Goal: Task Accomplishment & Management: Use online tool/utility

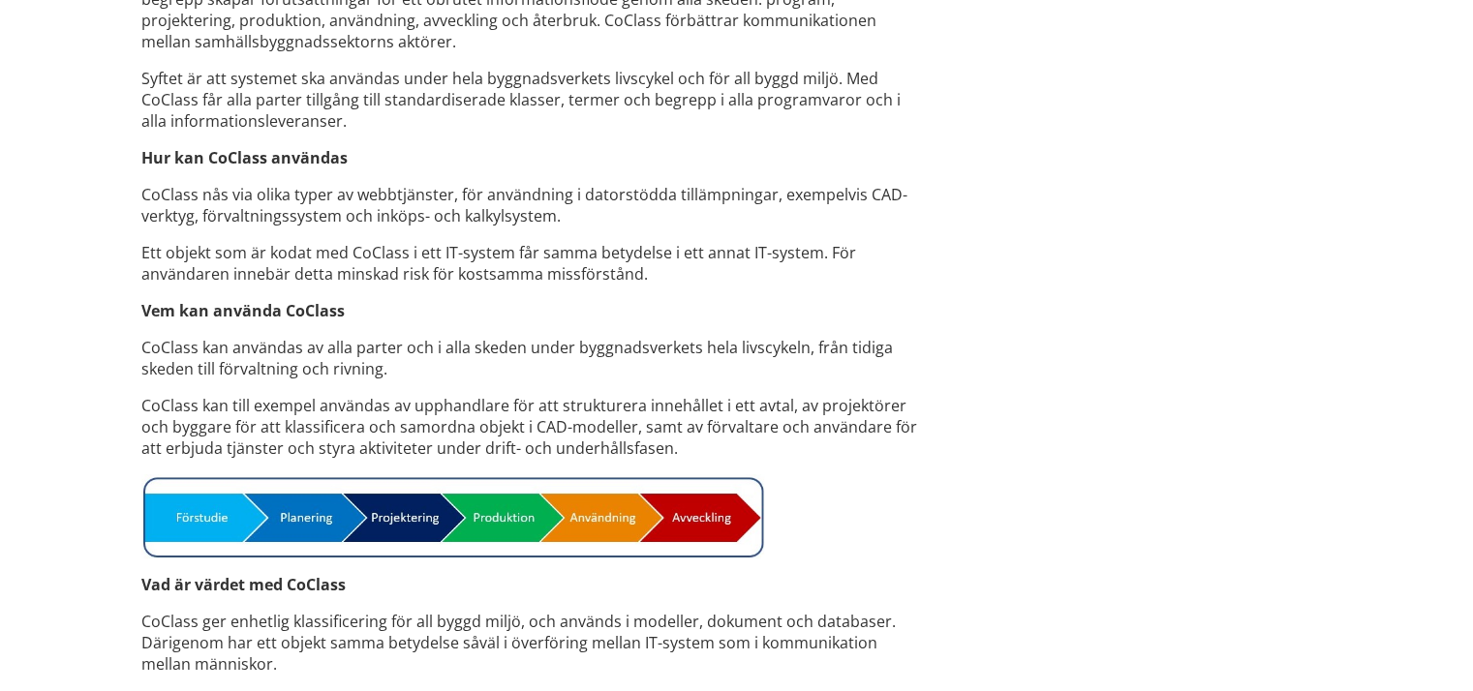
scroll to position [1453, 0]
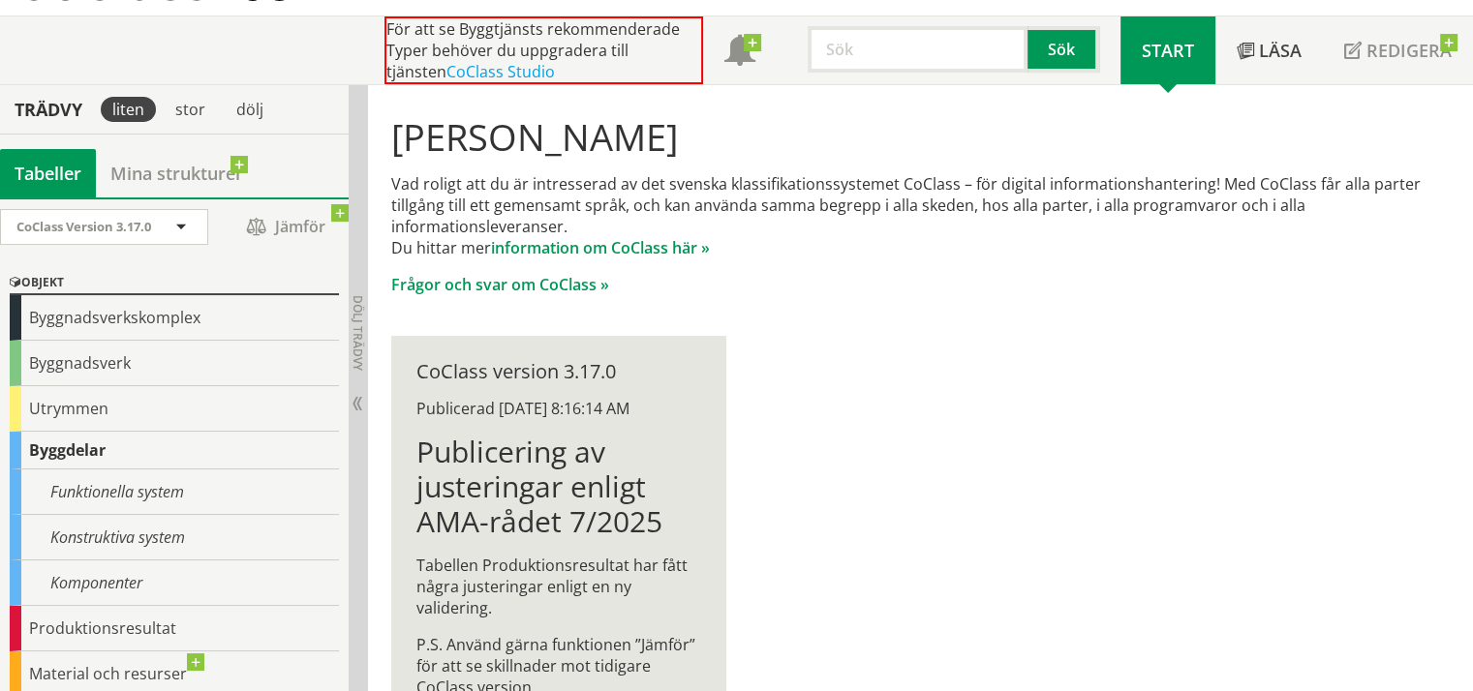
scroll to position [174, 0]
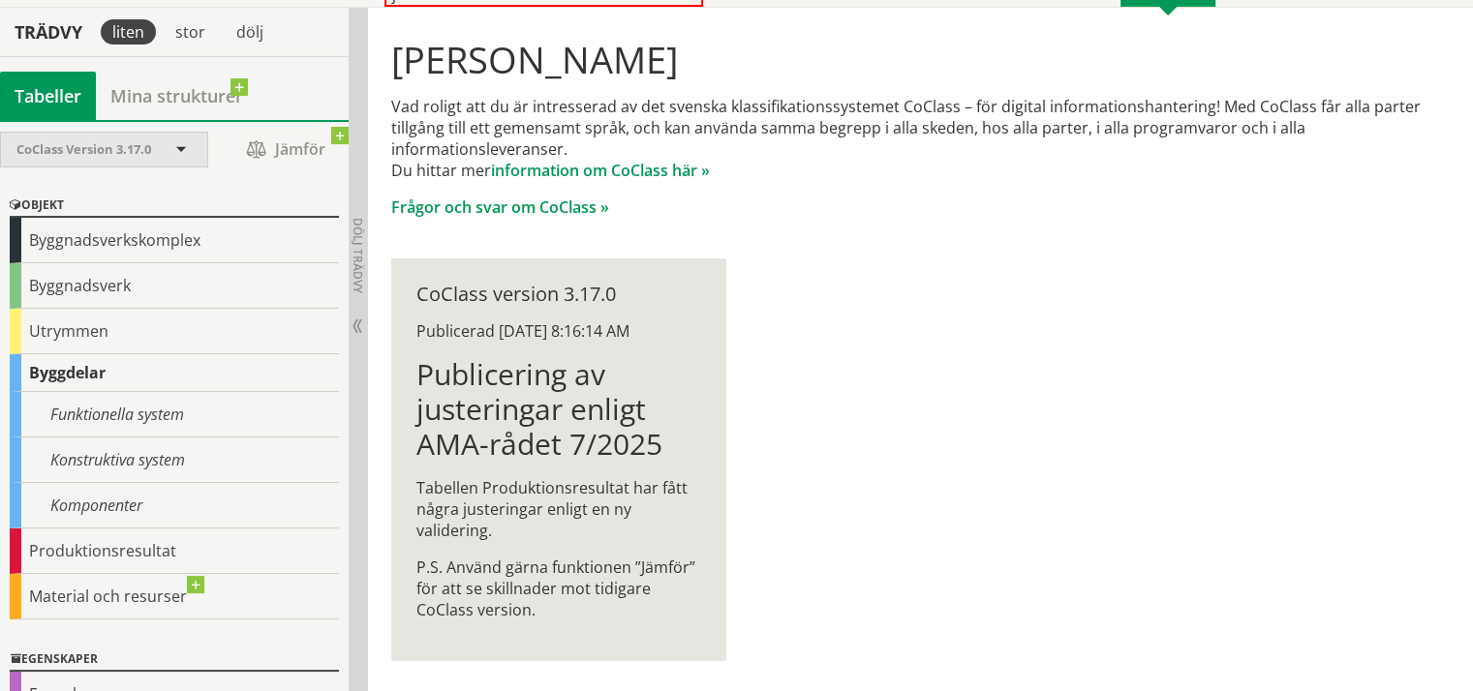
click at [70, 152] on span "CoClass Version 3.17.0" at bounding box center [83, 148] width 135 height 17
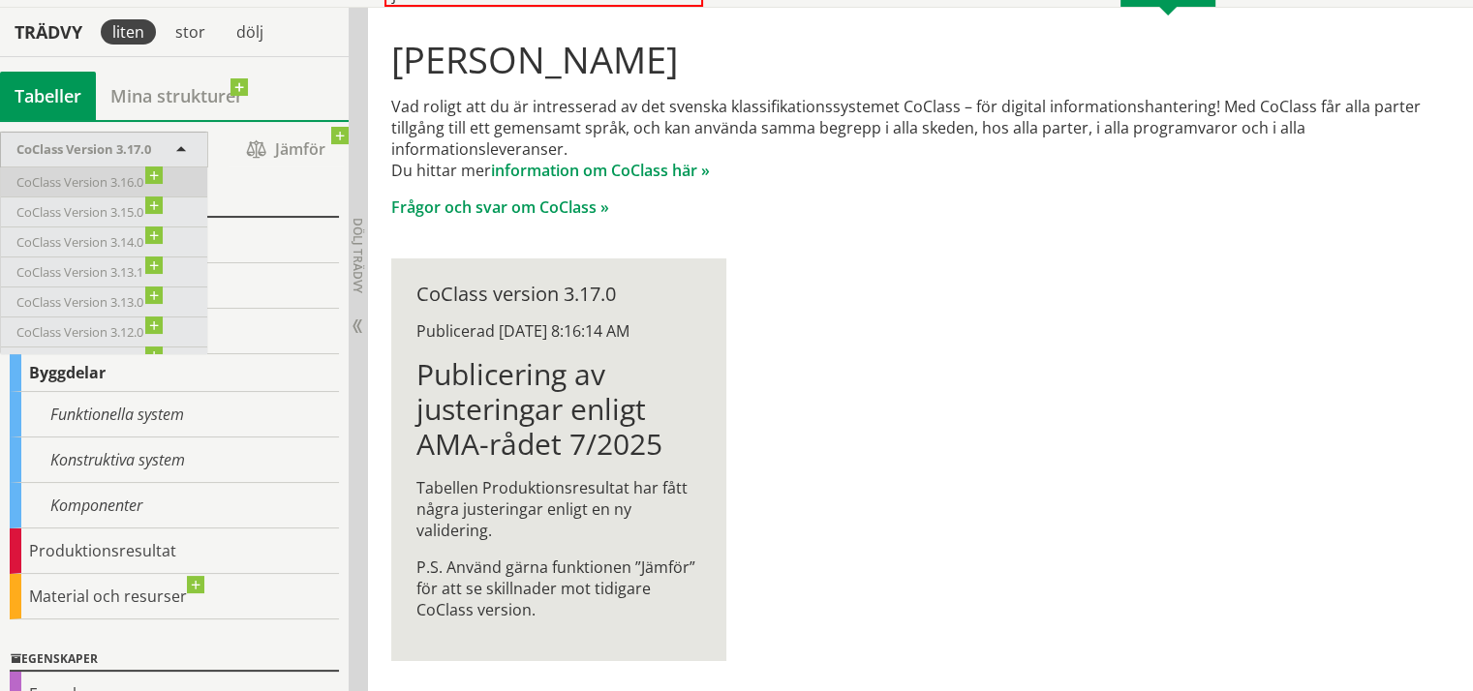
click at [79, 171] on span "CoClass Version 3.16.0" at bounding box center [89, 181] width 146 height 21
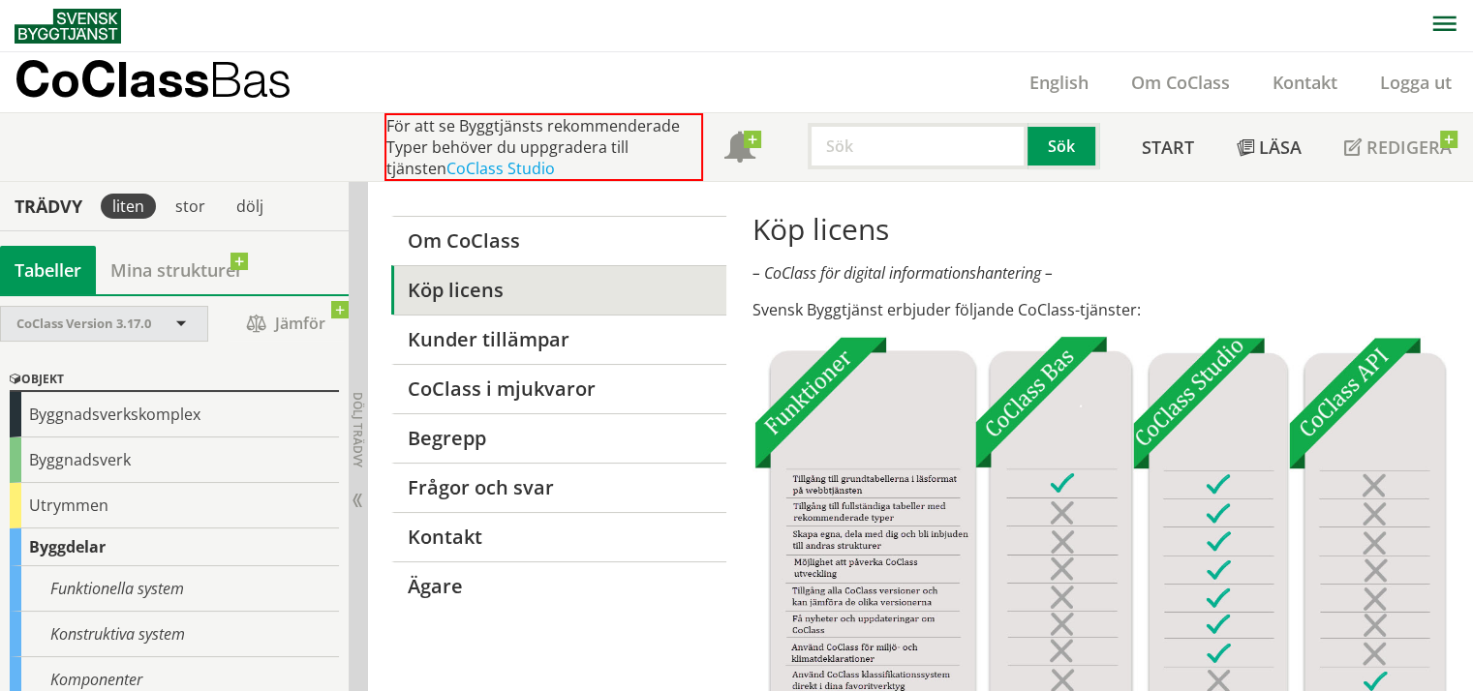
click at [177, 321] on span at bounding box center [180, 325] width 17 height 17
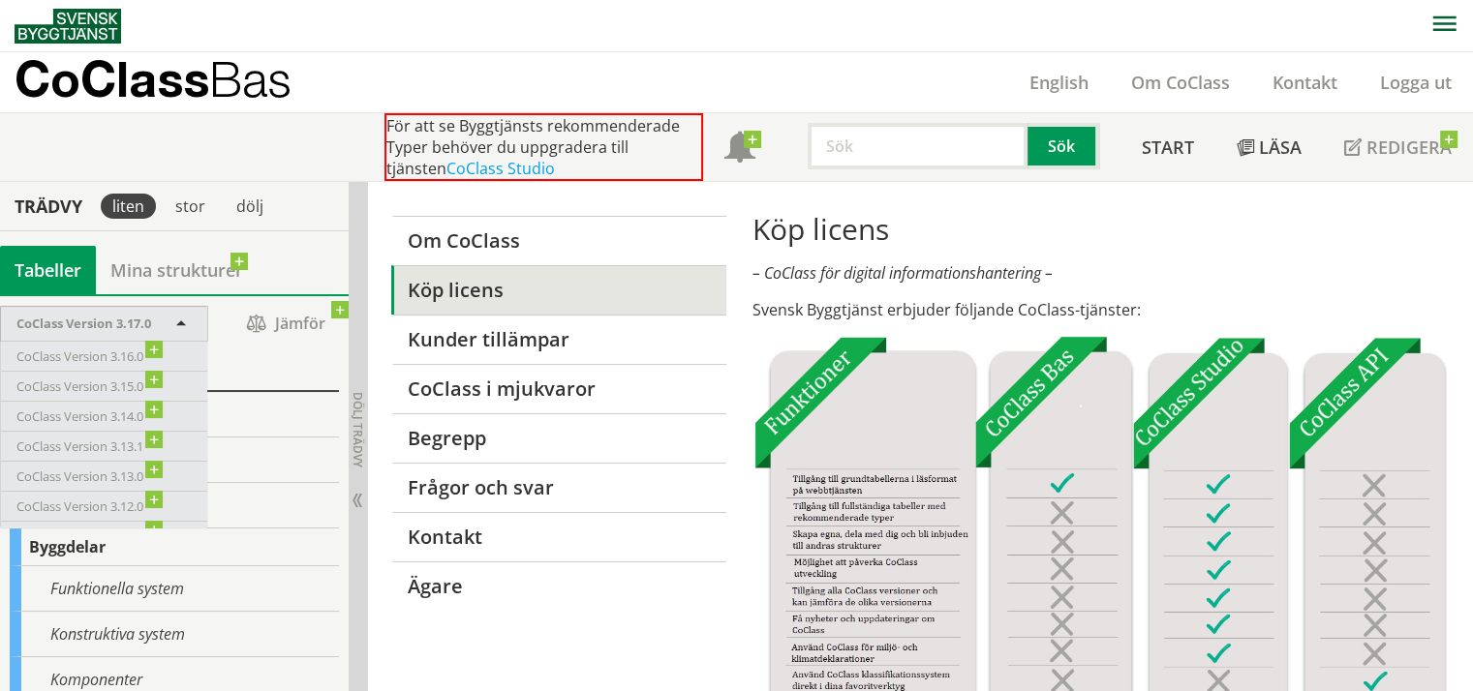
click at [136, 318] on span "CoClass Version 3.17.0" at bounding box center [83, 323] width 135 height 17
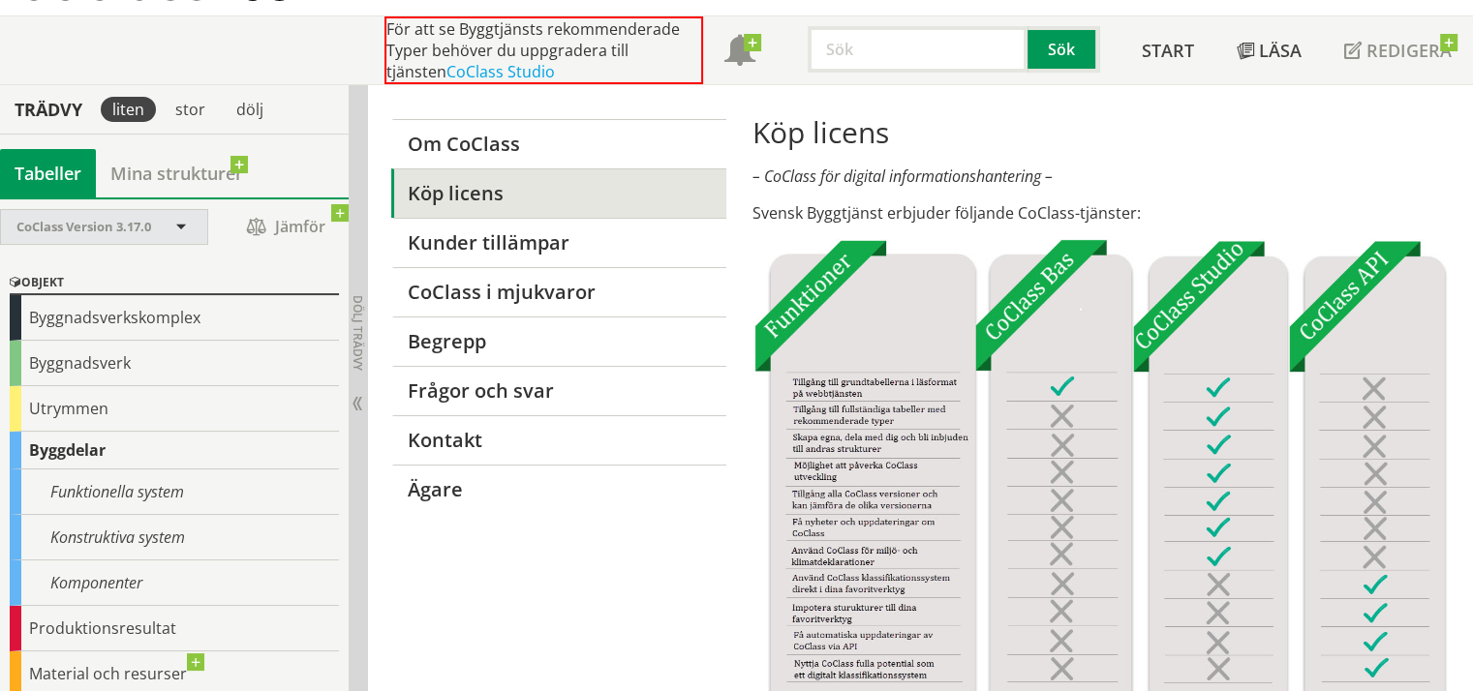
click at [70, 223] on span "CoClass Version 3.17.0" at bounding box center [83, 226] width 135 height 17
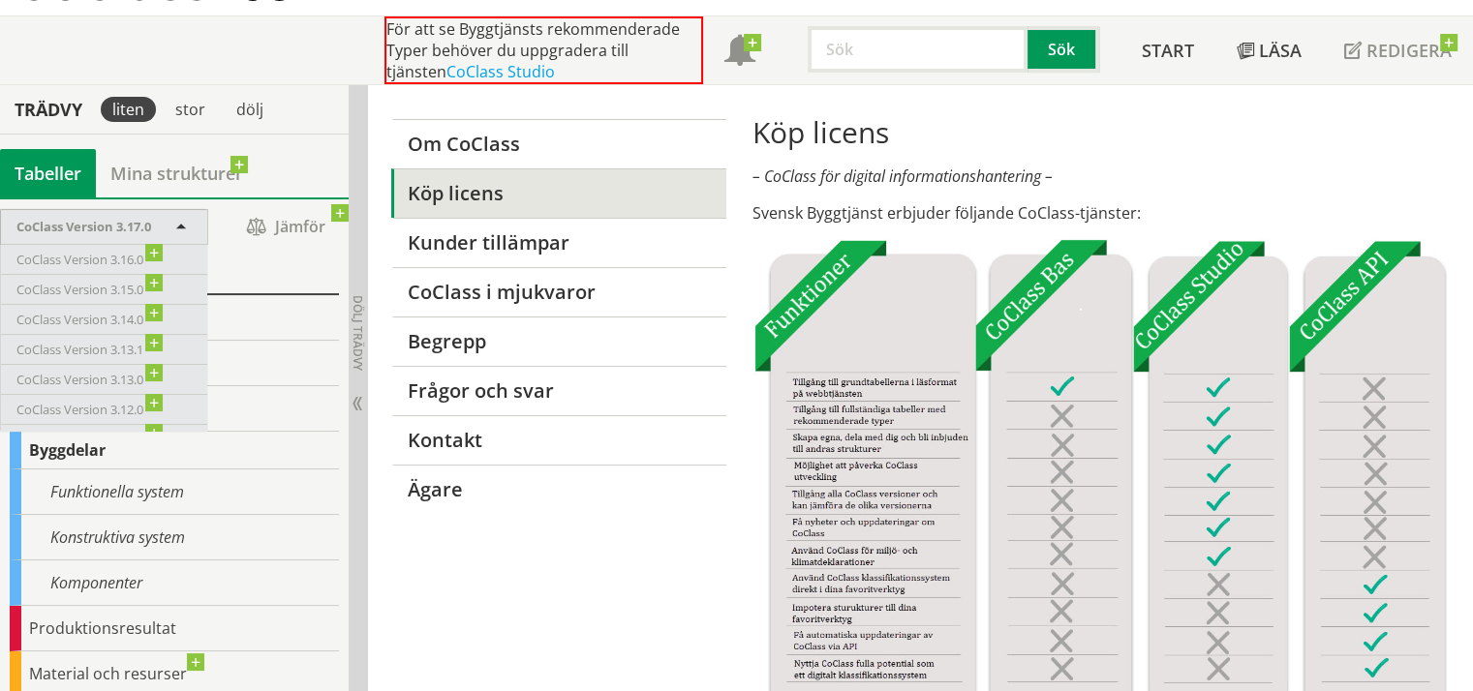
click at [253, 52] on div "För att se Byggtjänsts rekommenderade Typer behöver du uppgradera till tjänsten…" at bounding box center [744, 50] width 1458 height 68
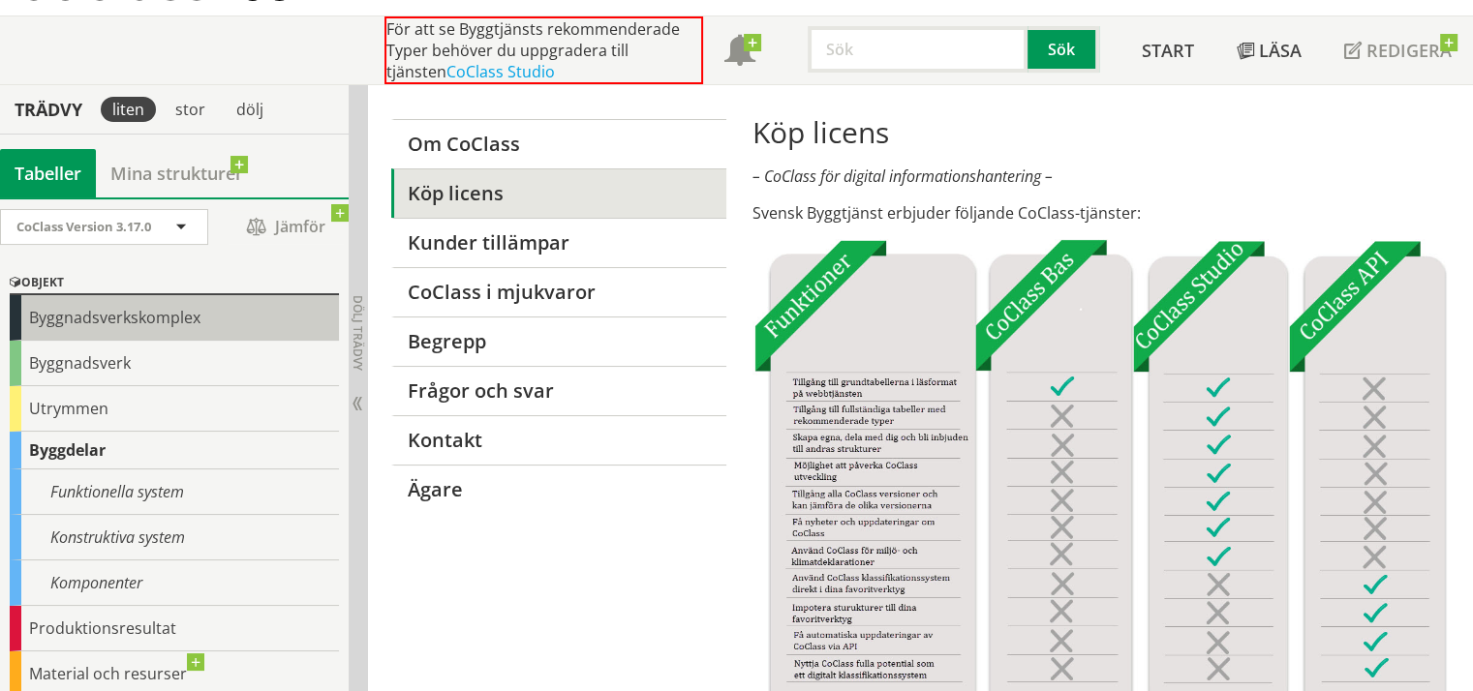
click at [36, 316] on div "Byggnadsverkskomplex" at bounding box center [174, 318] width 329 height 46
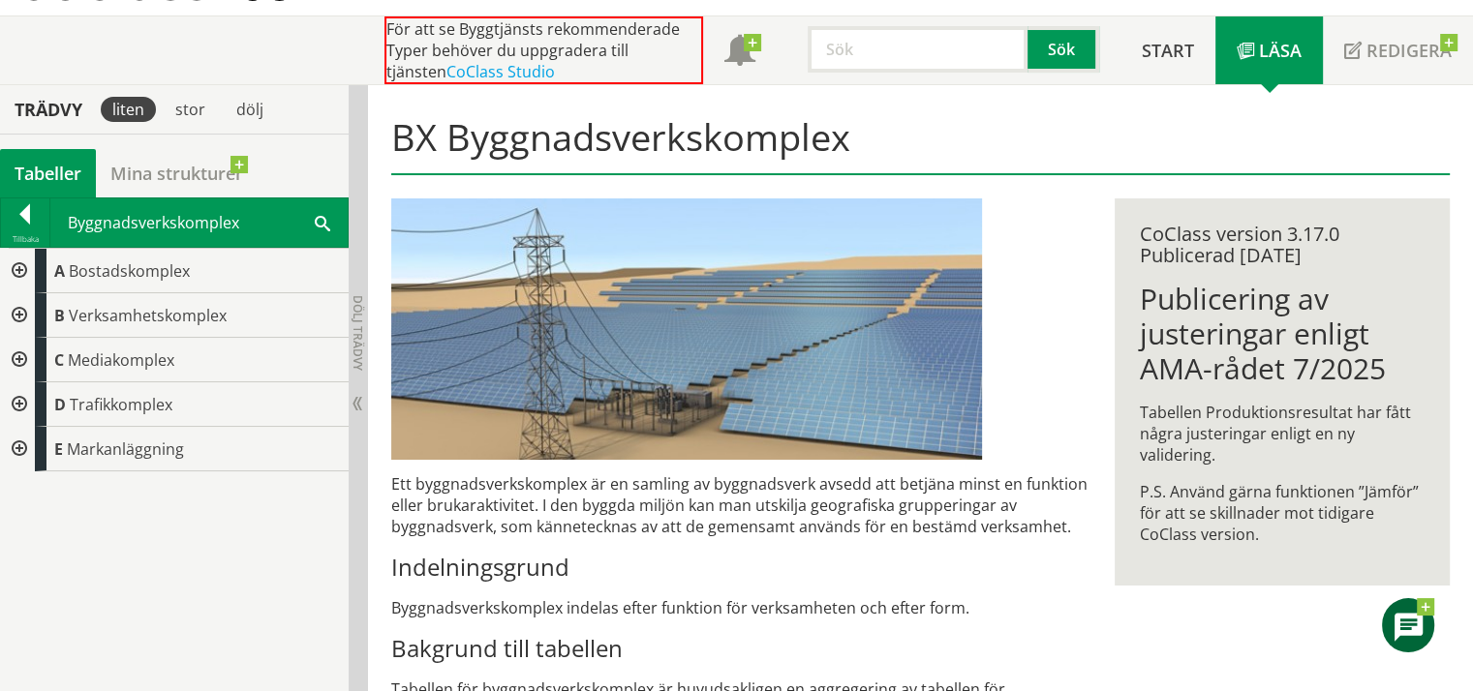
click at [19, 448] on div at bounding box center [17, 449] width 35 height 45
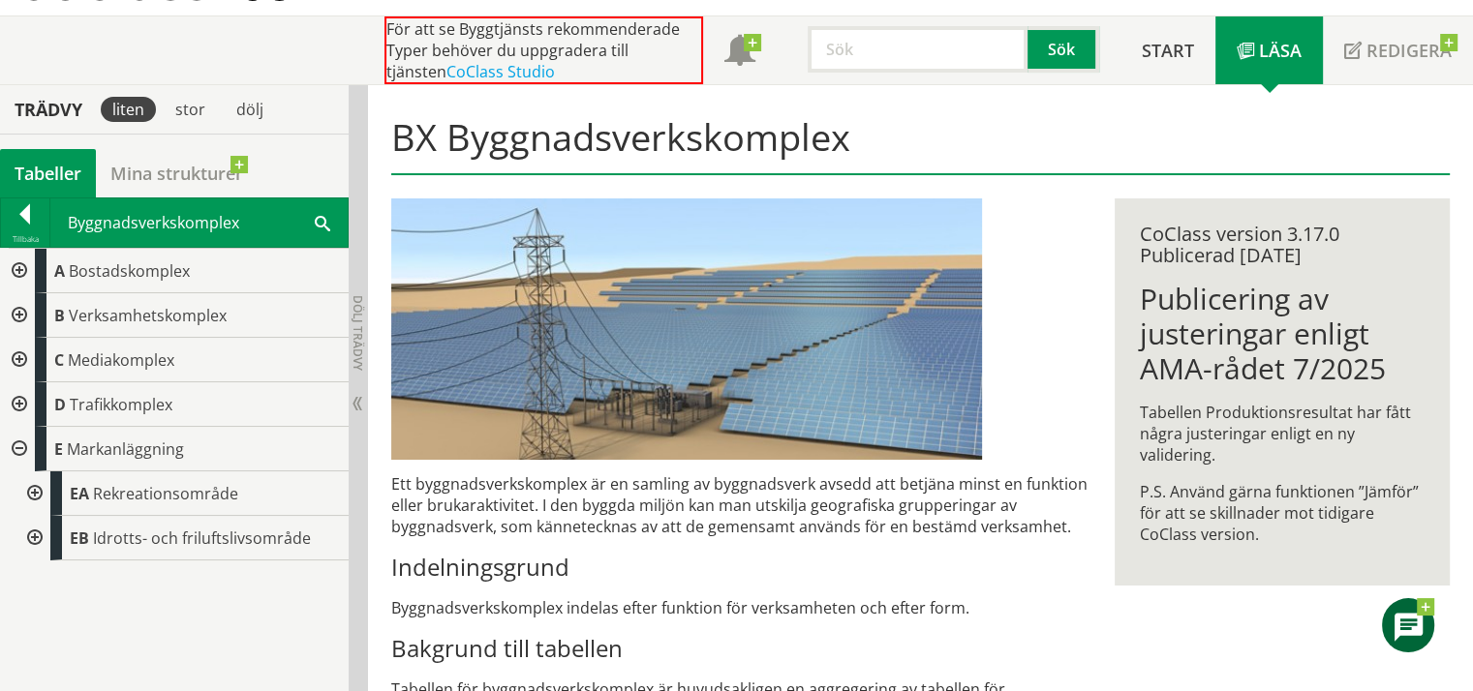
click at [846, 54] on input "text" at bounding box center [918, 49] width 220 height 46
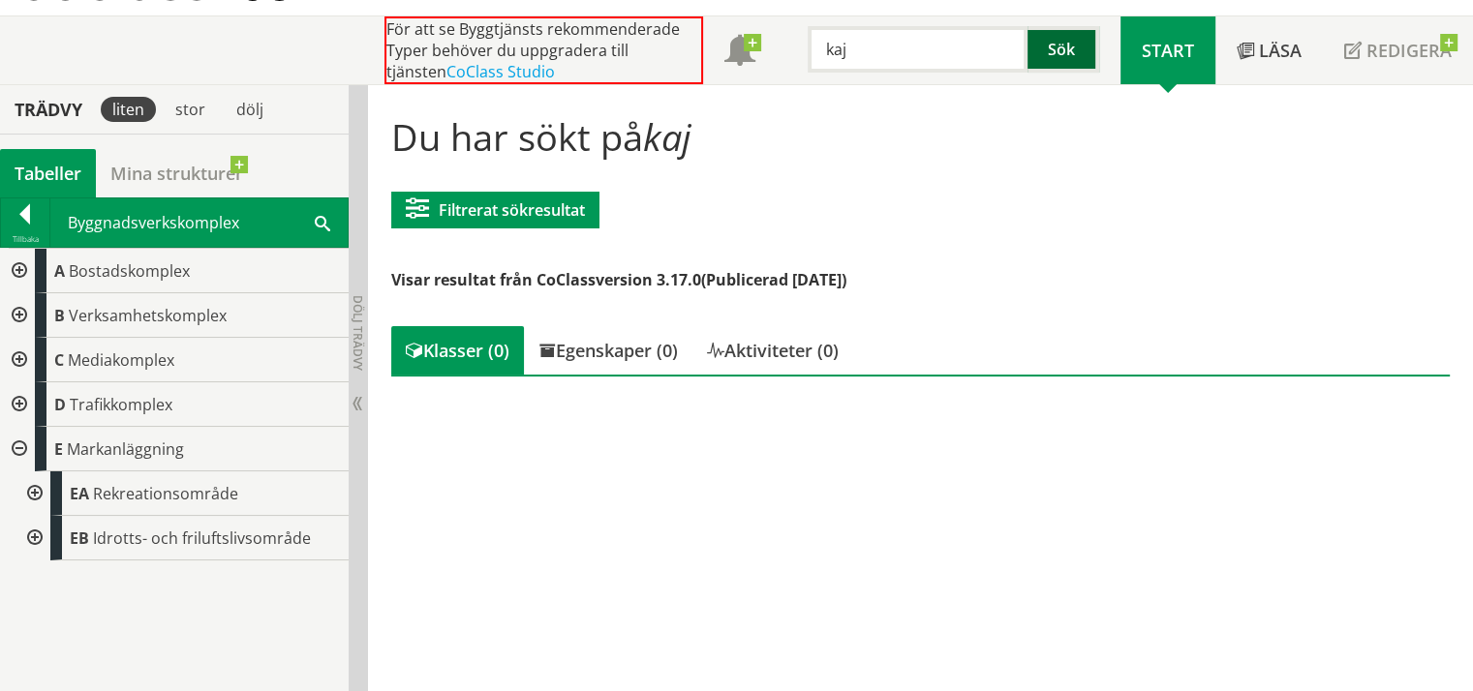
click at [1064, 40] on button "Sök" at bounding box center [1063, 49] width 72 height 46
click at [1069, 50] on button "Sök" at bounding box center [1063, 49] width 72 height 46
drag, startPoint x: 878, startPoint y: 43, endPoint x: 727, endPoint y: 42, distance: 151.1
click at [732, 42] on div "För att se Byggtjänsts rekommenderade Typer behöver du uppgradera till tjänsten…" at bounding box center [752, 50] width 736 height 68
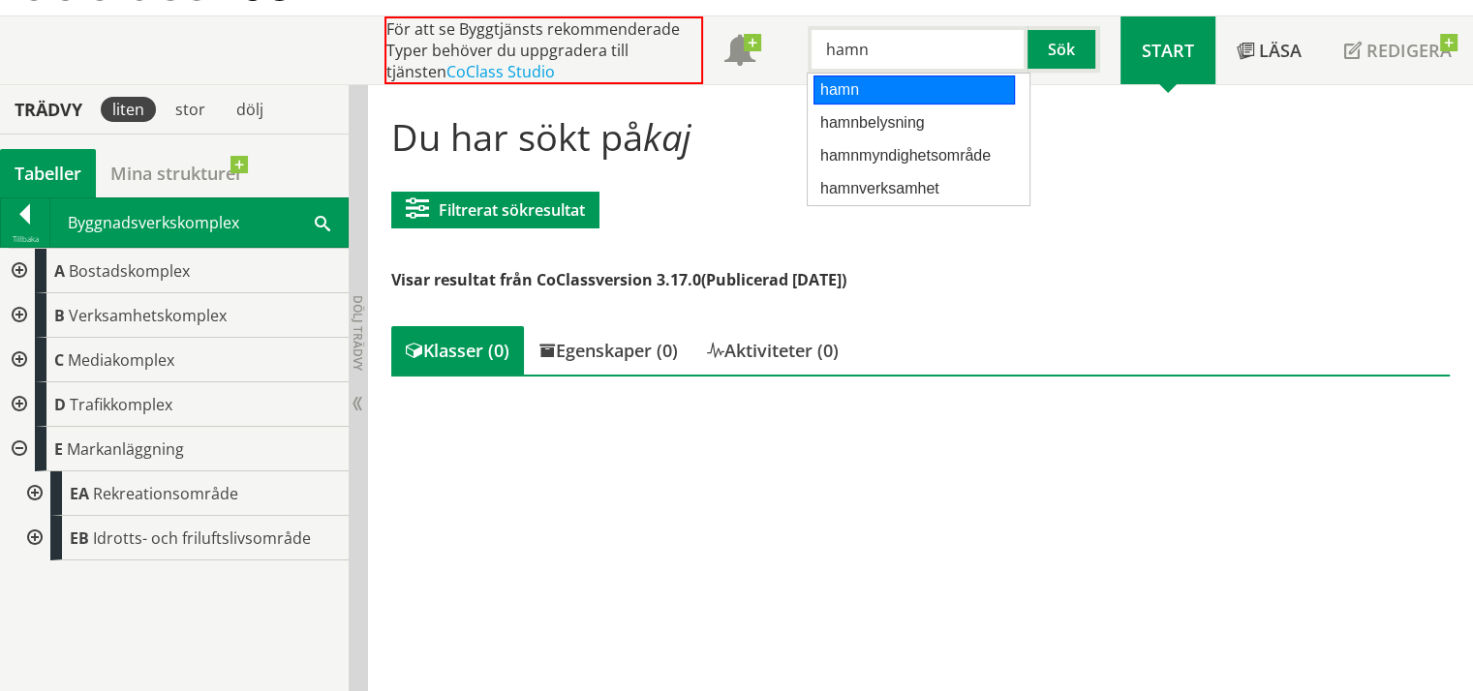
click at [842, 84] on div "hamn" at bounding box center [913, 90] width 201 height 29
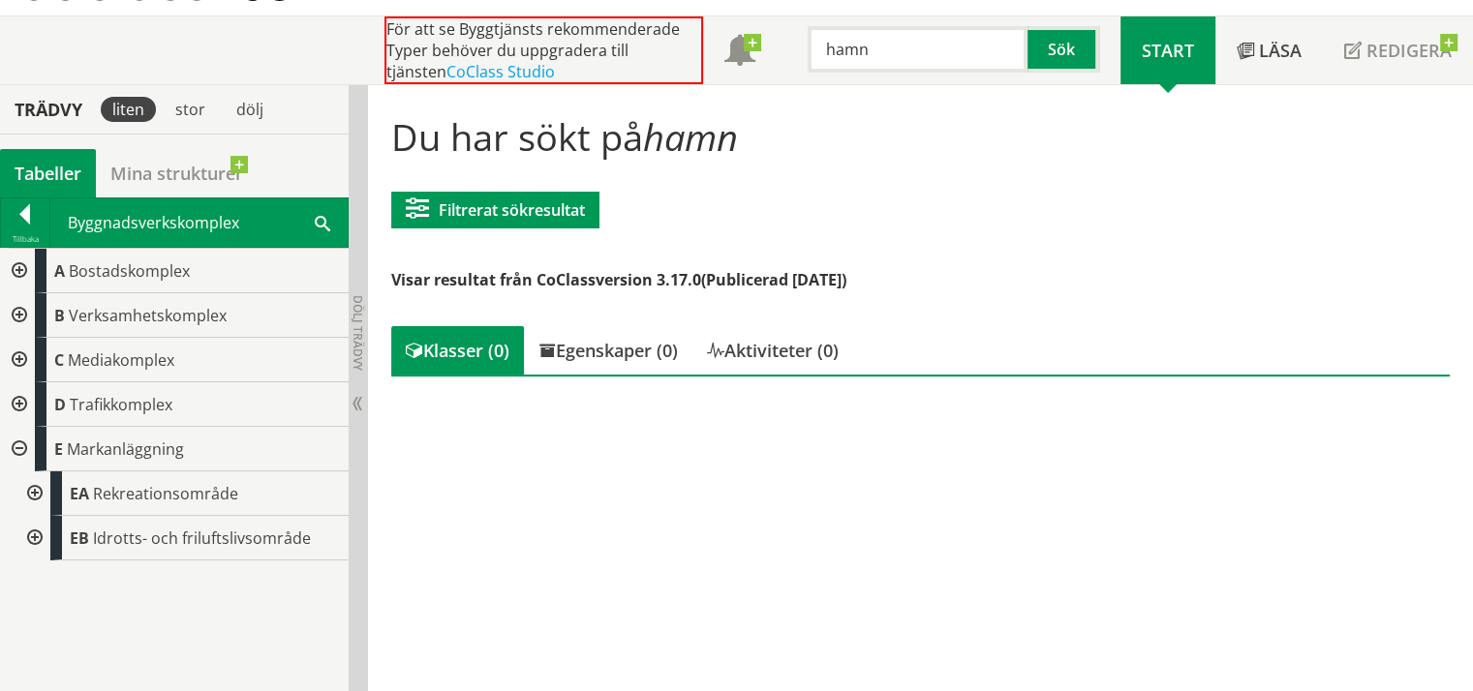
type input "hamn"
click at [18, 444] on div at bounding box center [17, 449] width 35 height 45
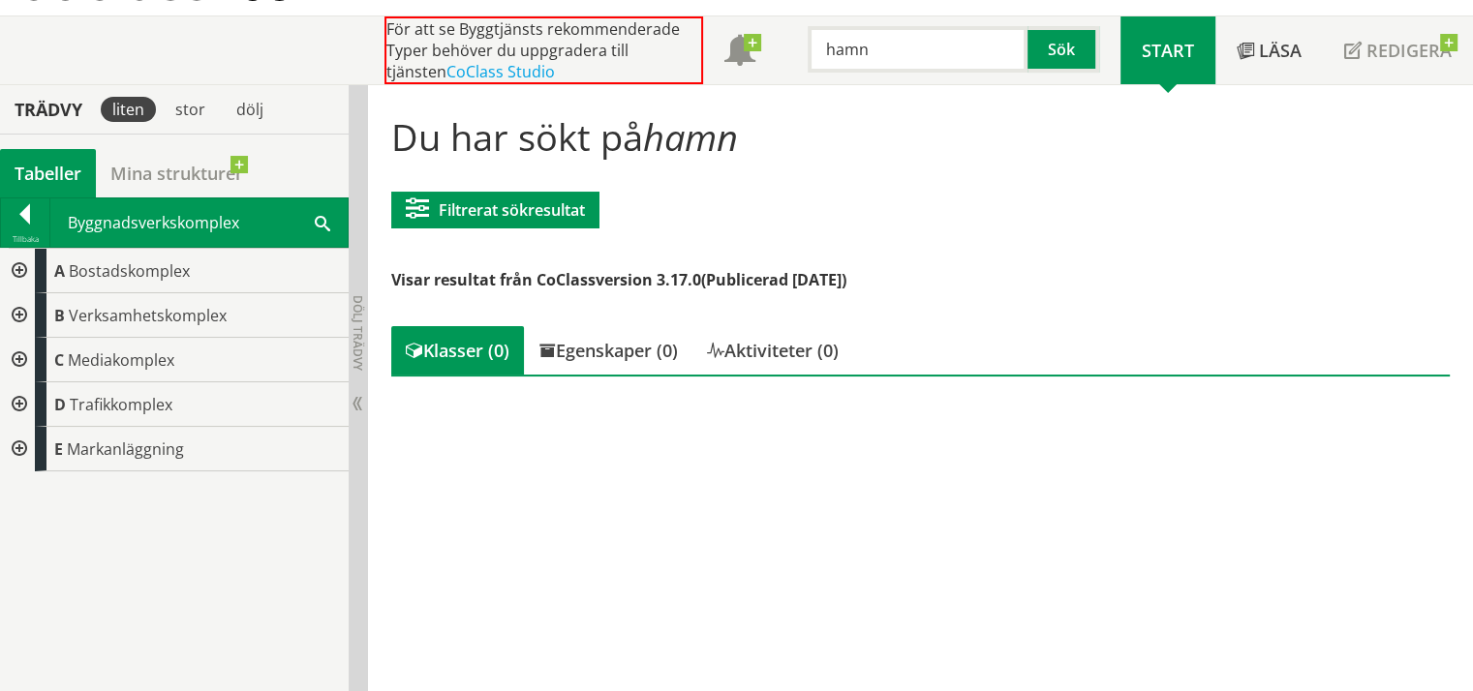
click at [15, 406] on div at bounding box center [17, 405] width 35 height 45
click at [33, 448] on div at bounding box center [32, 449] width 35 height 45
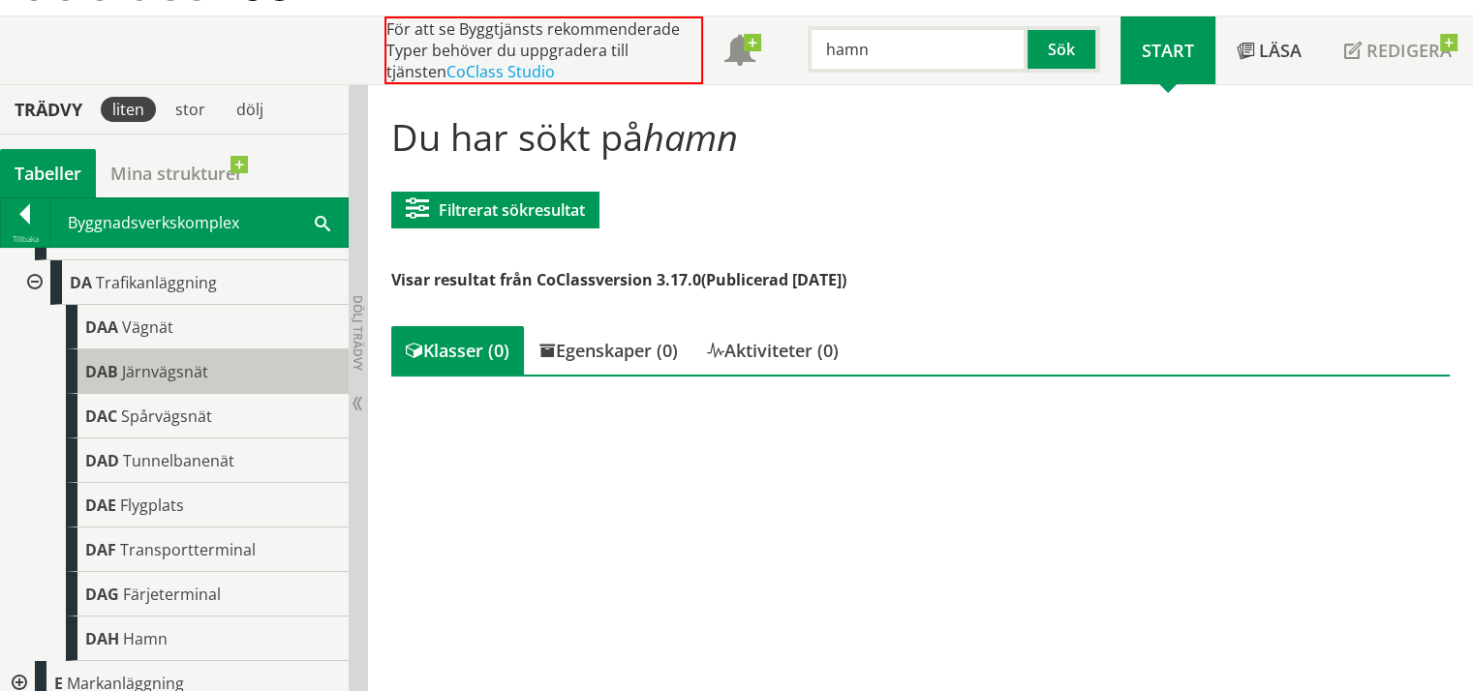
scroll to position [179, 0]
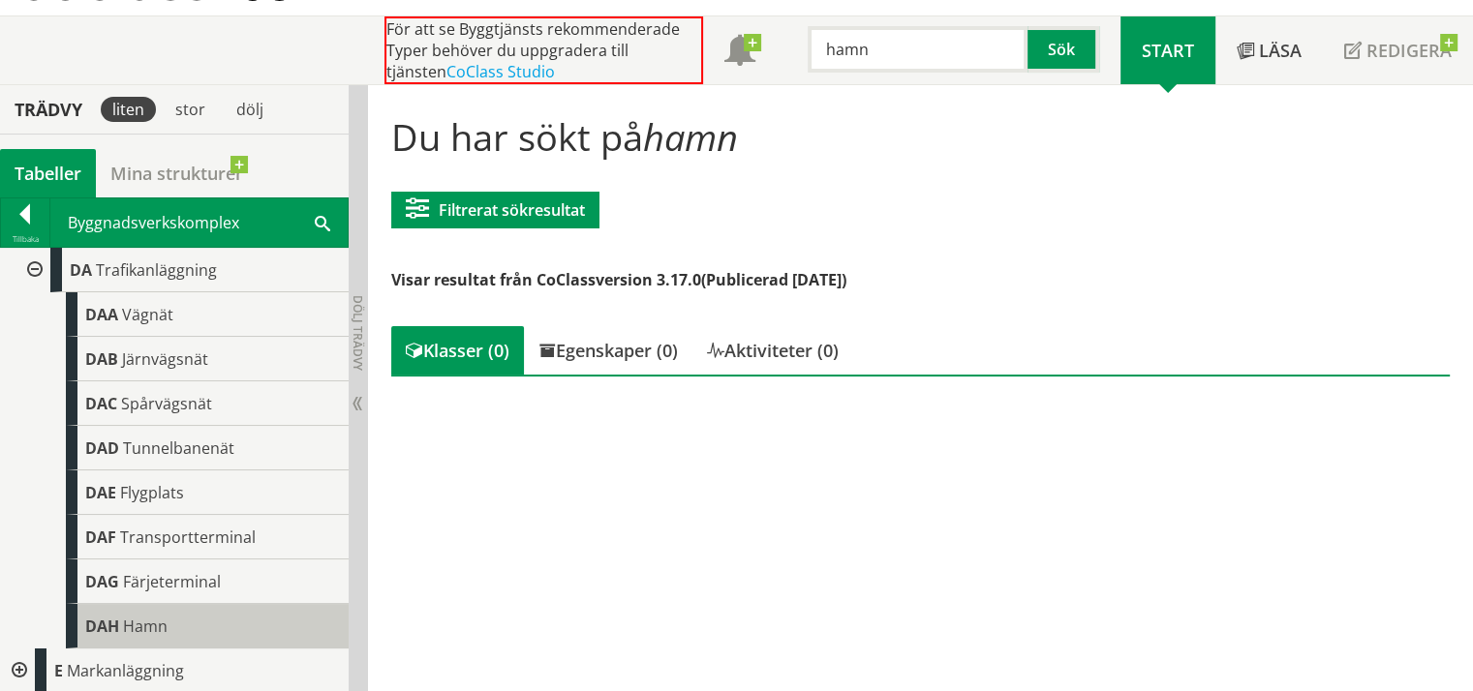
click at [151, 625] on span "Hamn" at bounding box center [145, 626] width 45 height 21
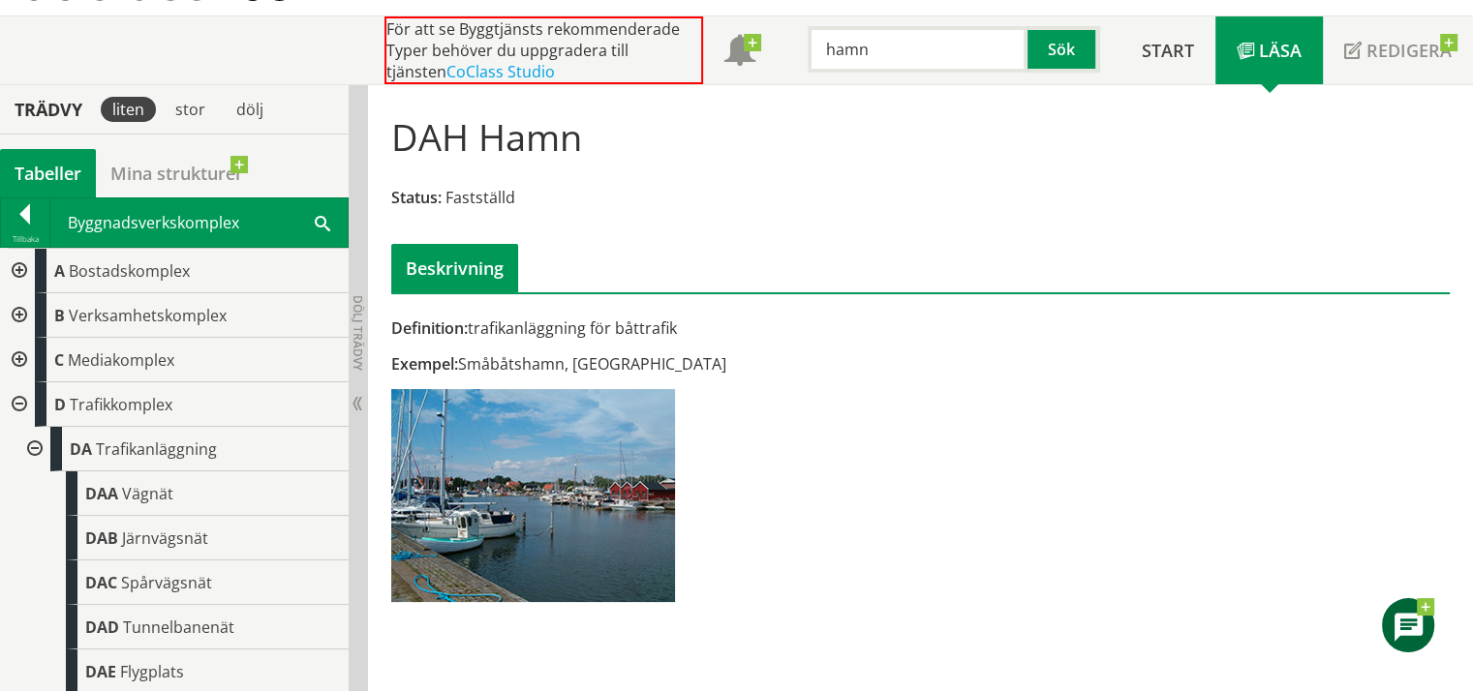
click at [25, 213] on div at bounding box center [25, 217] width 48 height 27
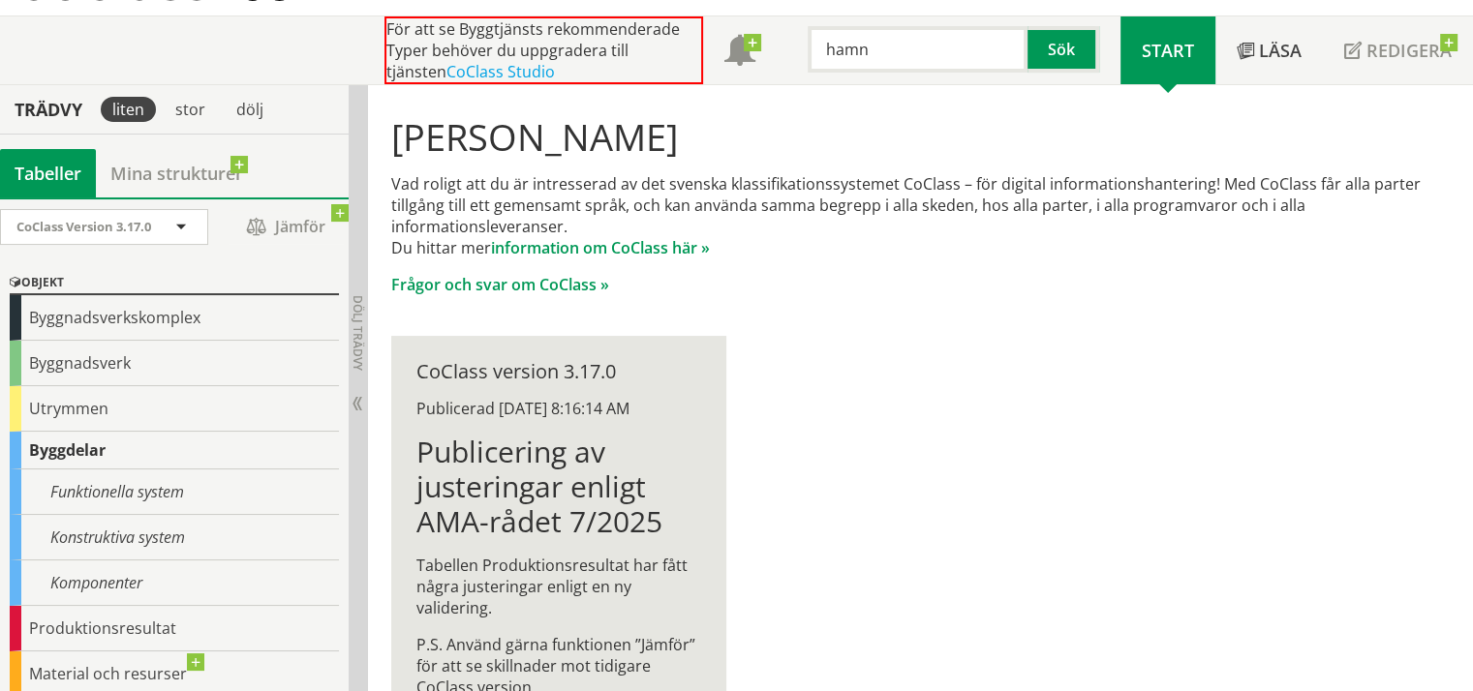
click at [957, 46] on input "hamn" at bounding box center [918, 49] width 220 height 46
click at [1076, 55] on button "Sök" at bounding box center [1063, 49] width 72 height 46
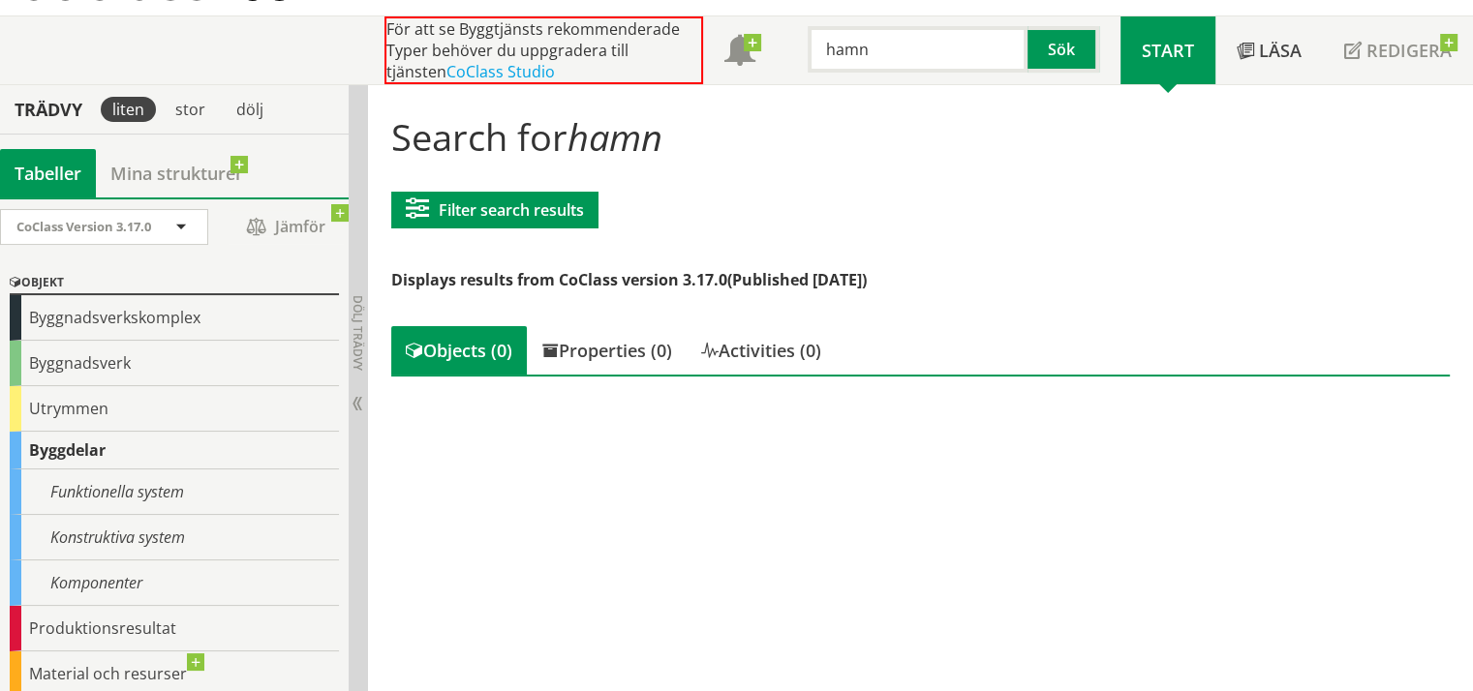
click at [79, 280] on div "Objekt" at bounding box center [174, 283] width 329 height 23
click at [198, 114] on div "stor" at bounding box center [190, 109] width 53 height 25
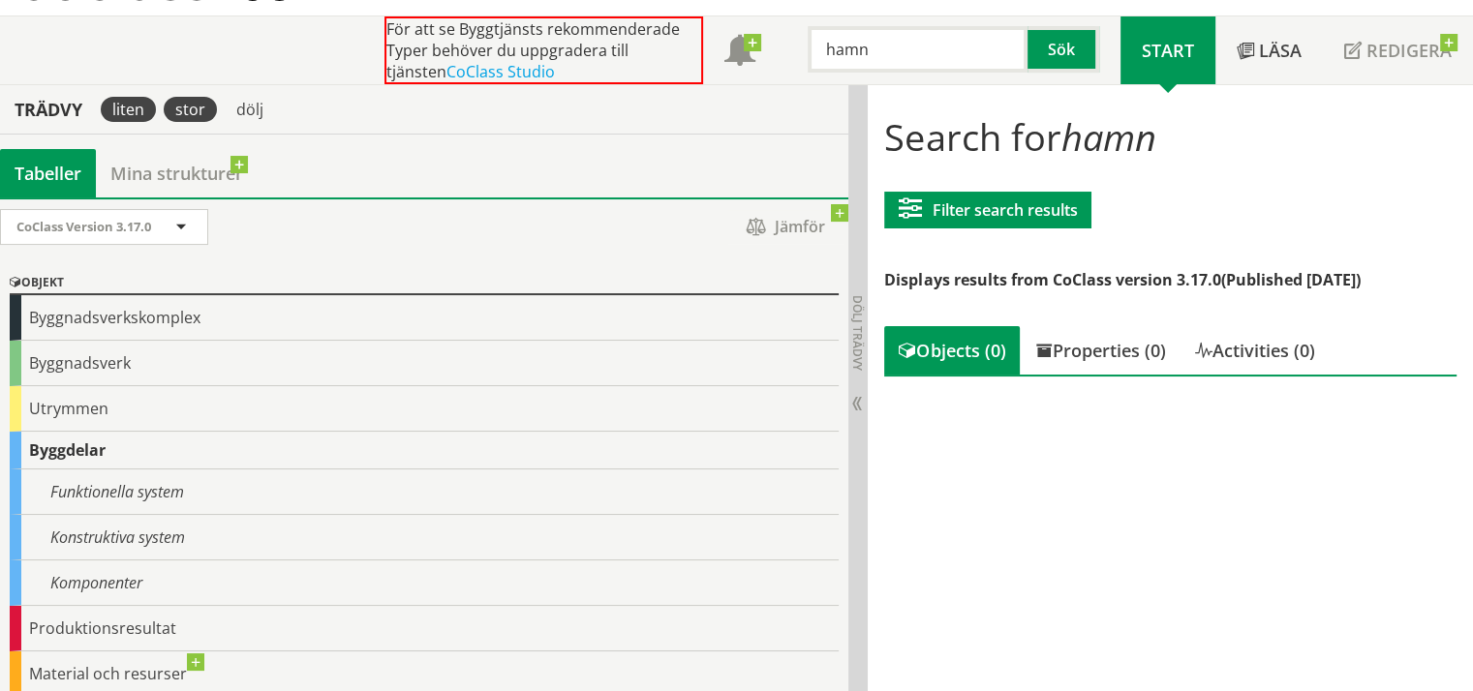
click at [126, 111] on div "liten" at bounding box center [128, 109] width 55 height 25
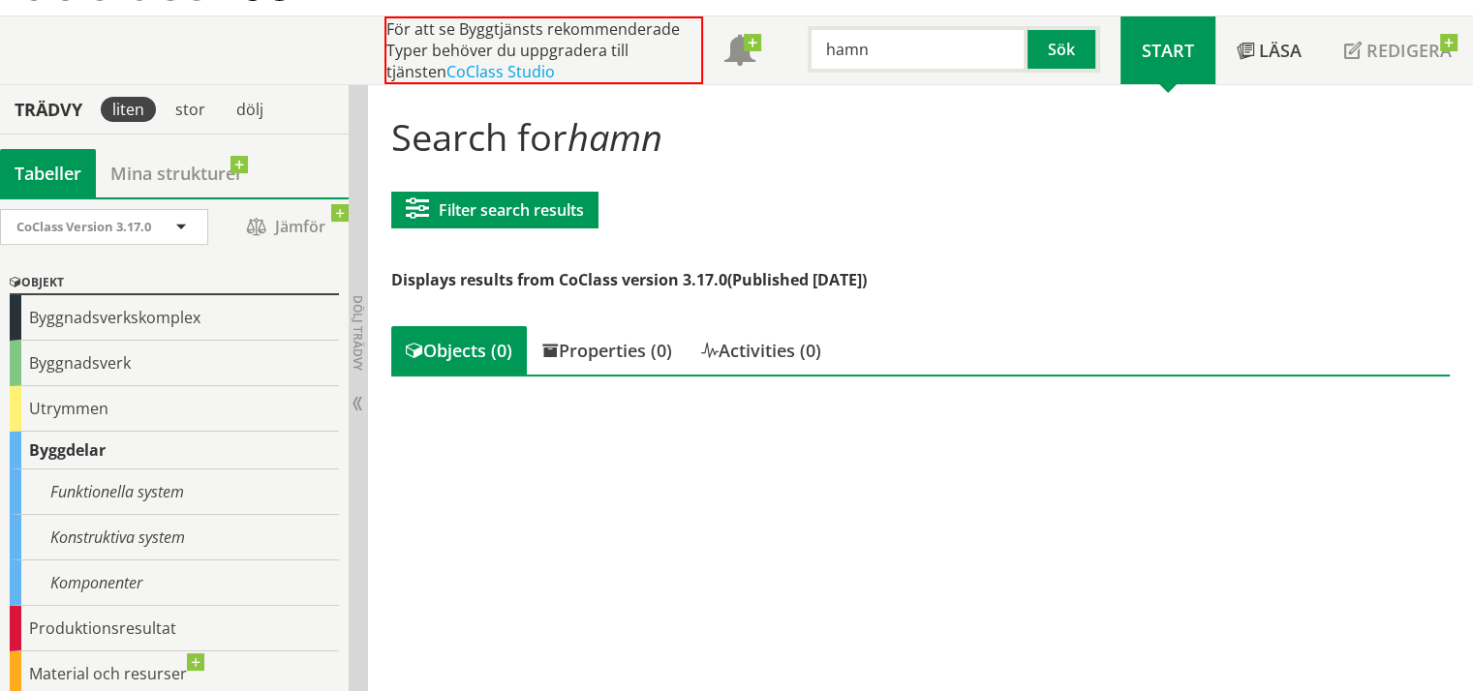
click at [903, 54] on input "hamn" at bounding box center [918, 49] width 220 height 46
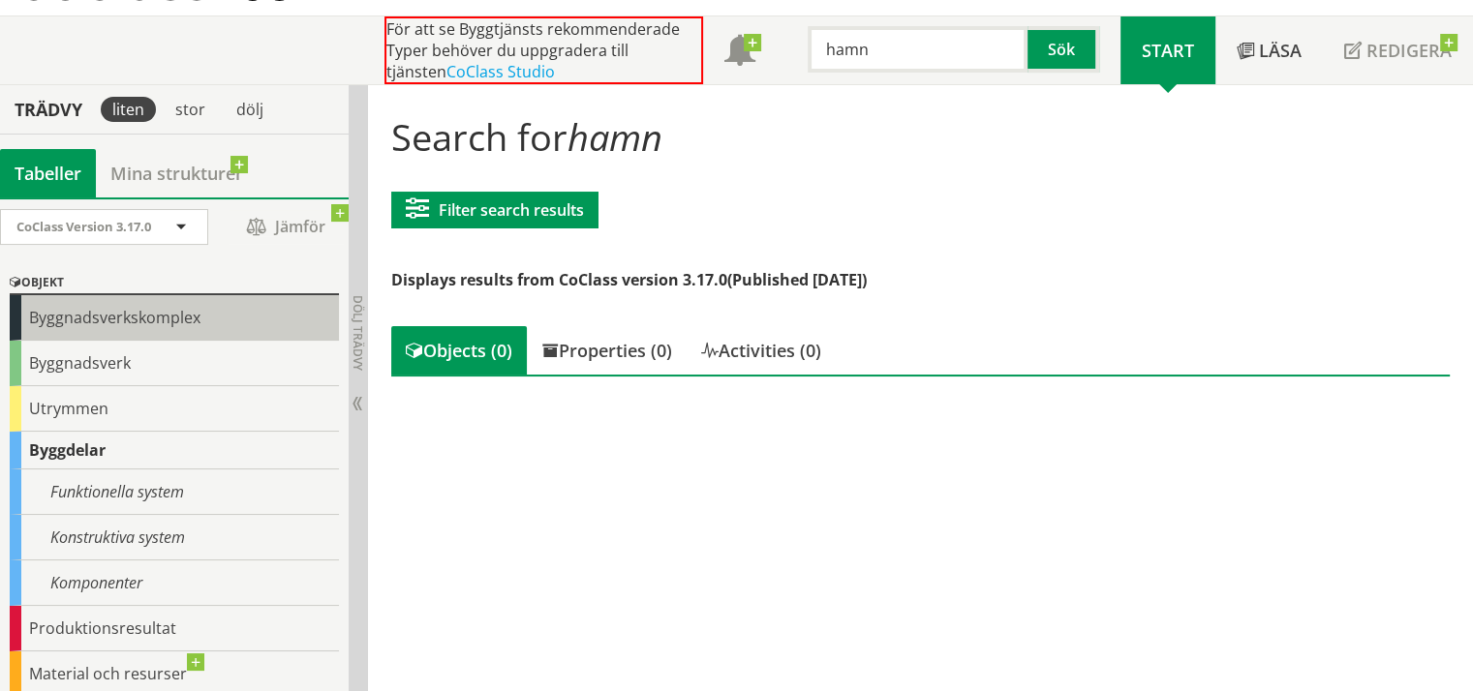
click at [50, 321] on div "Byggnadsverkskomplex" at bounding box center [174, 318] width 329 height 46
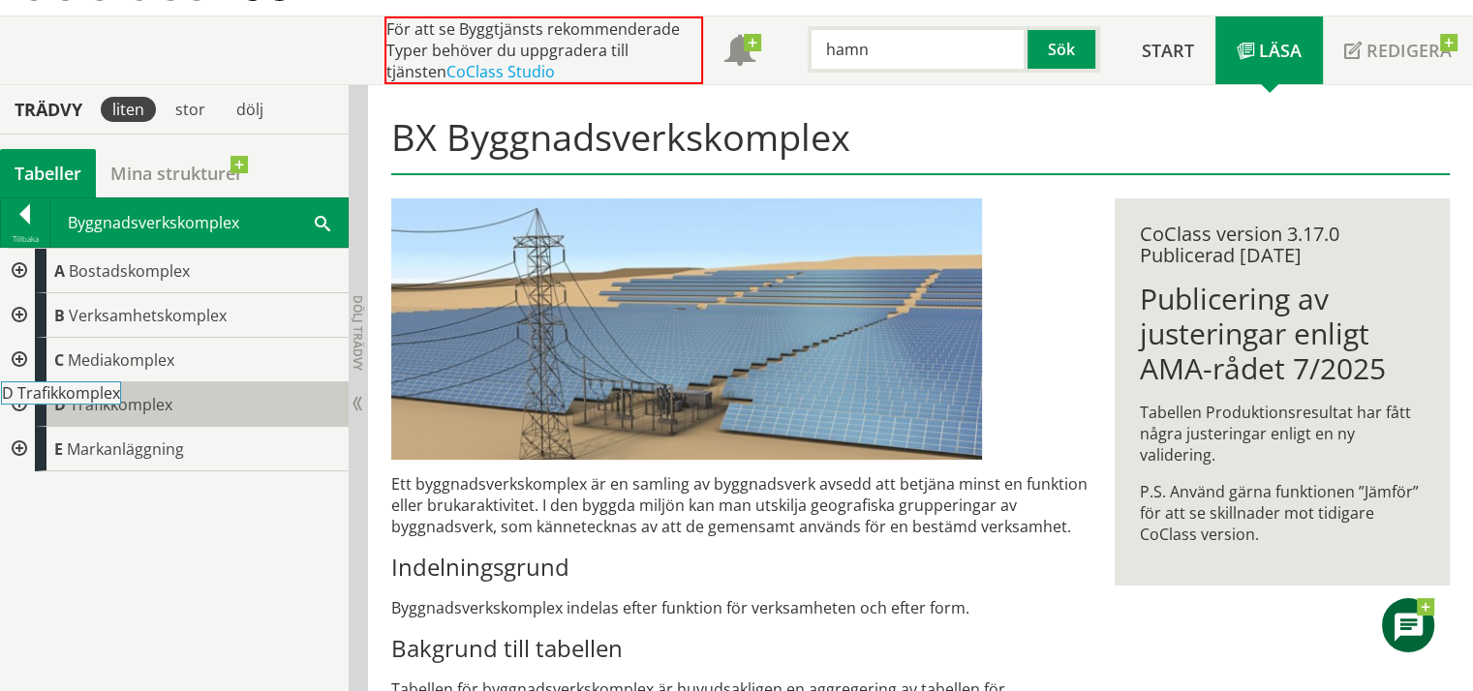
click at [86, 401] on body "AMA AMA Beskrivningsverktyg AMA Funktion BSAB Bygginfo Byggjura Byggkatalogen B…" at bounding box center [736, 248] width 1473 height 691
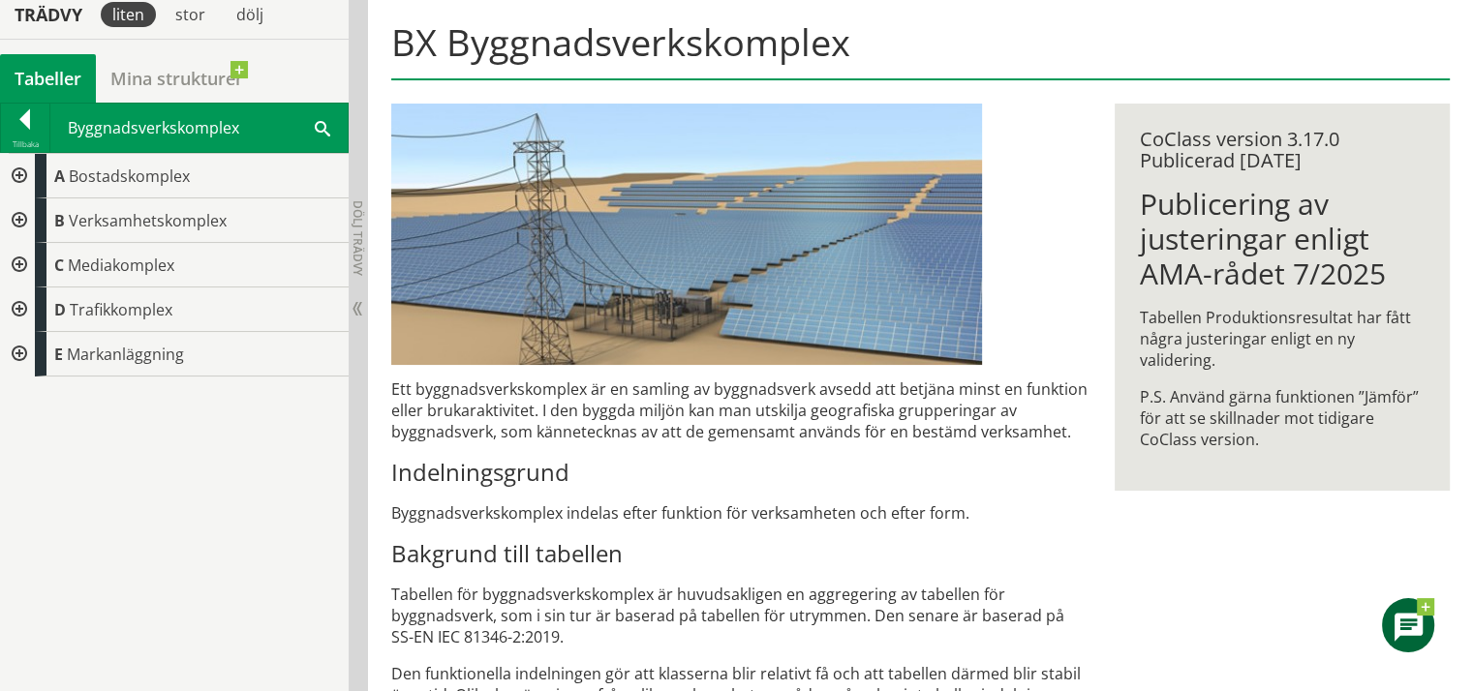
scroll to position [194, 0]
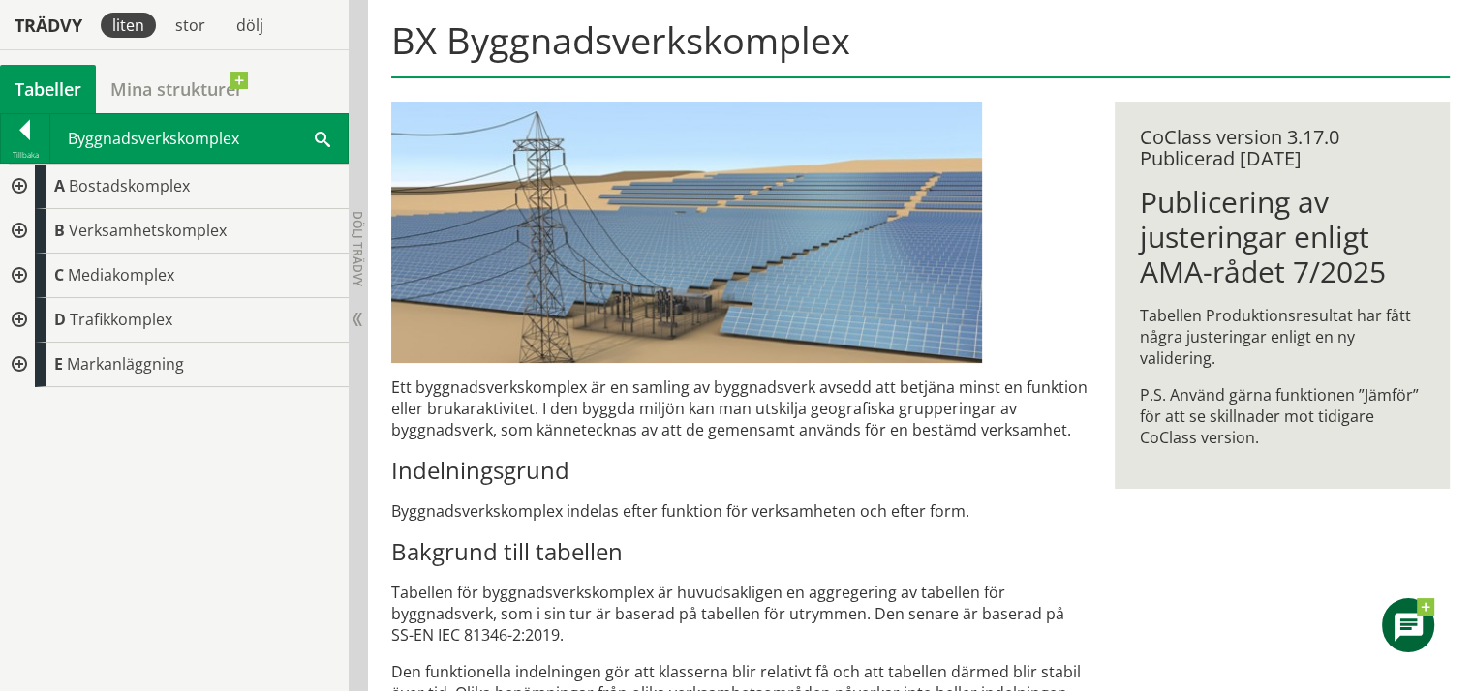
click at [18, 319] on div at bounding box center [17, 320] width 35 height 45
click at [36, 363] on div at bounding box center [32, 365] width 35 height 45
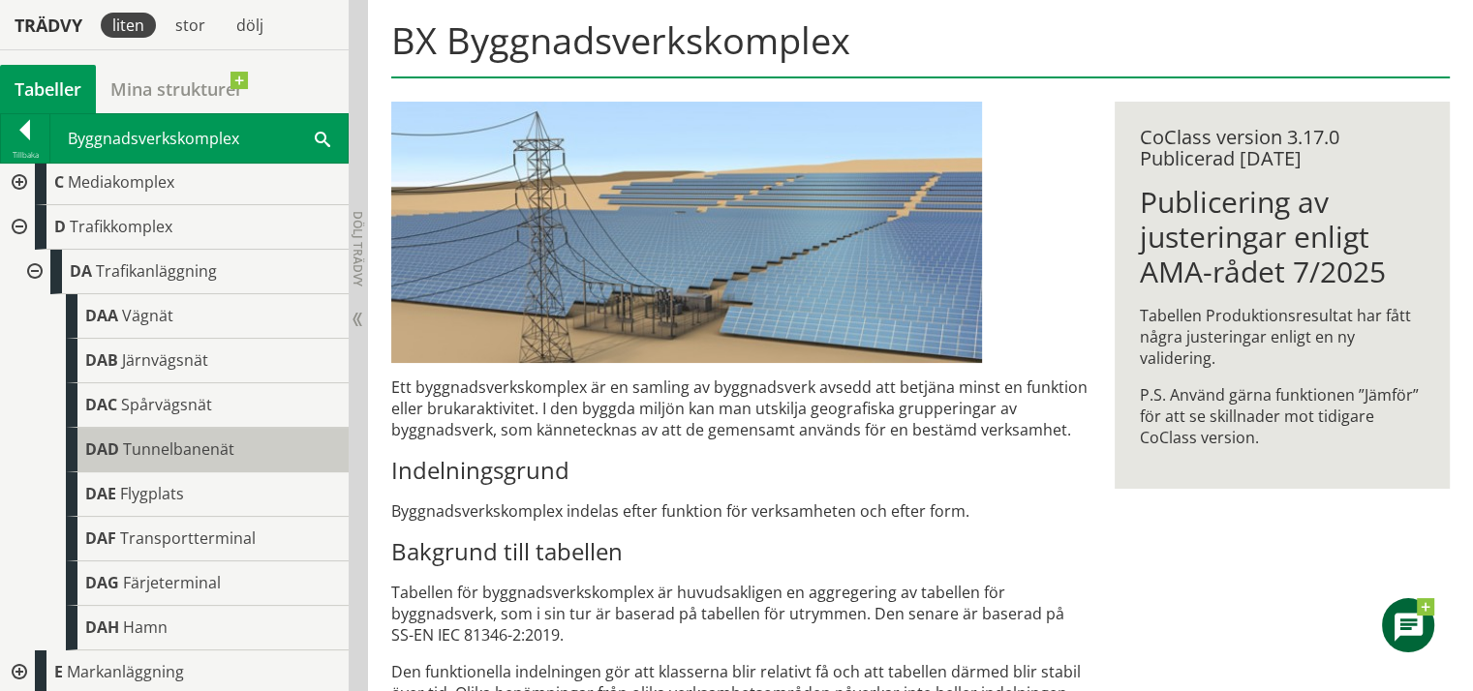
scroll to position [95, 0]
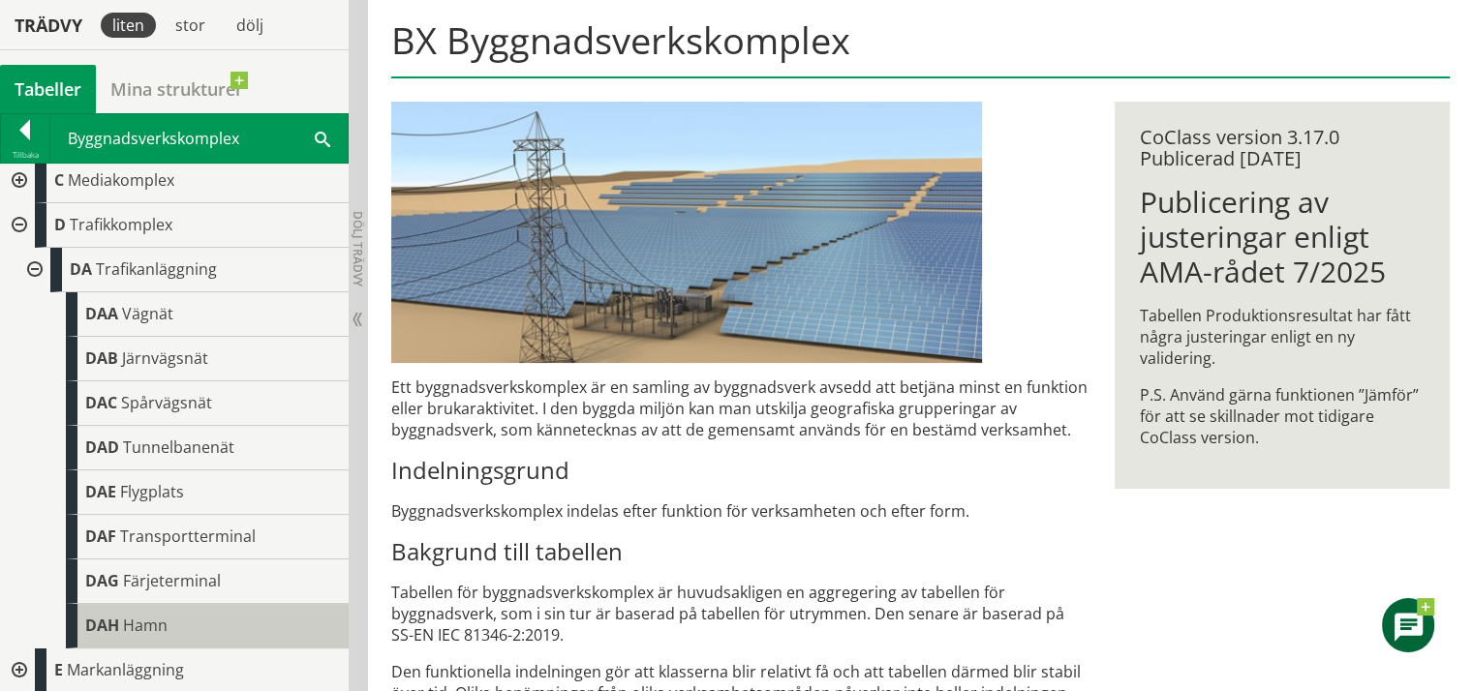
click at [151, 627] on span "Hamn" at bounding box center [145, 625] width 45 height 21
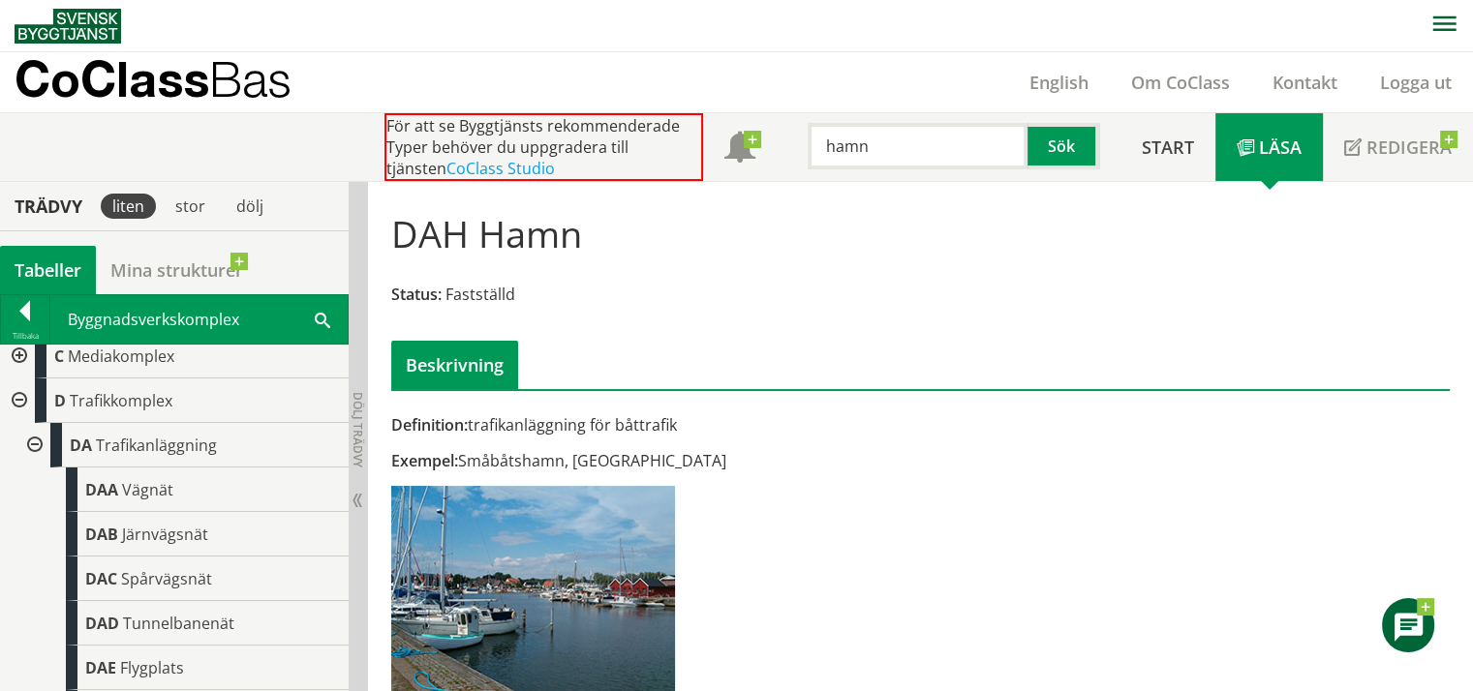
scroll to position [82, 0]
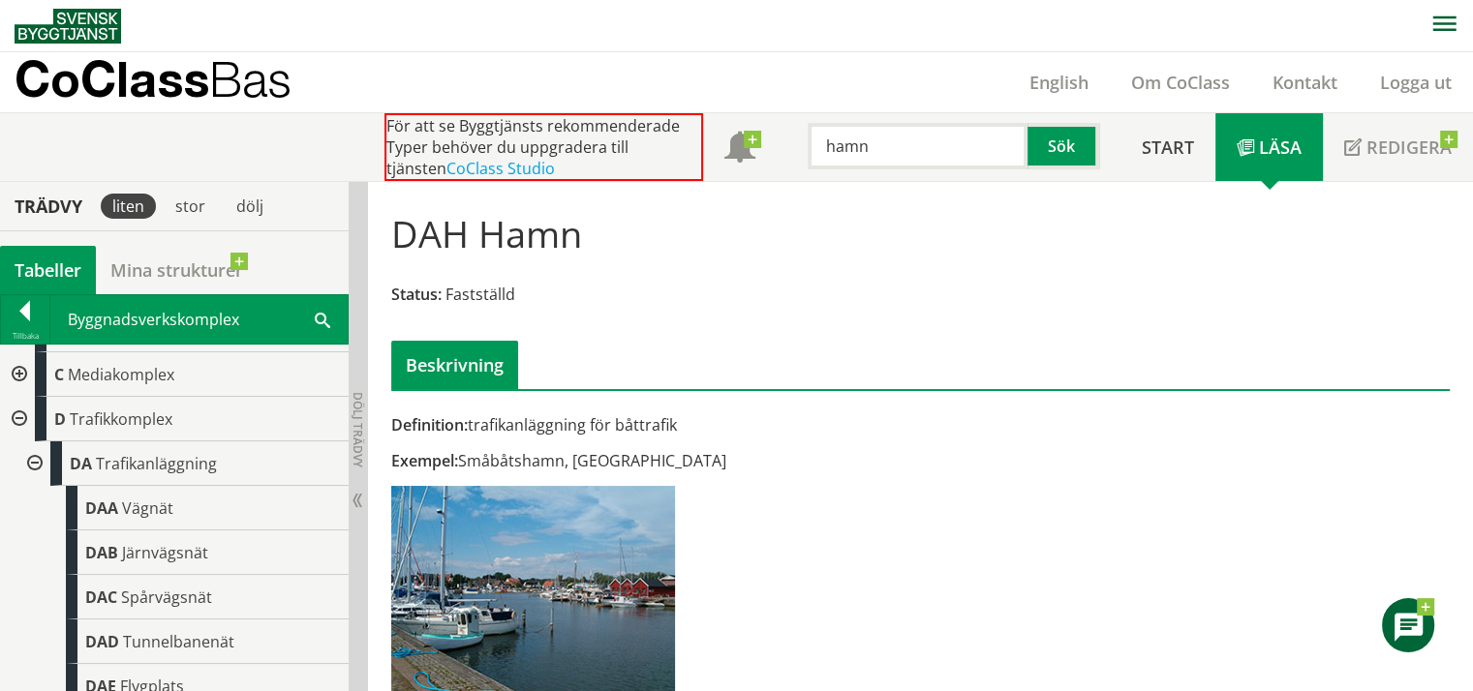
click at [324, 321] on span at bounding box center [322, 319] width 15 height 20
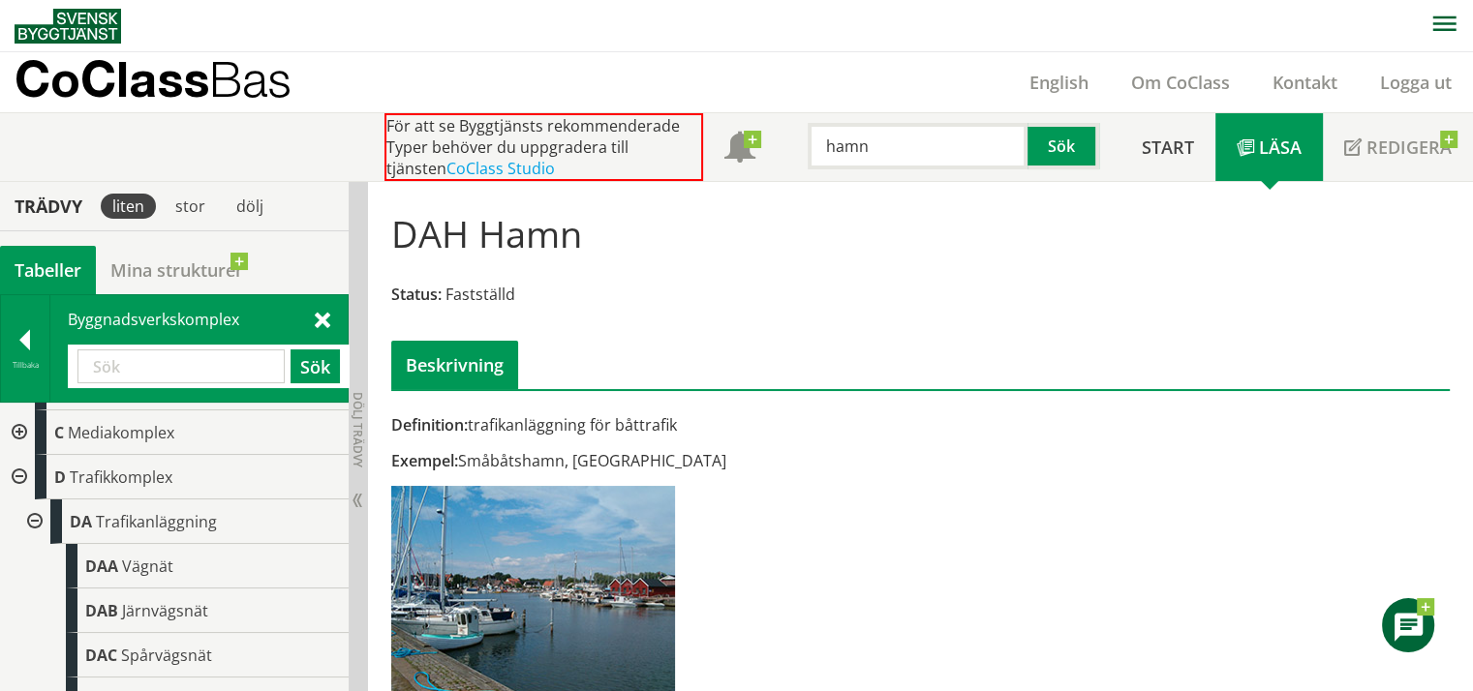
click at [163, 364] on input "text" at bounding box center [180, 367] width 207 height 34
type input "hamn"
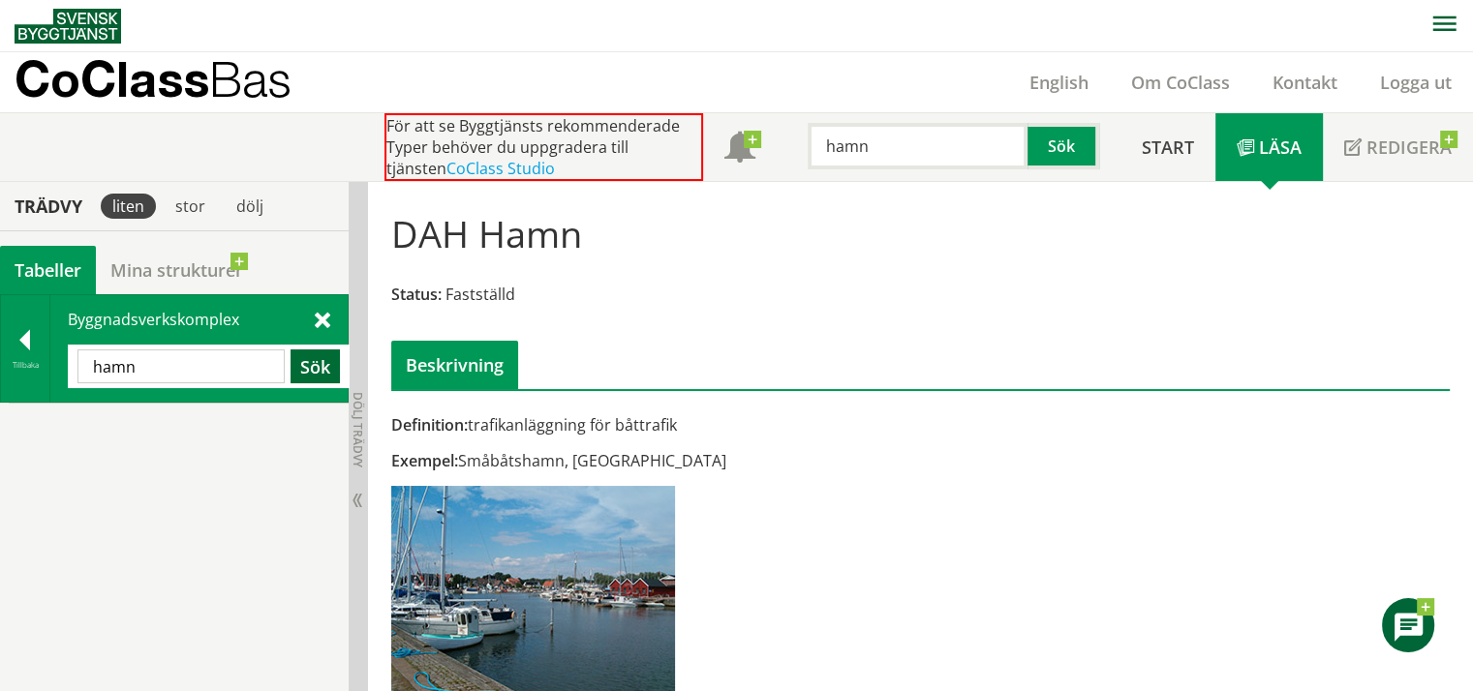
click at [309, 363] on button "Sök" at bounding box center [315, 367] width 49 height 34
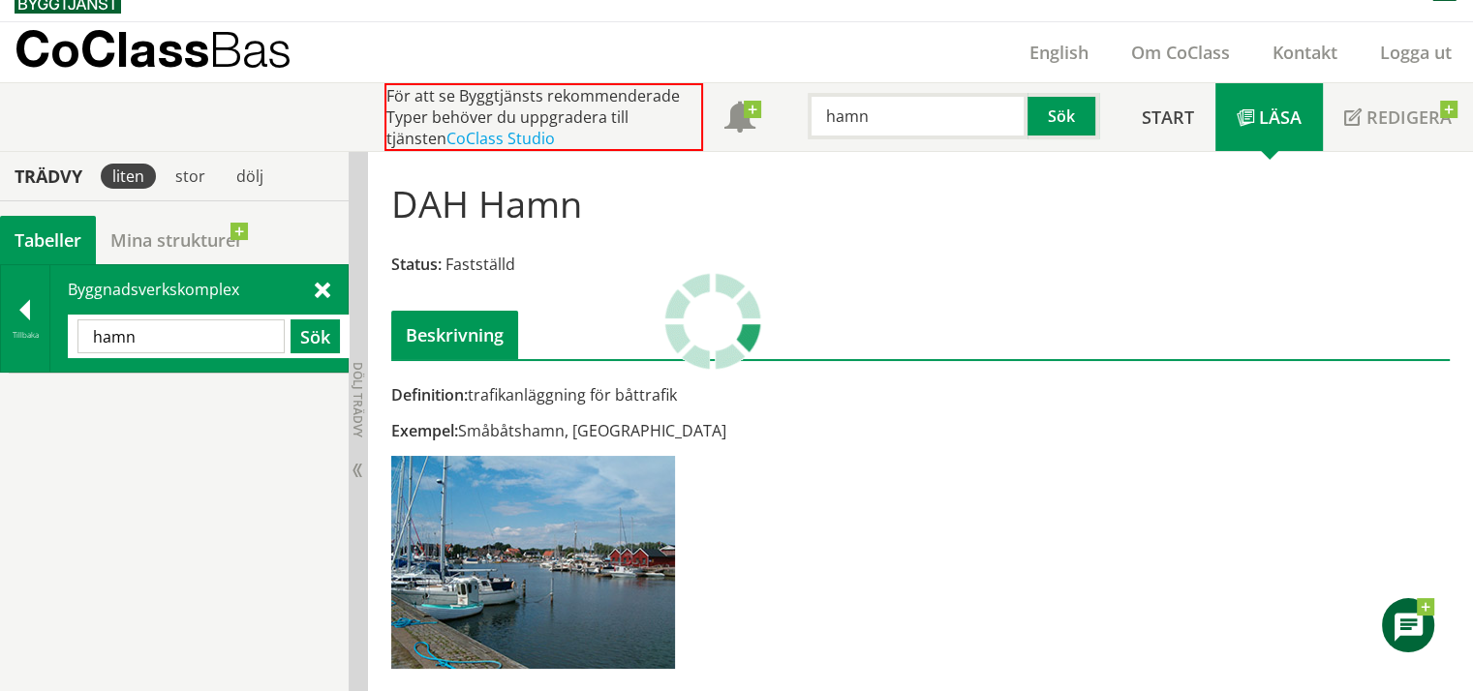
scroll to position [31, 0]
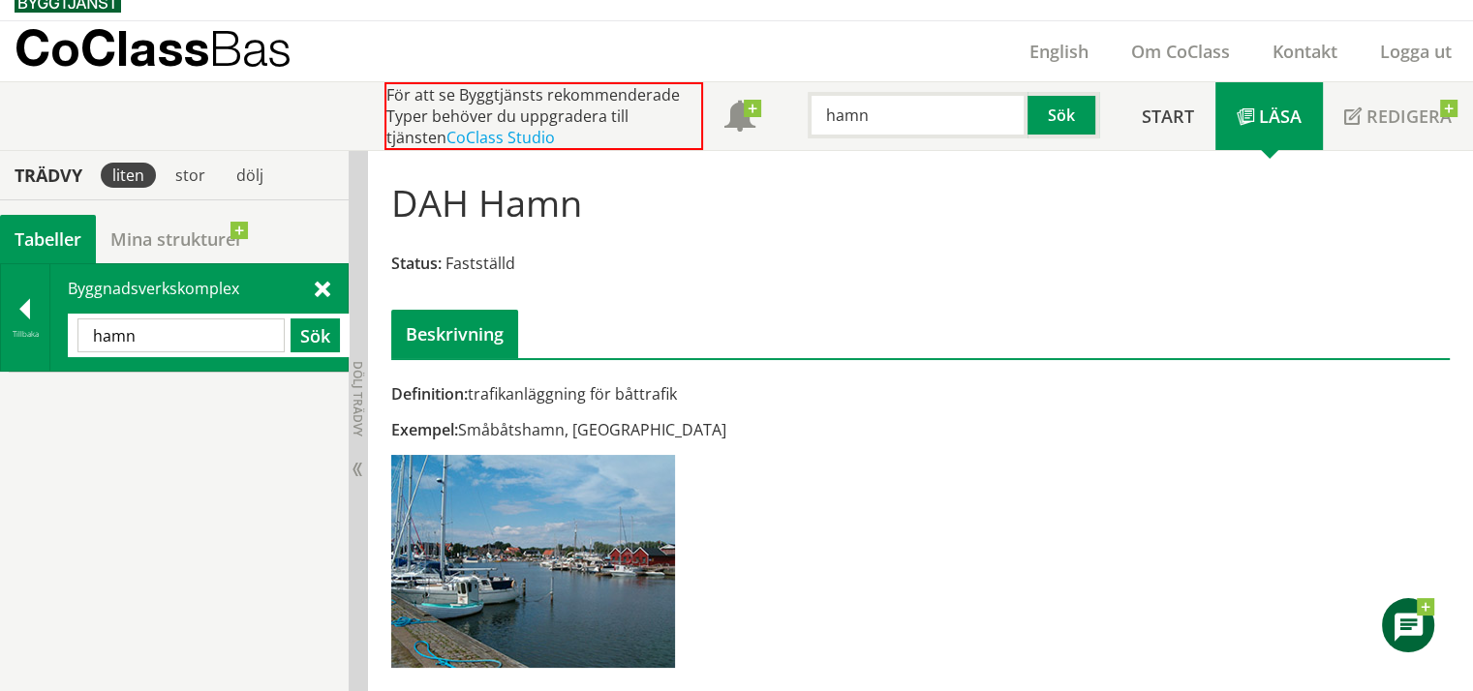
click at [28, 312] on div at bounding box center [25, 312] width 48 height 27
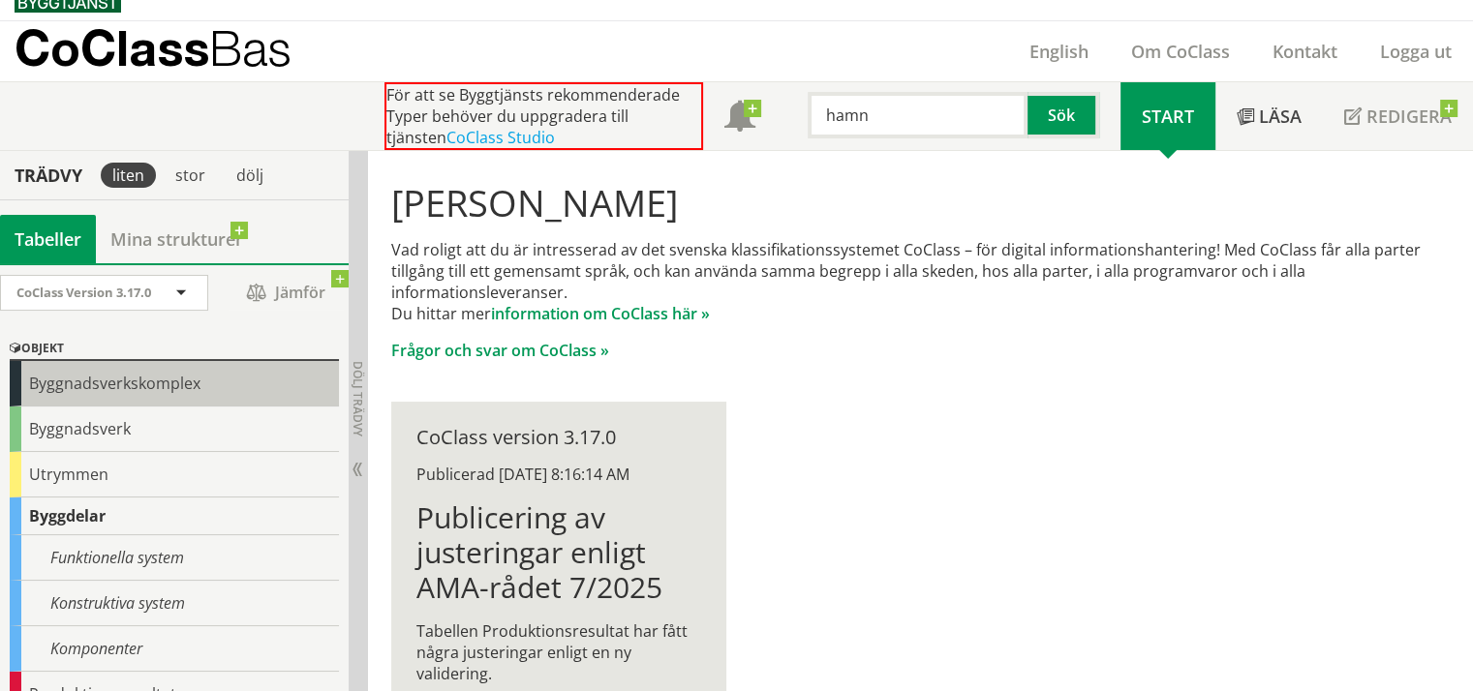
click at [44, 380] on div "Byggnadsverkskomplex" at bounding box center [174, 384] width 329 height 46
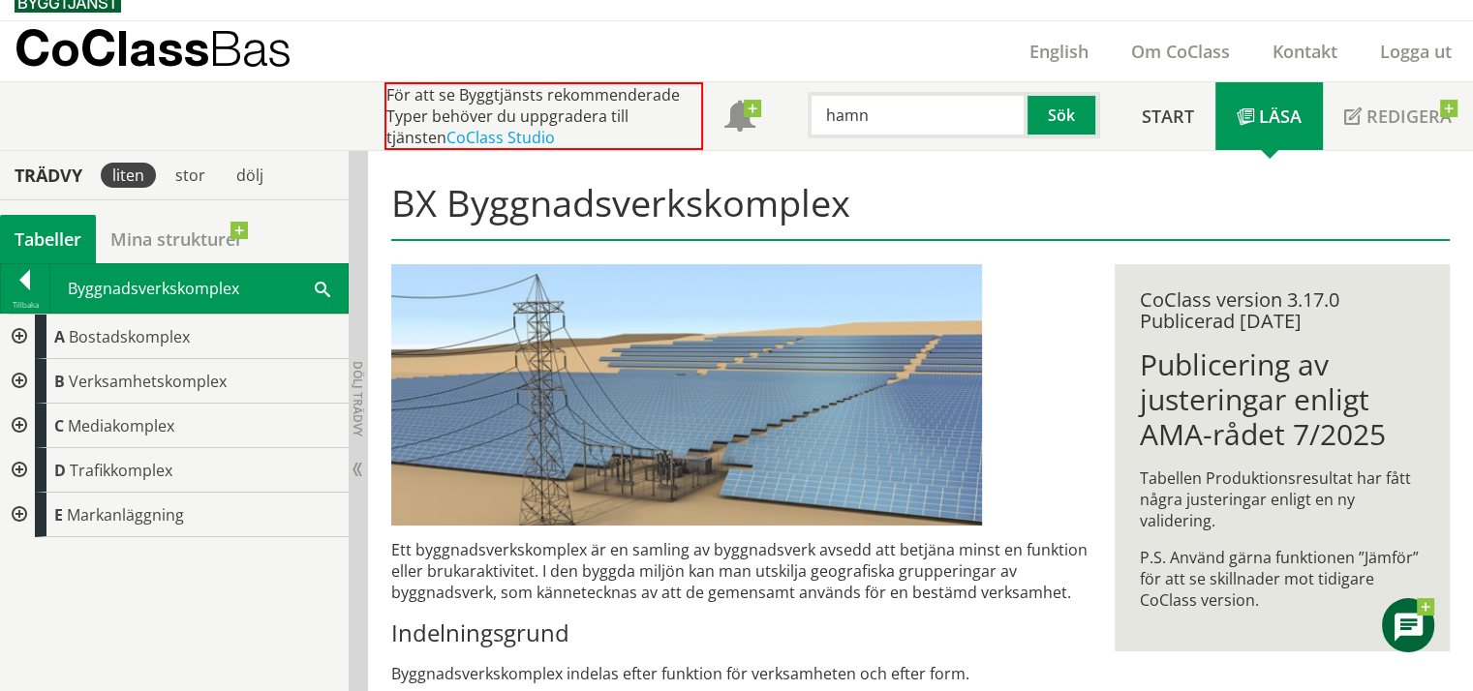
click at [322, 278] on div "Byggnadsverkskomplex Sök" at bounding box center [198, 288] width 297 height 48
click at [325, 293] on span at bounding box center [322, 288] width 15 height 20
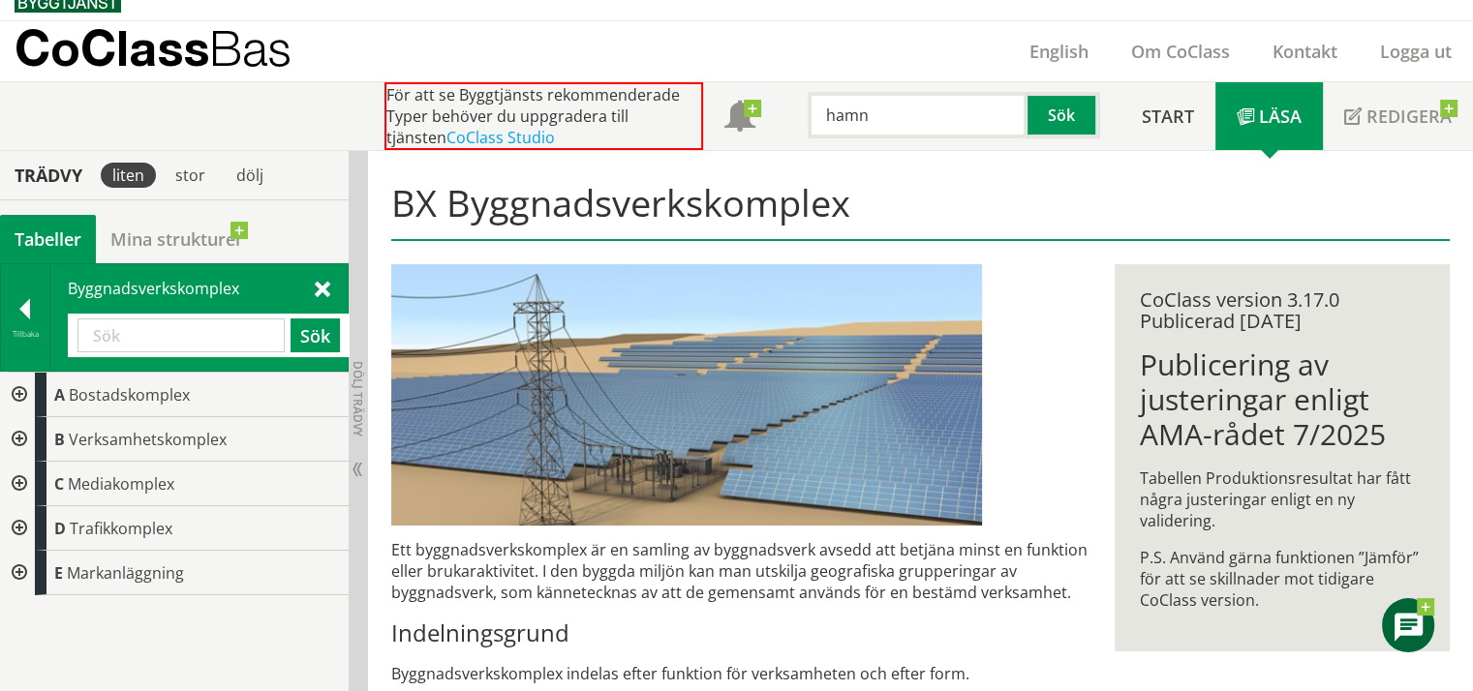
click at [159, 321] on input "text" at bounding box center [180, 336] width 207 height 34
type input "dah"
click at [320, 328] on button "Sök" at bounding box center [315, 336] width 49 height 34
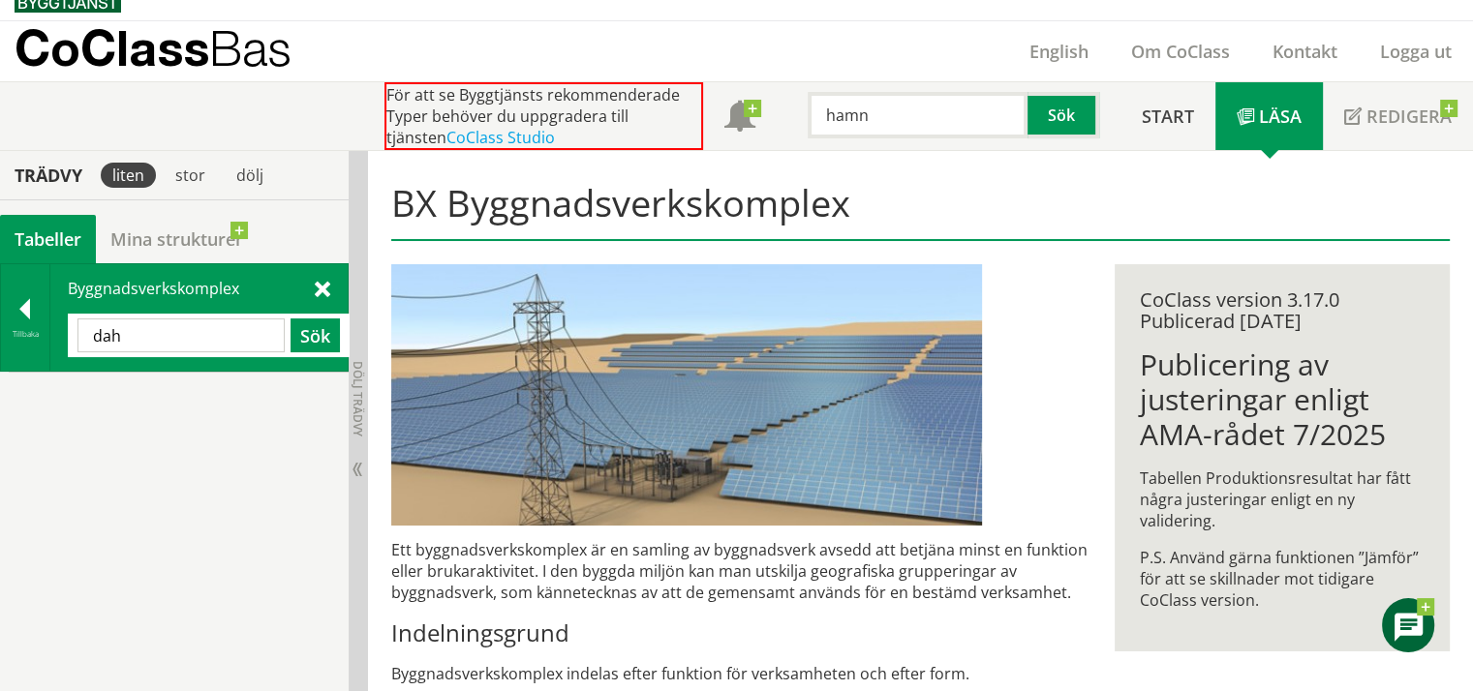
click at [0, 321] on div "Tillbaka Byggnadsverkskomplex dah Sök" at bounding box center [174, 317] width 349 height 108
drag, startPoint x: 166, startPoint y: 348, endPoint x: 0, endPoint y: 323, distance: 167.4
click at [0, 323] on div "Tillbaka Byggnadsverkskomplex dah Sök" at bounding box center [174, 317] width 349 height 108
type input "hamn"
click at [314, 327] on button "Sök" at bounding box center [315, 336] width 49 height 34
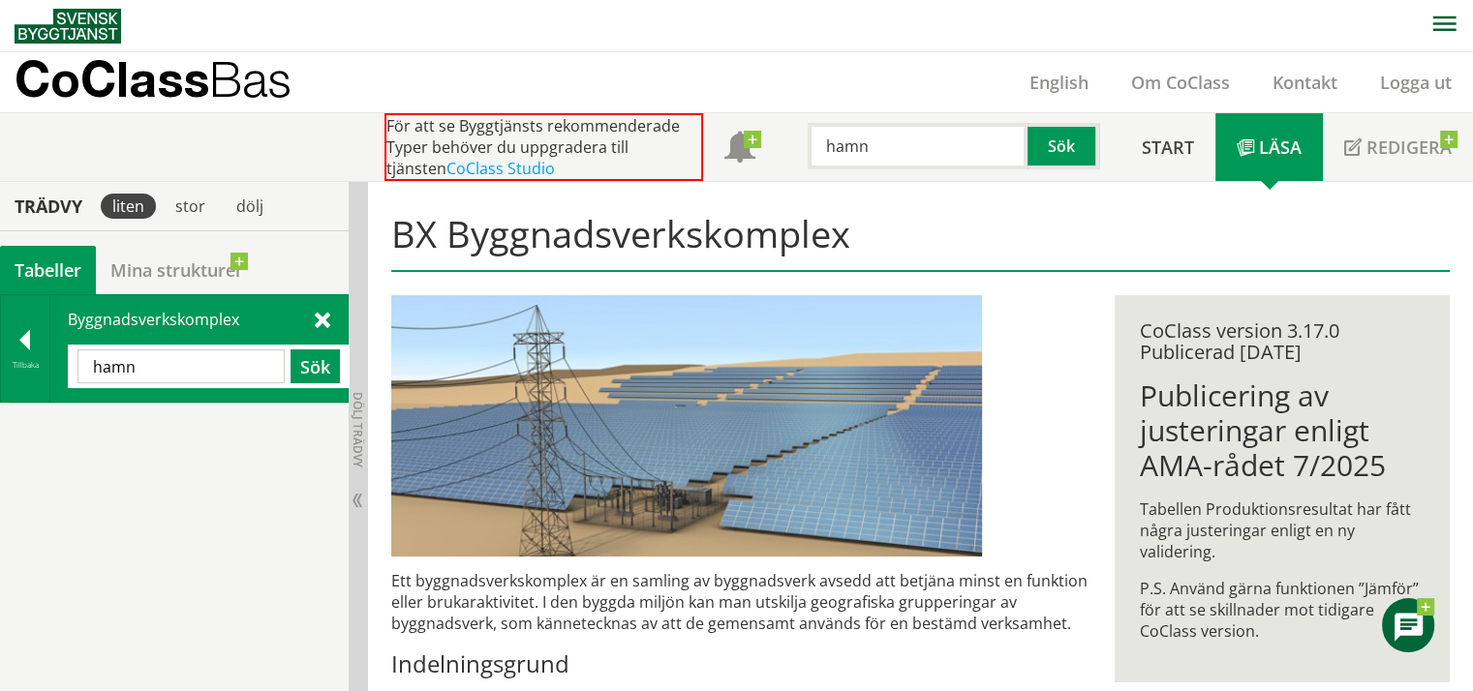
click at [325, 321] on span at bounding box center [322, 319] width 15 height 20
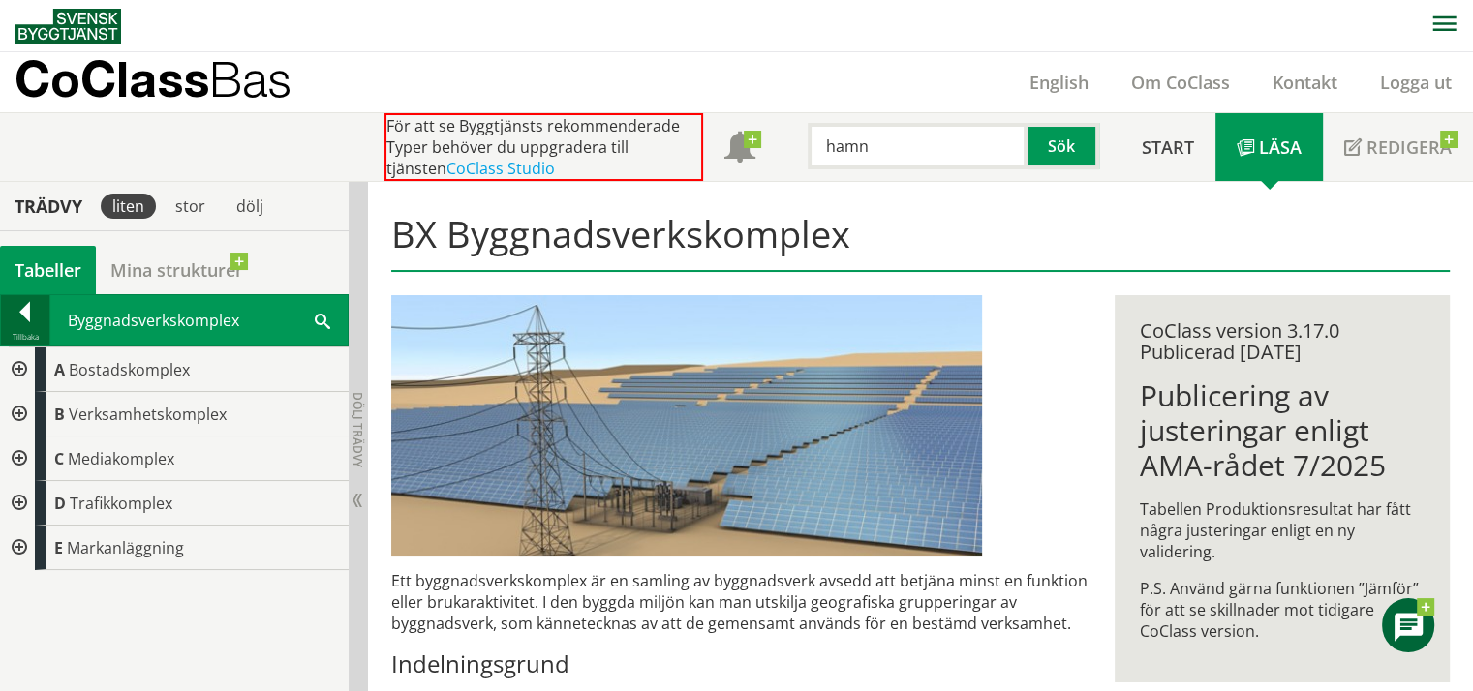
click at [35, 316] on div at bounding box center [25, 315] width 48 height 27
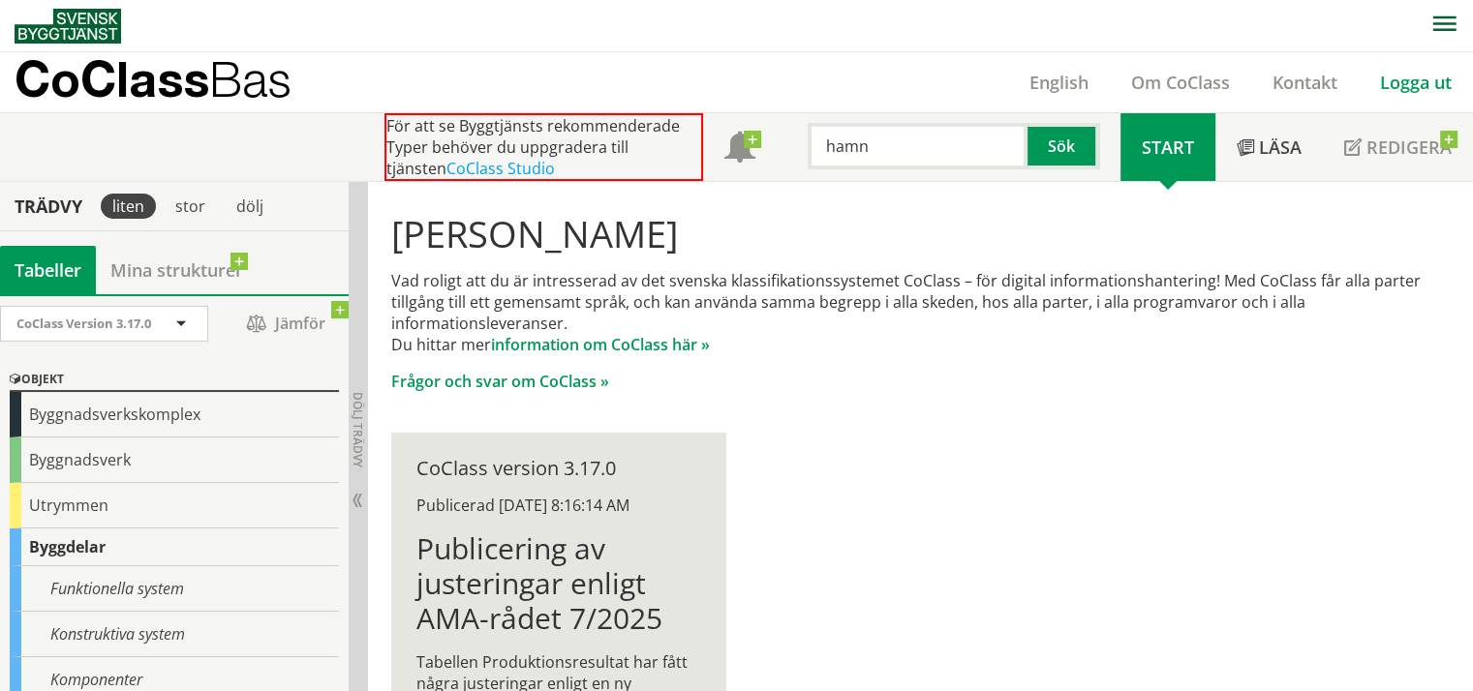
click at [1410, 84] on link "Logga ut" at bounding box center [1416, 82] width 114 height 23
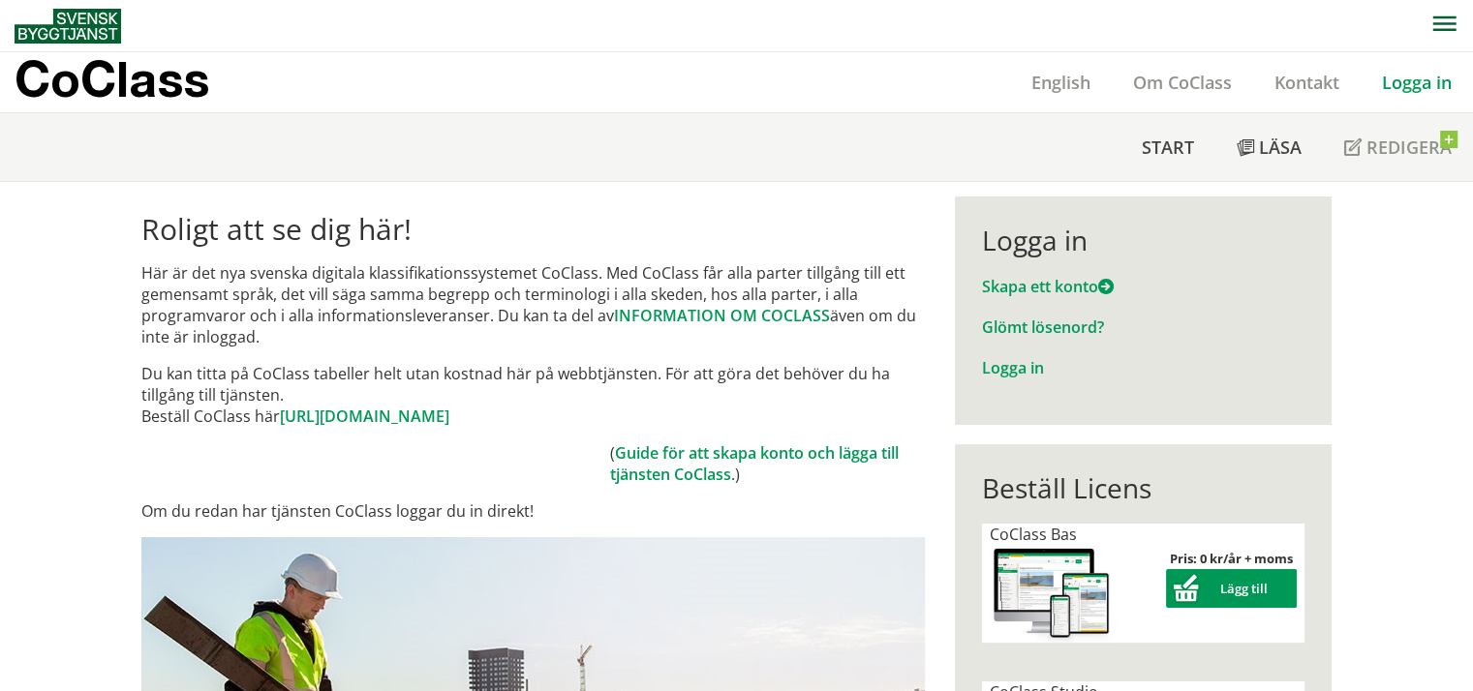
click at [1397, 73] on link "Logga in" at bounding box center [1417, 82] width 112 height 23
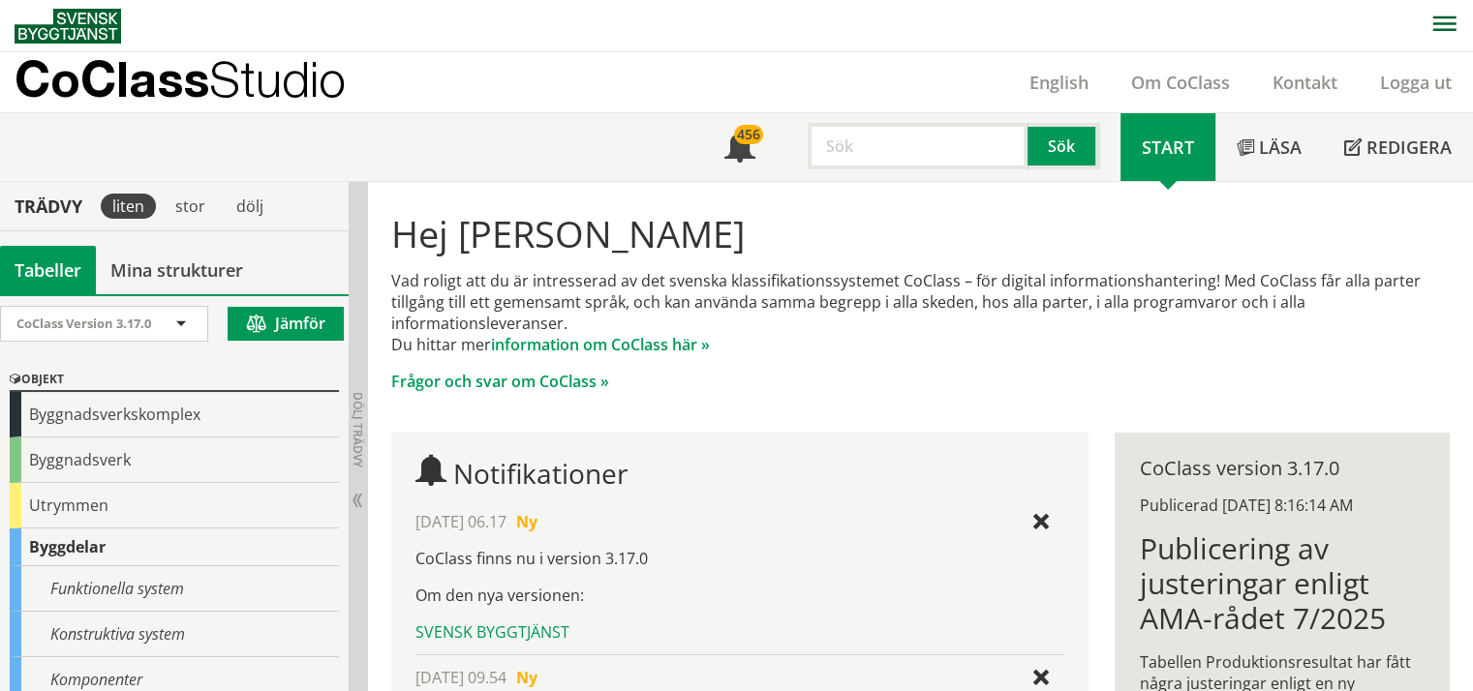
click at [891, 140] on input "text" at bounding box center [918, 146] width 220 height 46
type input "hamn"
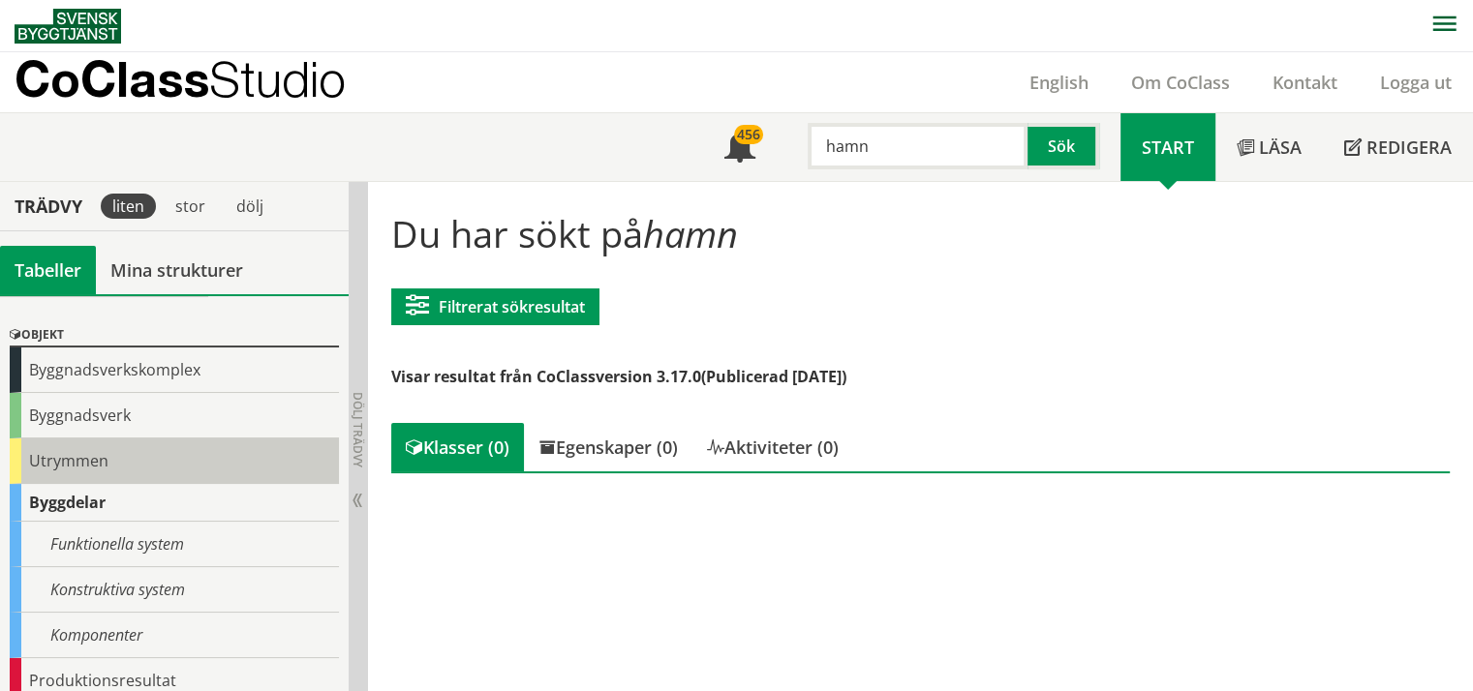
scroll to position [97, 0]
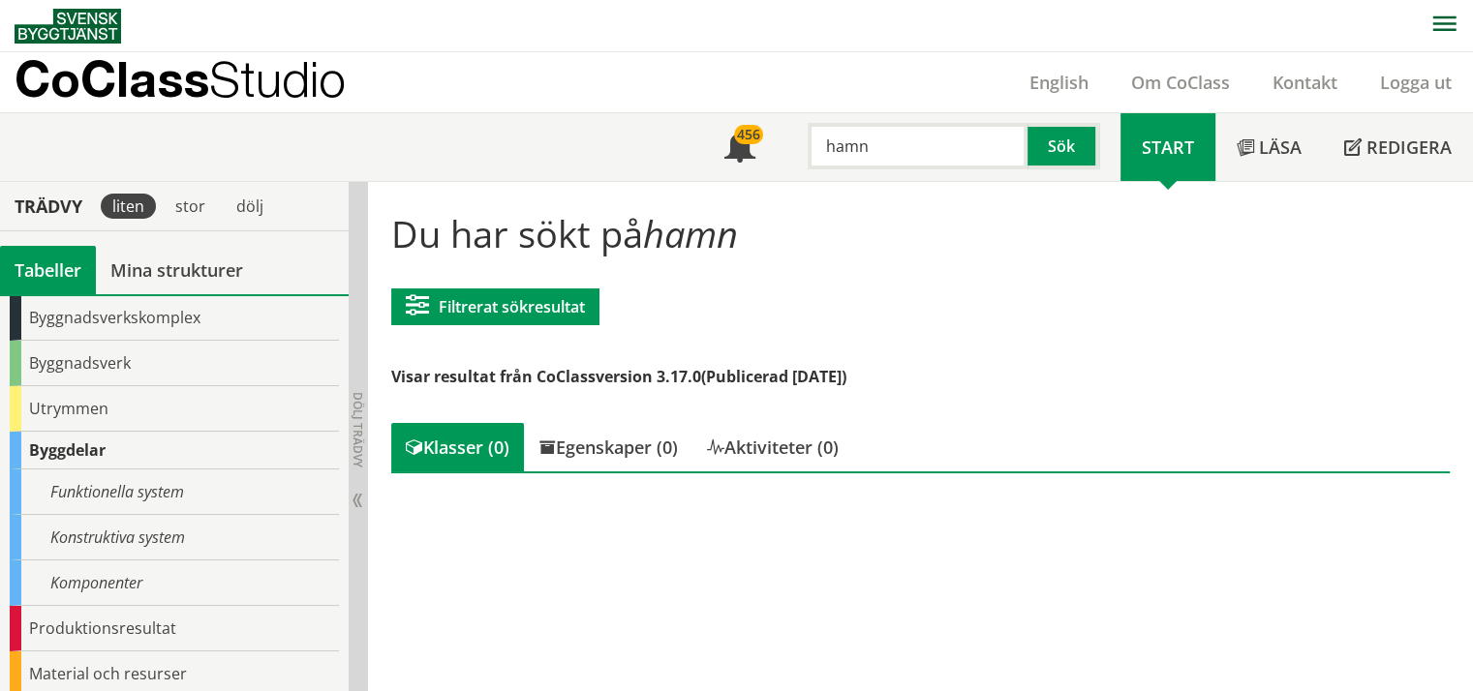
click at [58, 267] on div "Tabeller" at bounding box center [48, 270] width 96 height 48
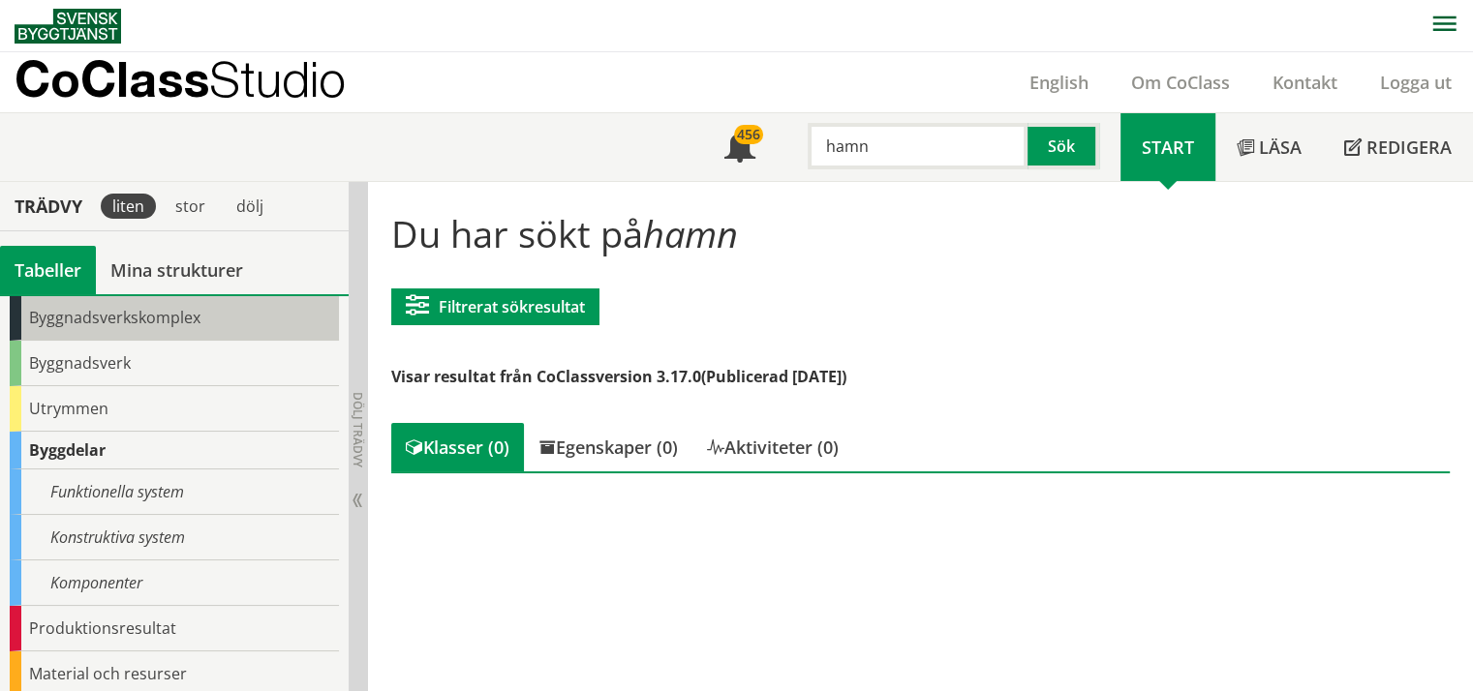
click at [58, 309] on div "Byggnadsverkskomplex" at bounding box center [174, 318] width 329 height 46
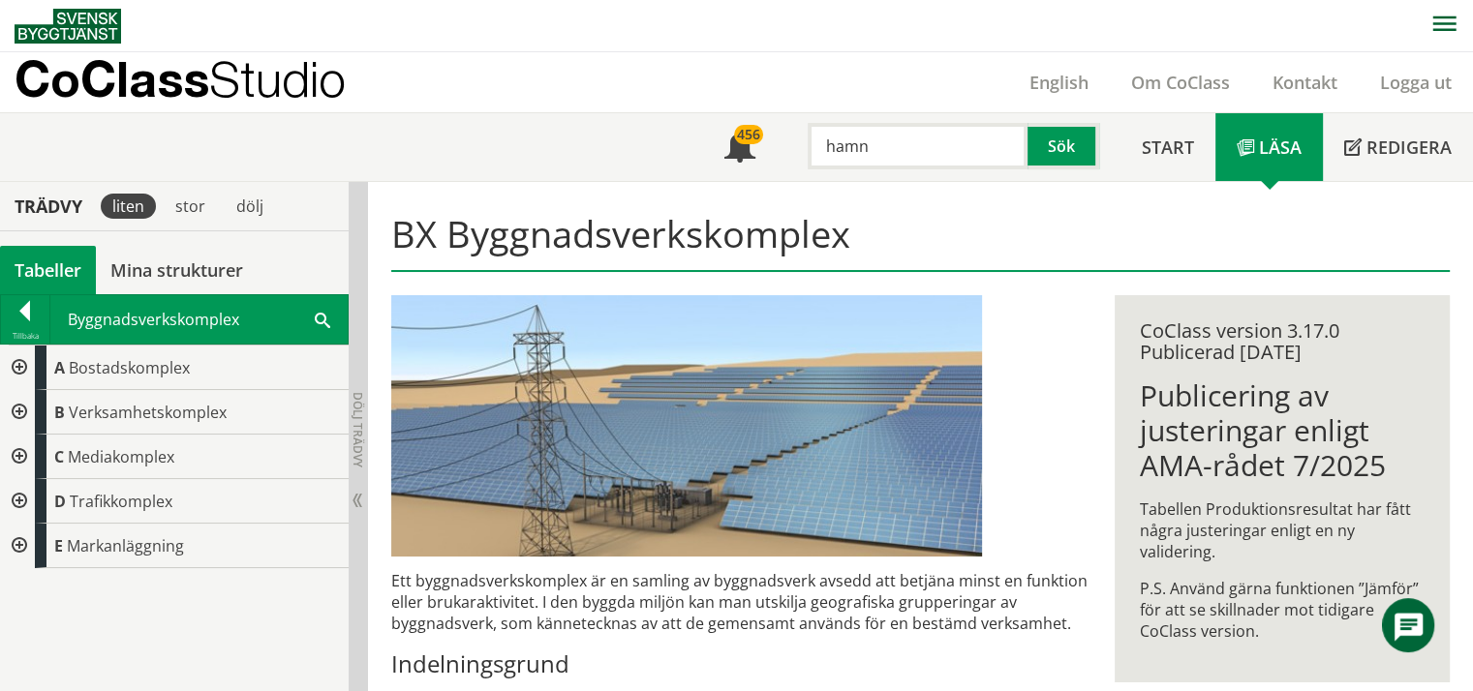
click at [19, 493] on div at bounding box center [17, 501] width 35 height 45
click at [37, 545] on div at bounding box center [32, 546] width 35 height 45
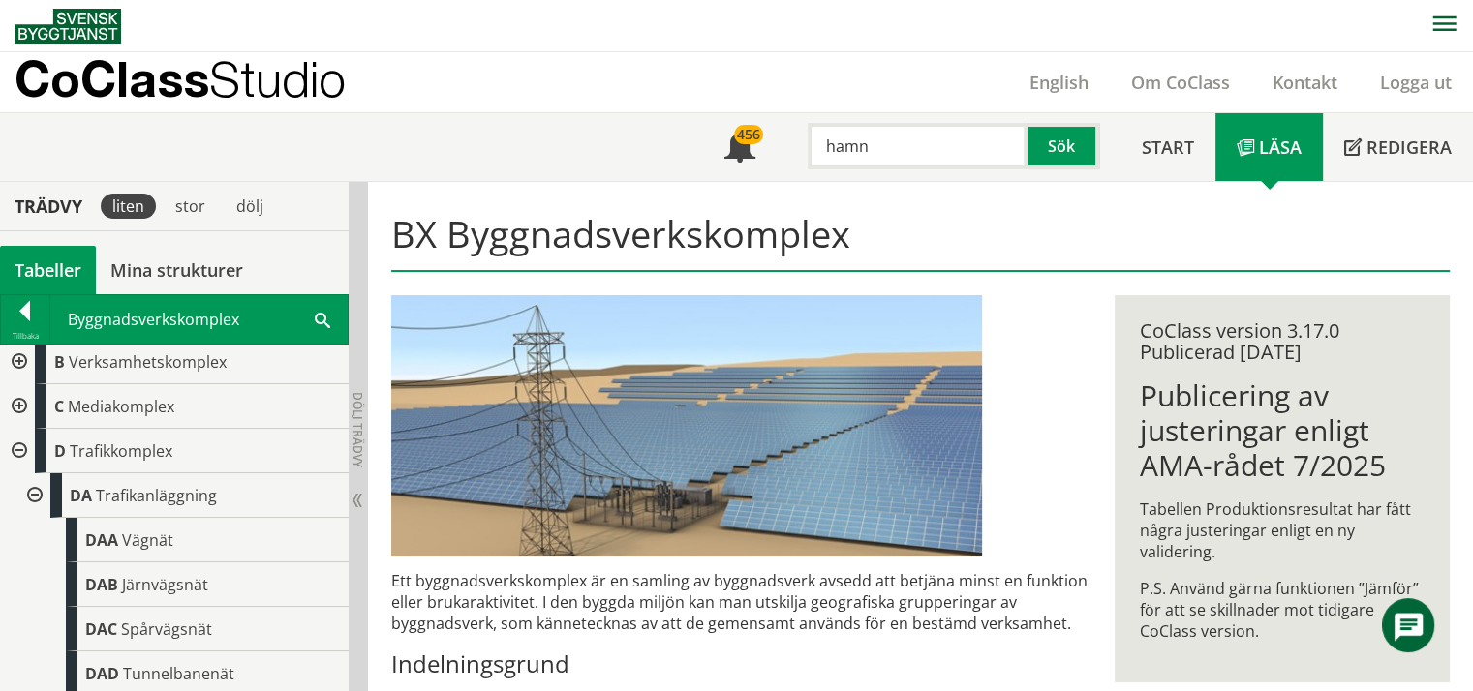
scroll to position [276, 0]
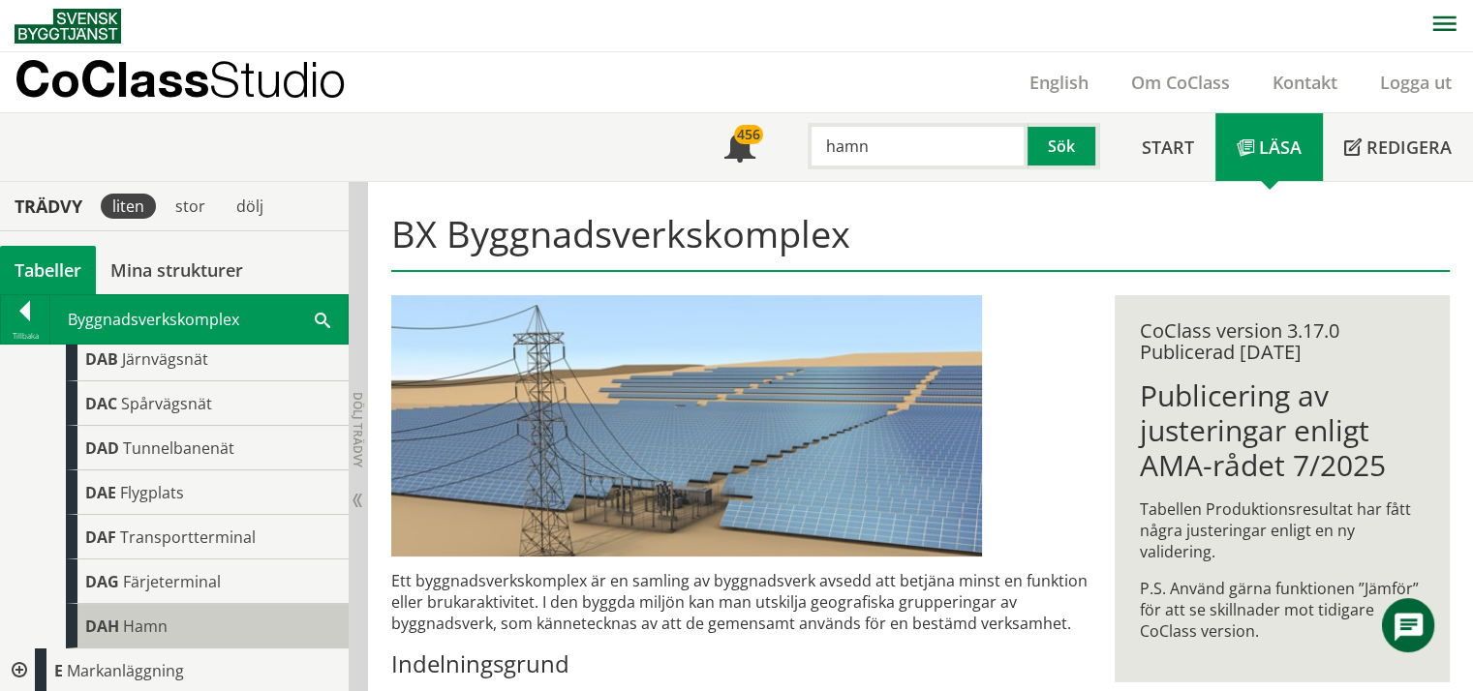
click at [147, 636] on div "DAH Hamn" at bounding box center [207, 626] width 283 height 45
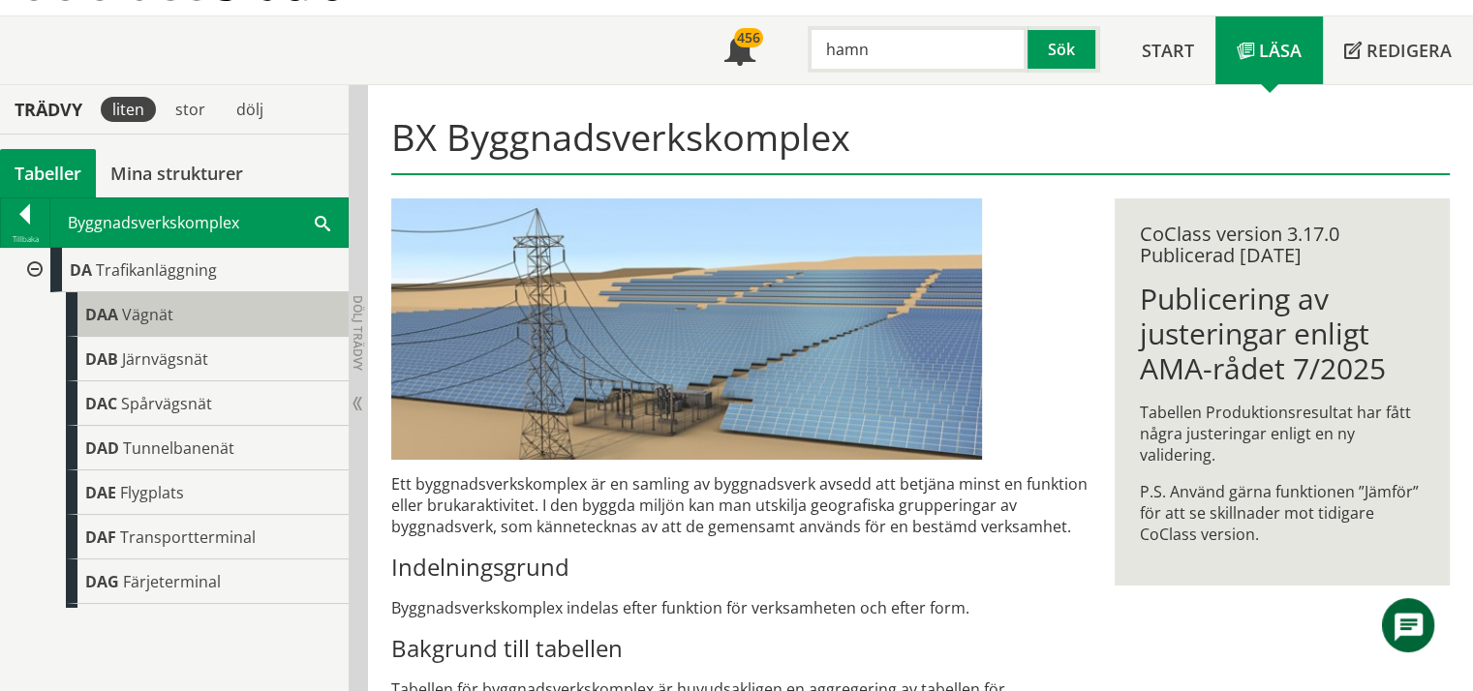
scroll to position [179, 0]
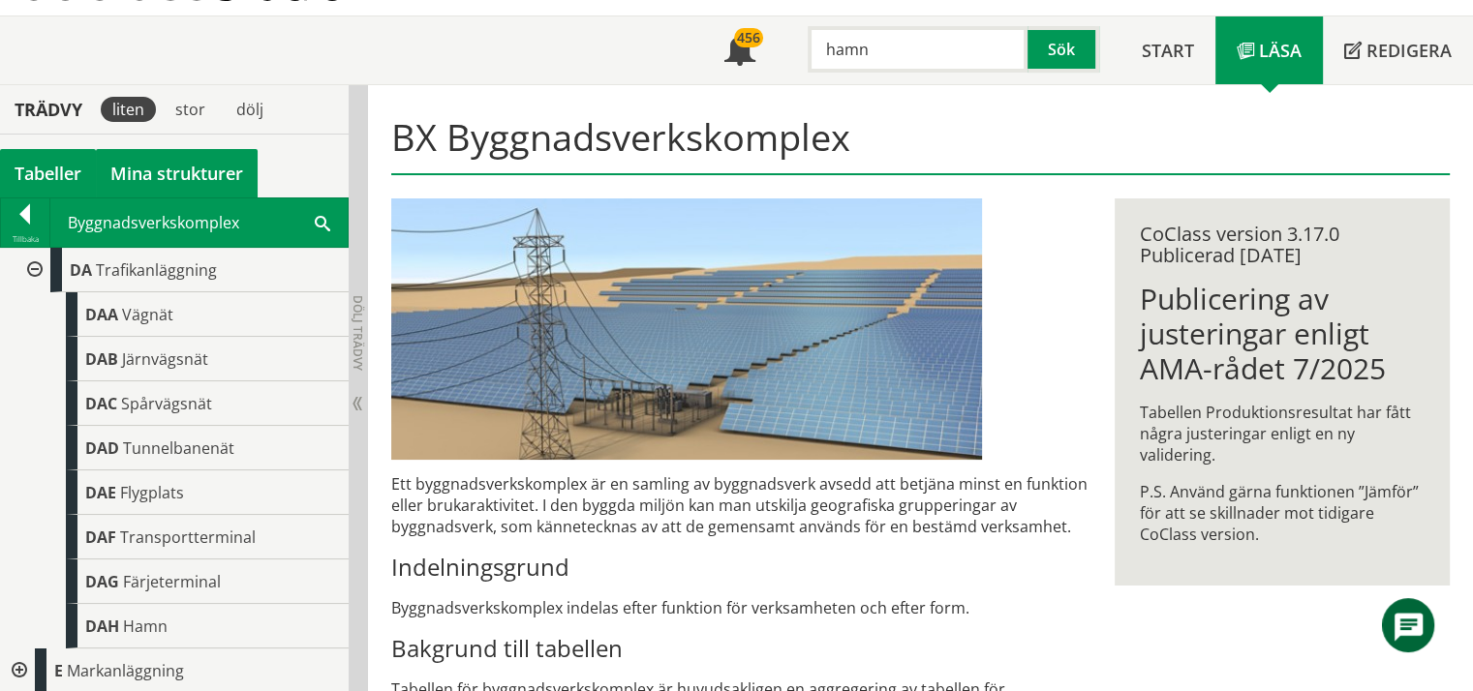
click at [178, 168] on link "Mina strukturer" at bounding box center [177, 173] width 162 height 48
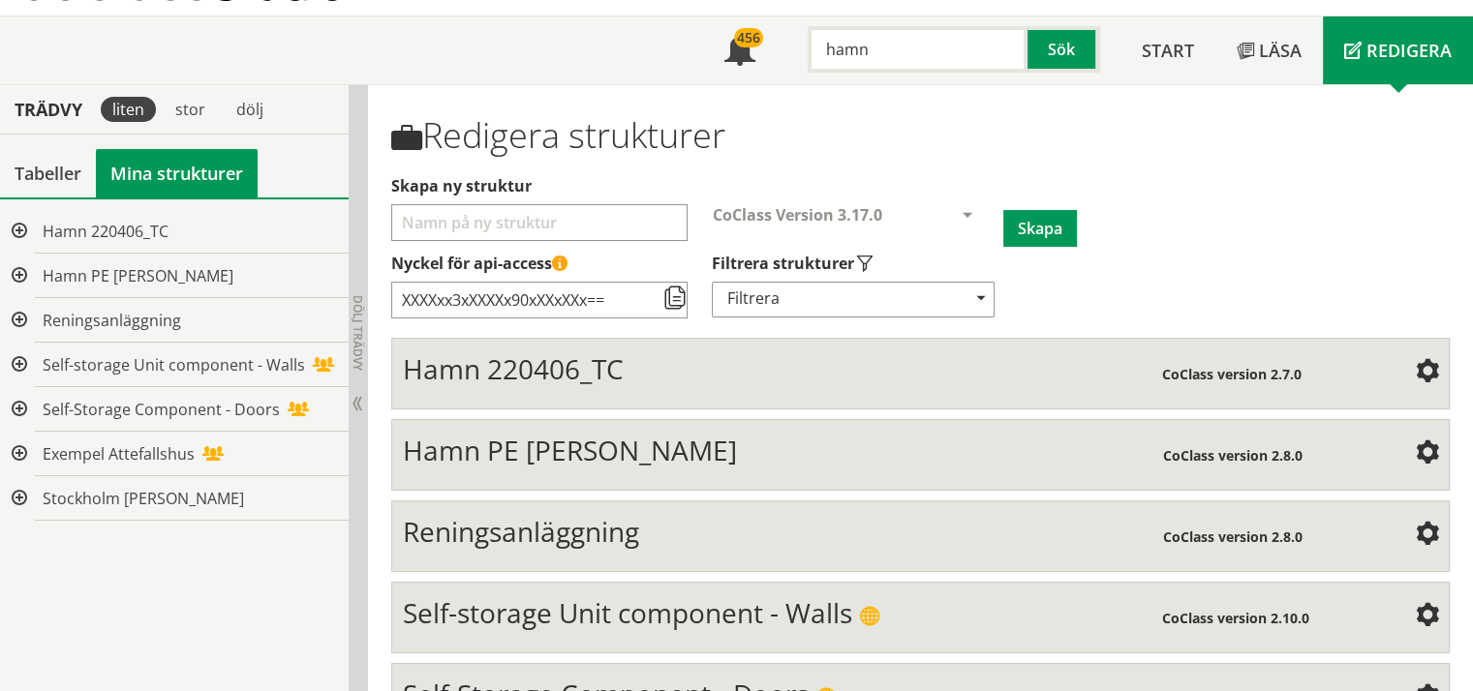
click at [20, 499] on div at bounding box center [17, 498] width 35 height 45
click at [176, 499] on span "Stockholm [PERSON_NAME]" at bounding box center [143, 498] width 201 height 21
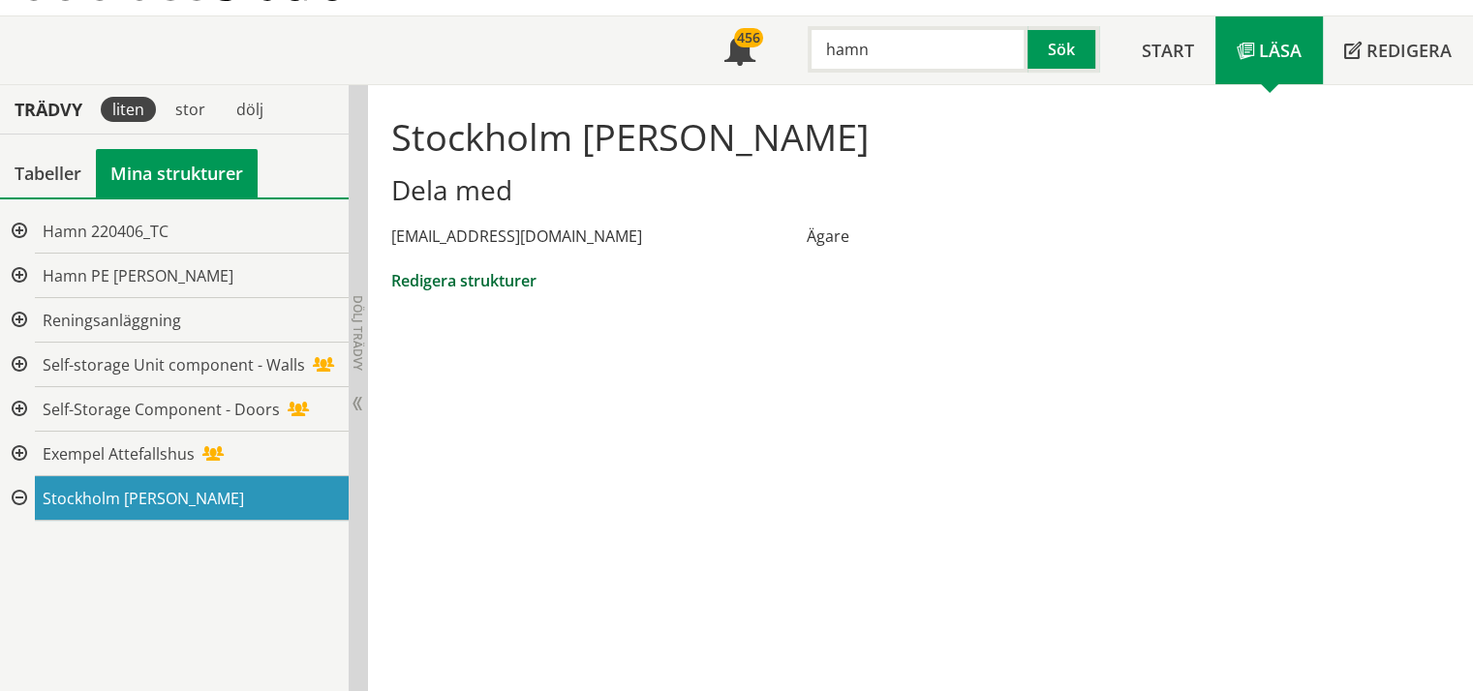
click at [493, 278] on link "Redigera strukturer" at bounding box center [463, 280] width 145 height 21
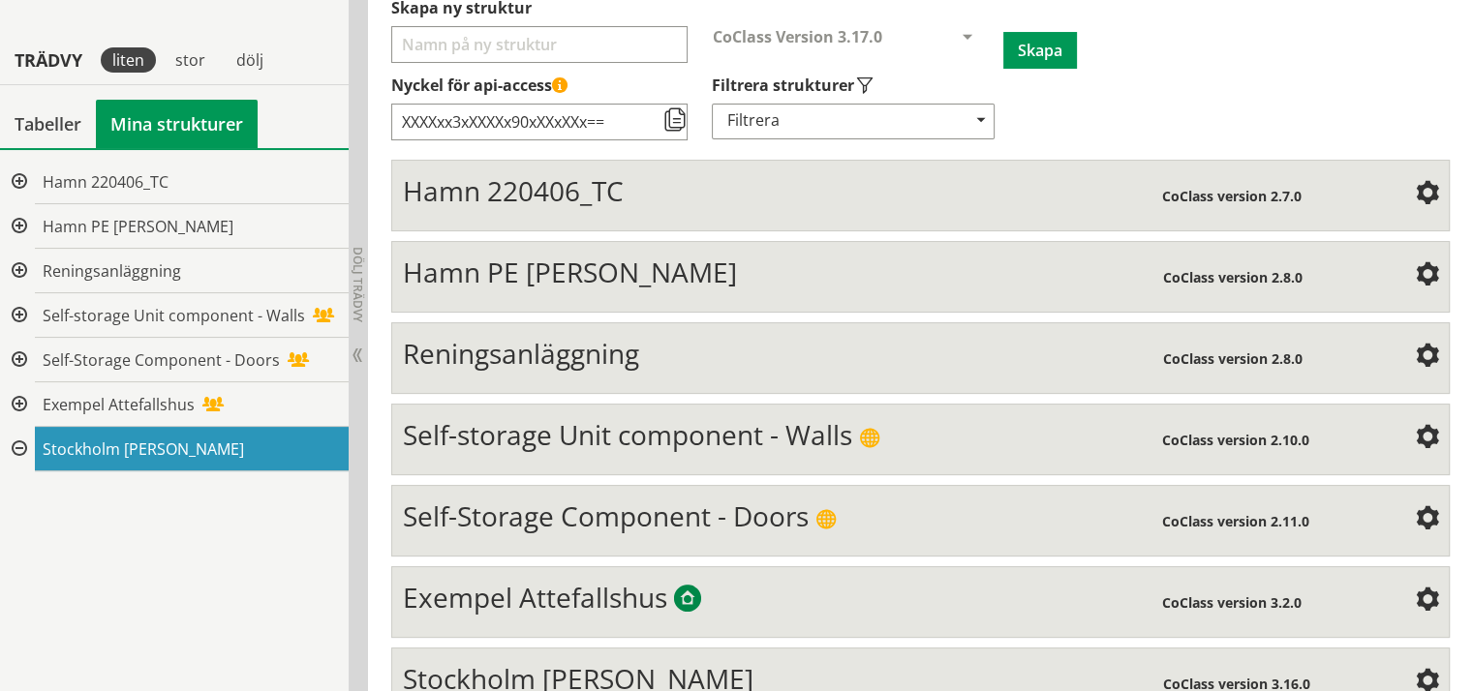
scroll to position [310, 0]
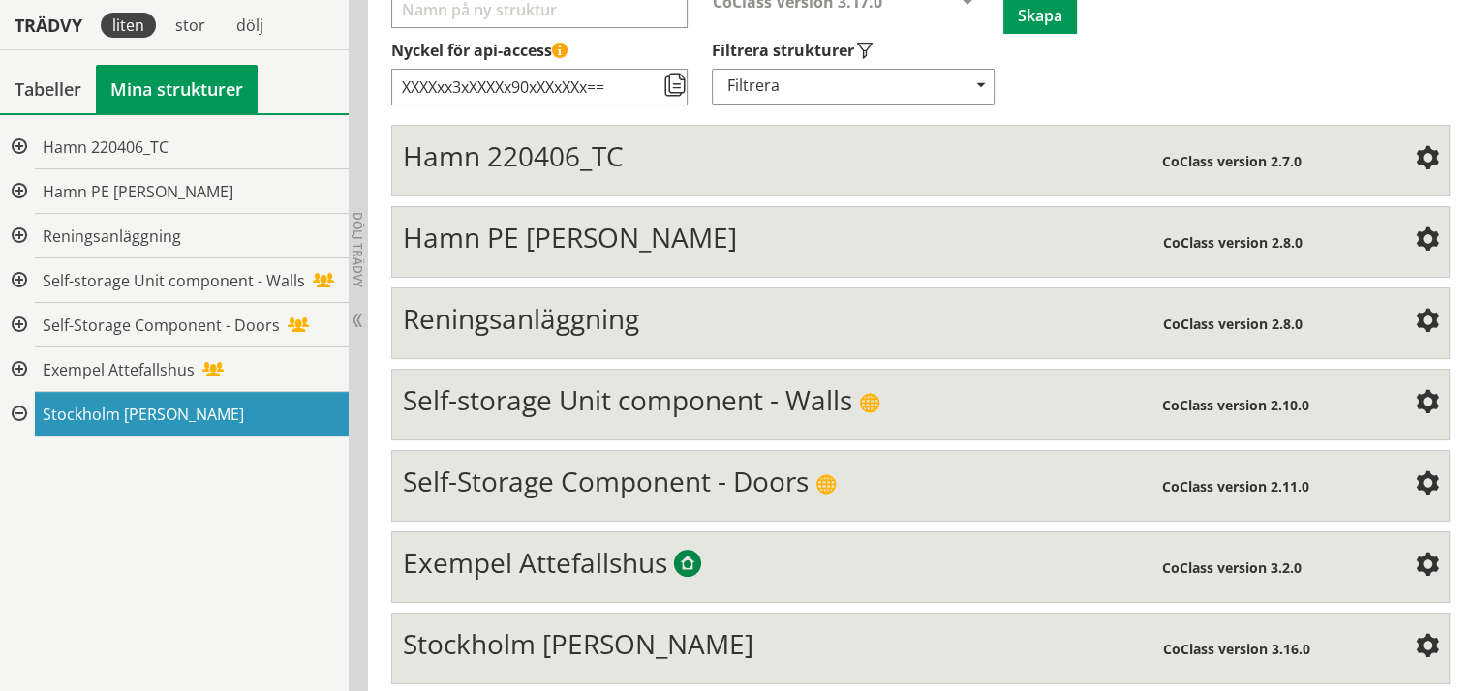
click at [630, 627] on span "Stockholm [PERSON_NAME]" at bounding box center [578, 644] width 351 height 37
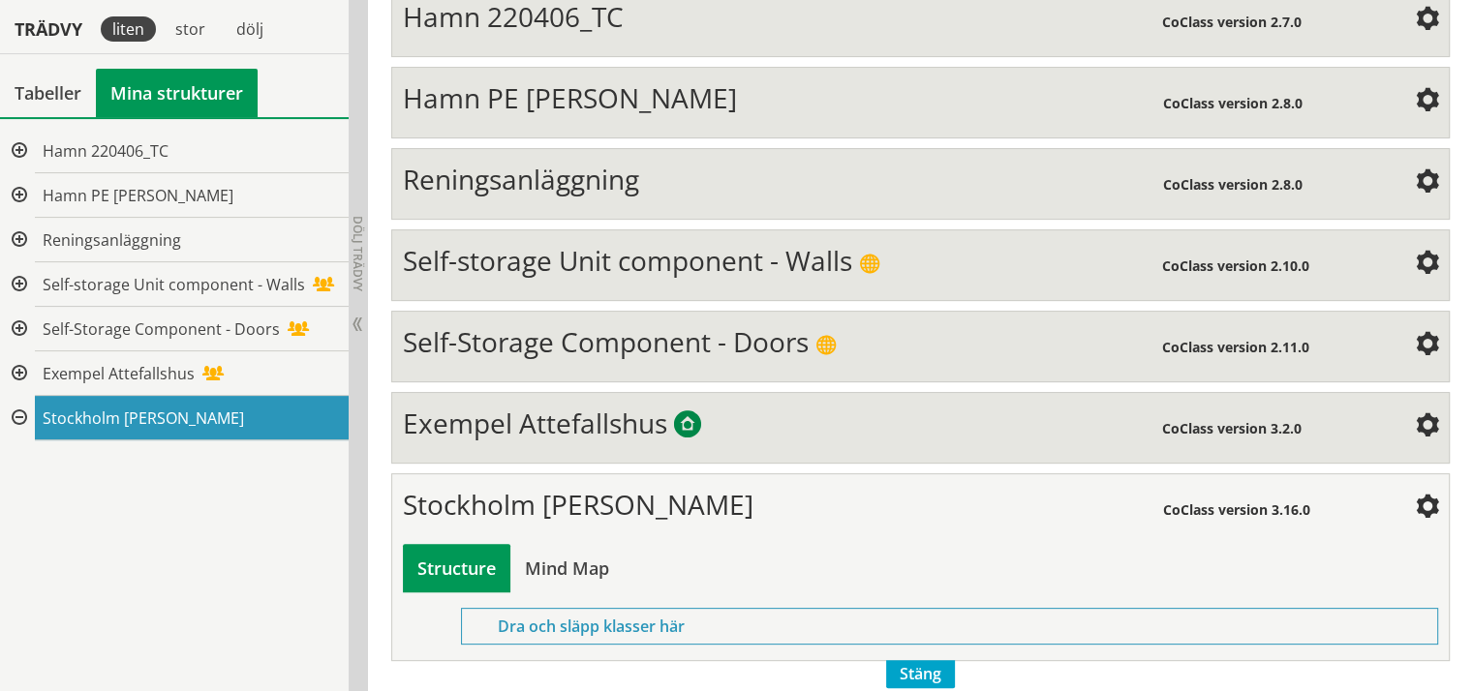
scroll to position [453, 0]
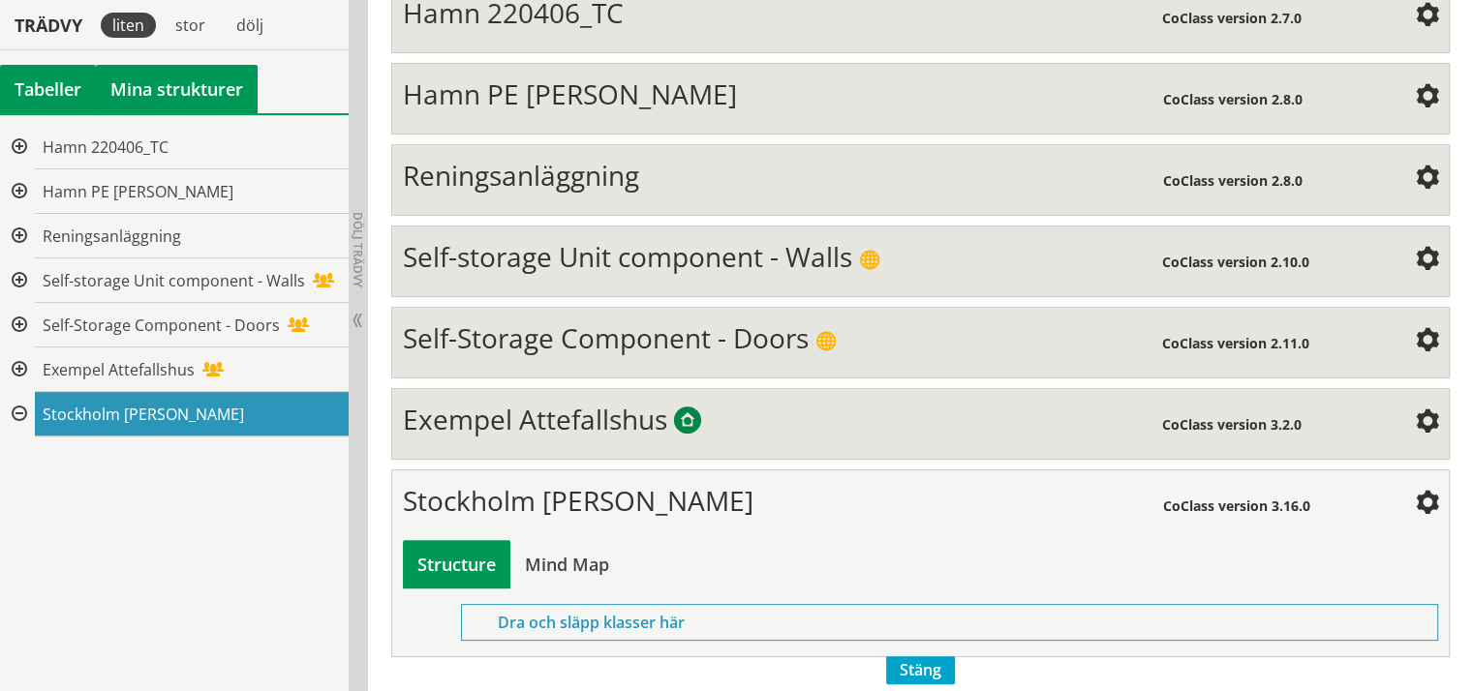
click at [46, 91] on div "Tabeller" at bounding box center [48, 89] width 96 height 48
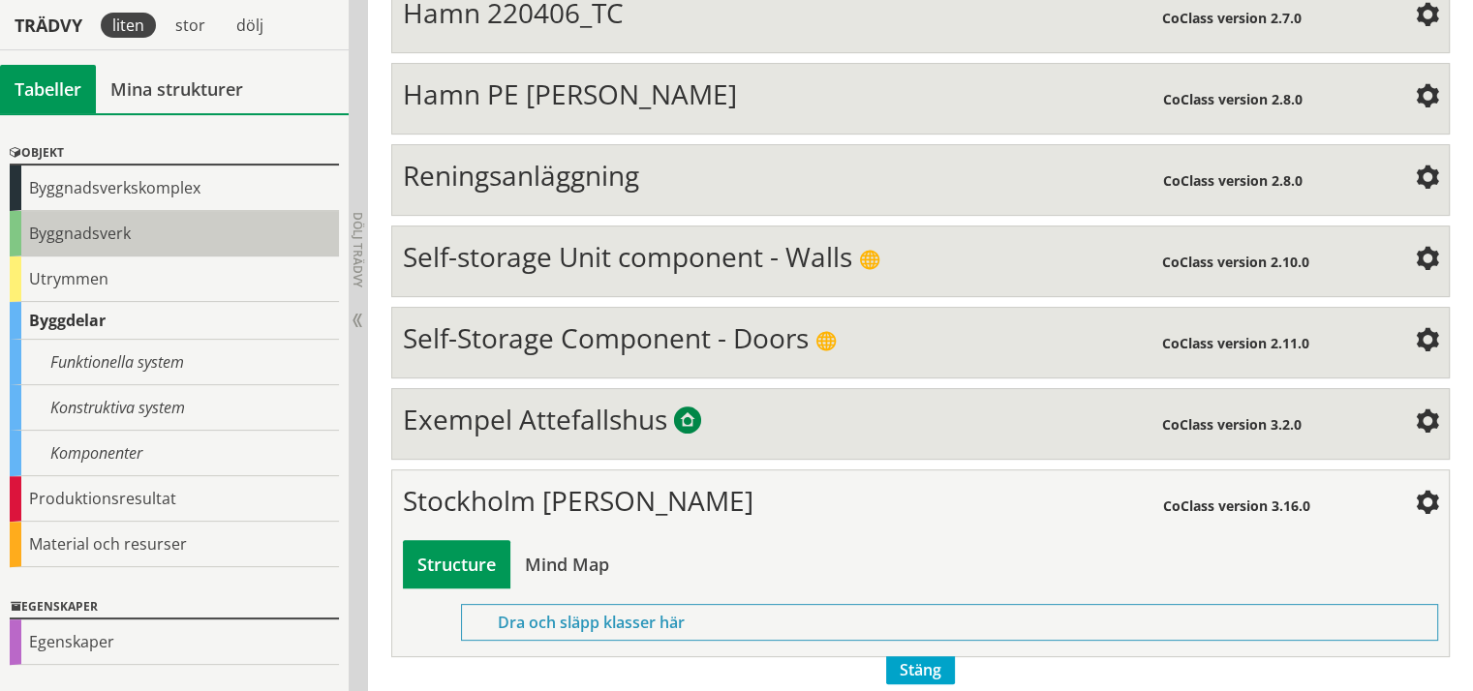
scroll to position [0, 0]
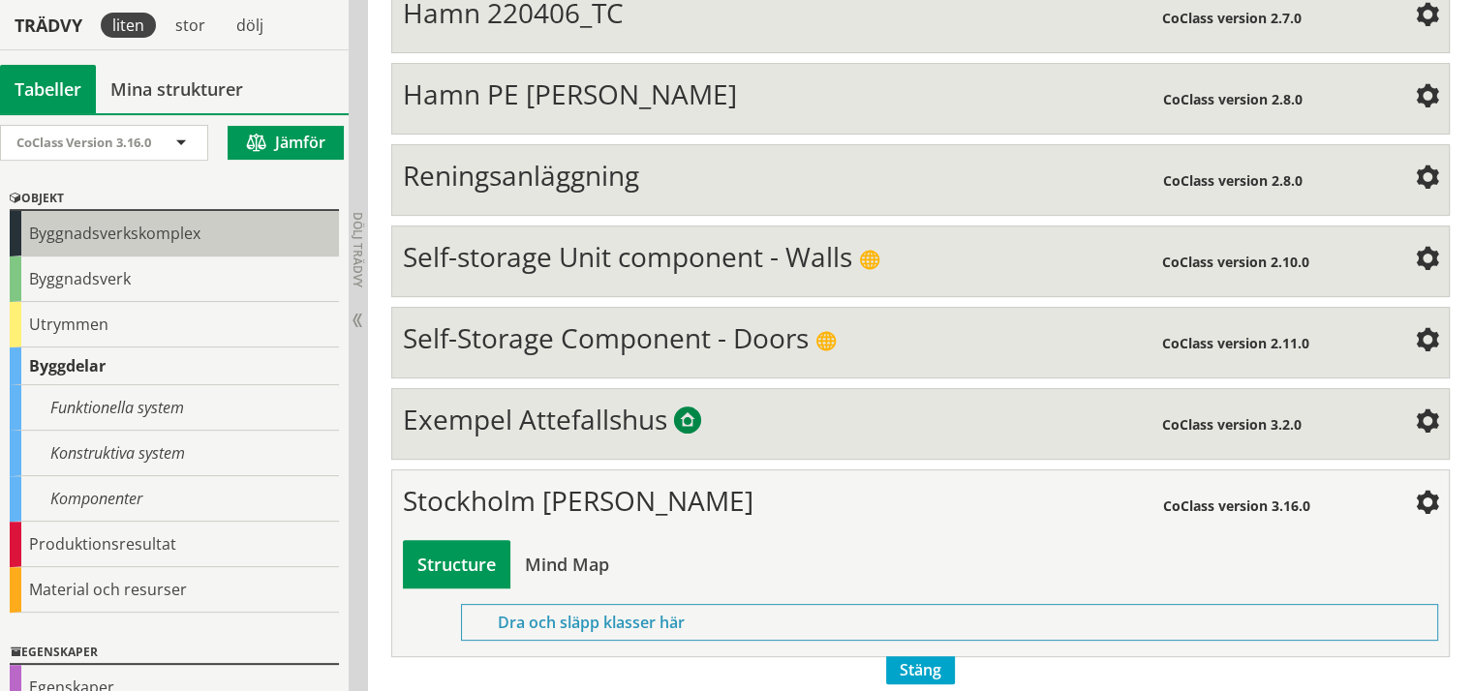
click at [46, 230] on div "Byggnadsverkskomplex" at bounding box center [174, 234] width 329 height 46
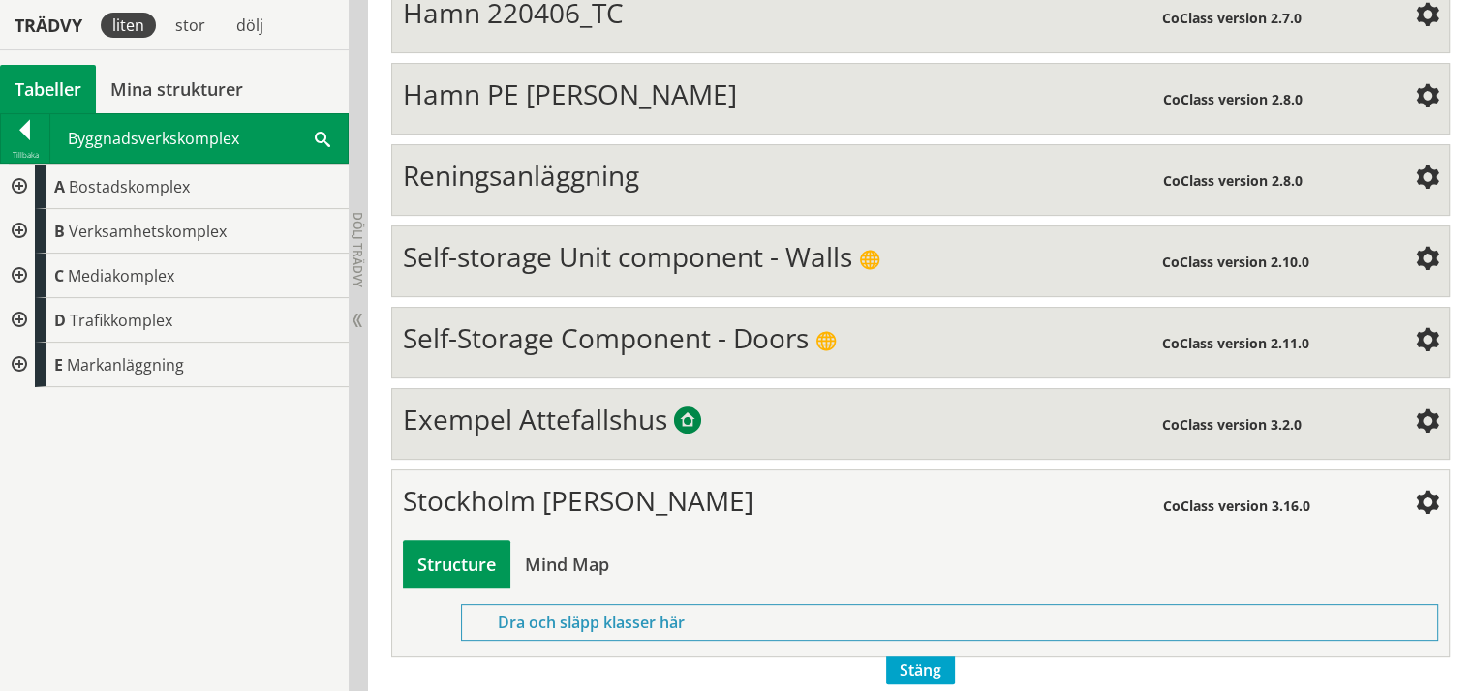
click at [21, 318] on div at bounding box center [17, 320] width 35 height 45
click at [39, 362] on div at bounding box center [32, 365] width 35 height 45
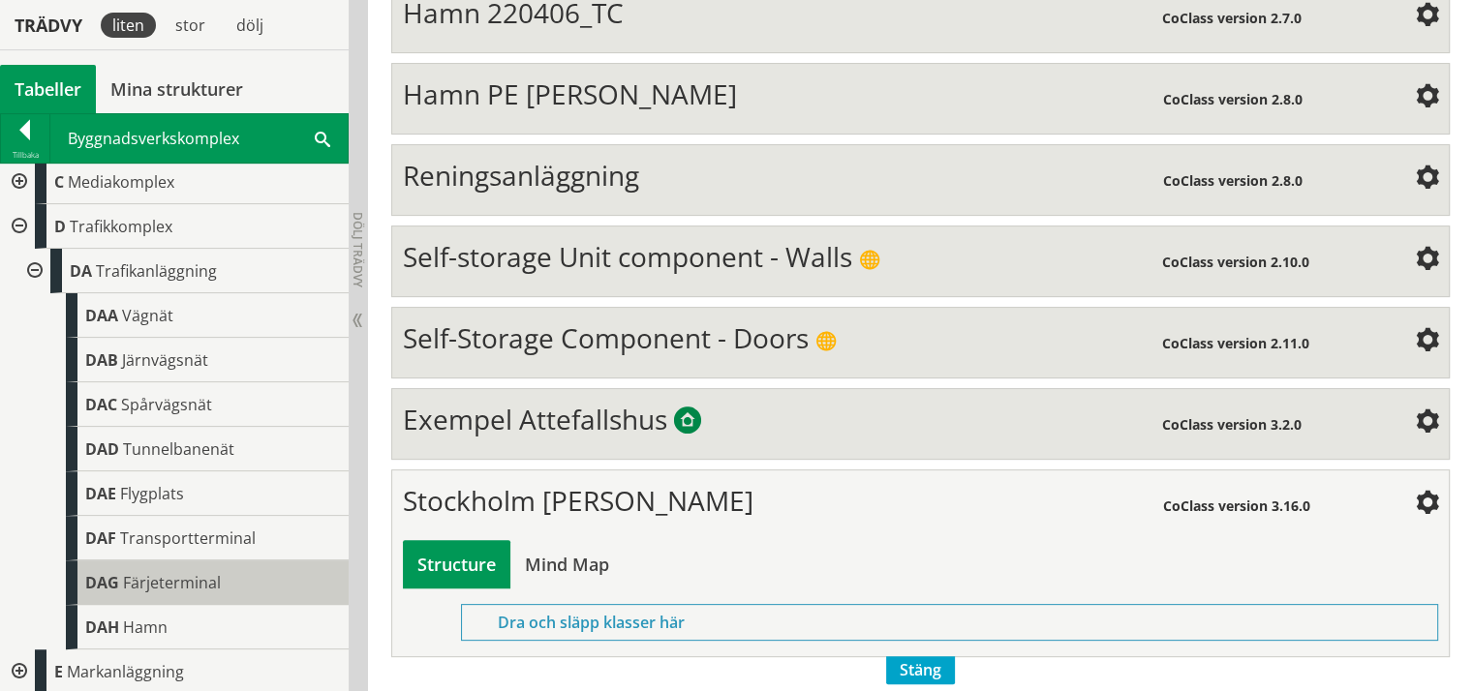
scroll to position [95, 0]
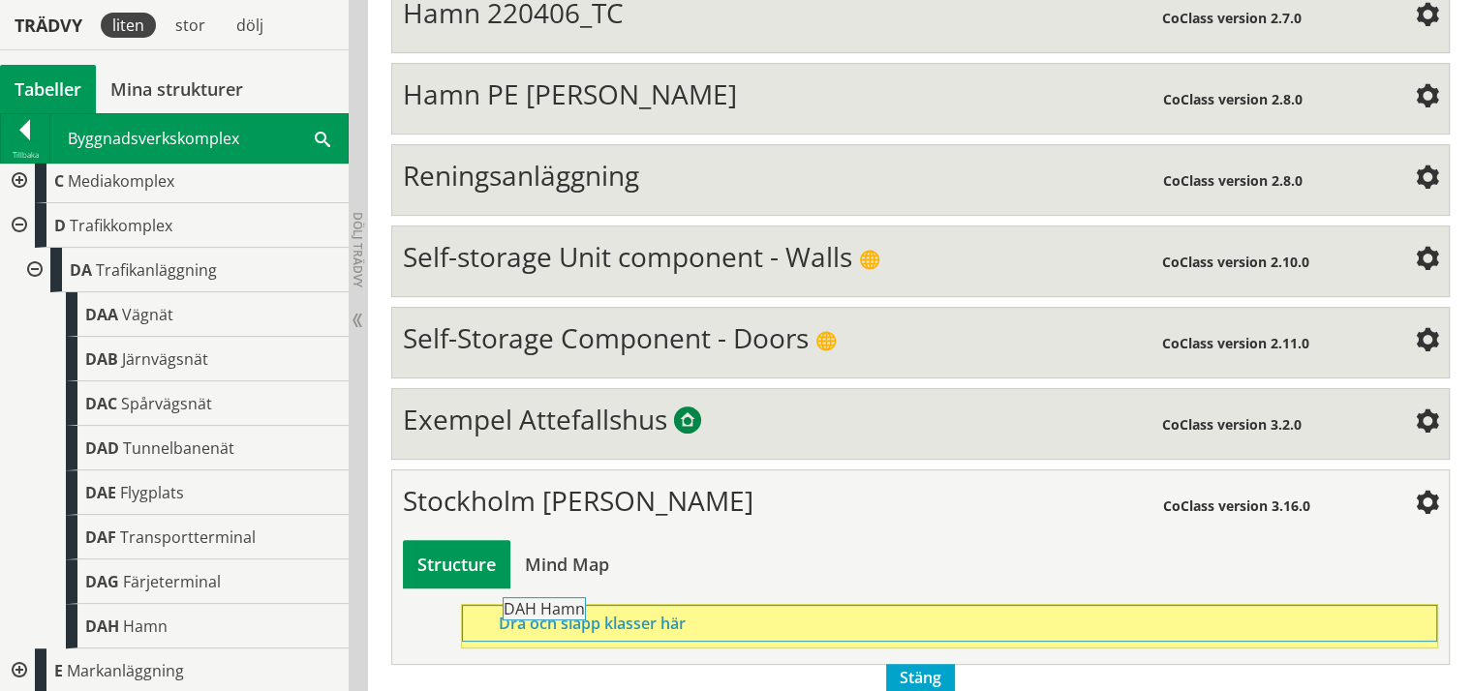
drag, startPoint x: 159, startPoint y: 623, endPoint x: 630, endPoint y: 617, distance: 471.6
click at [630, 617] on div "Trädvy liten stor [GEOGRAPHIC_DATA] Tabeller Mina strukturer CoClass Version 3.…" at bounding box center [736, 220] width 1473 height 983
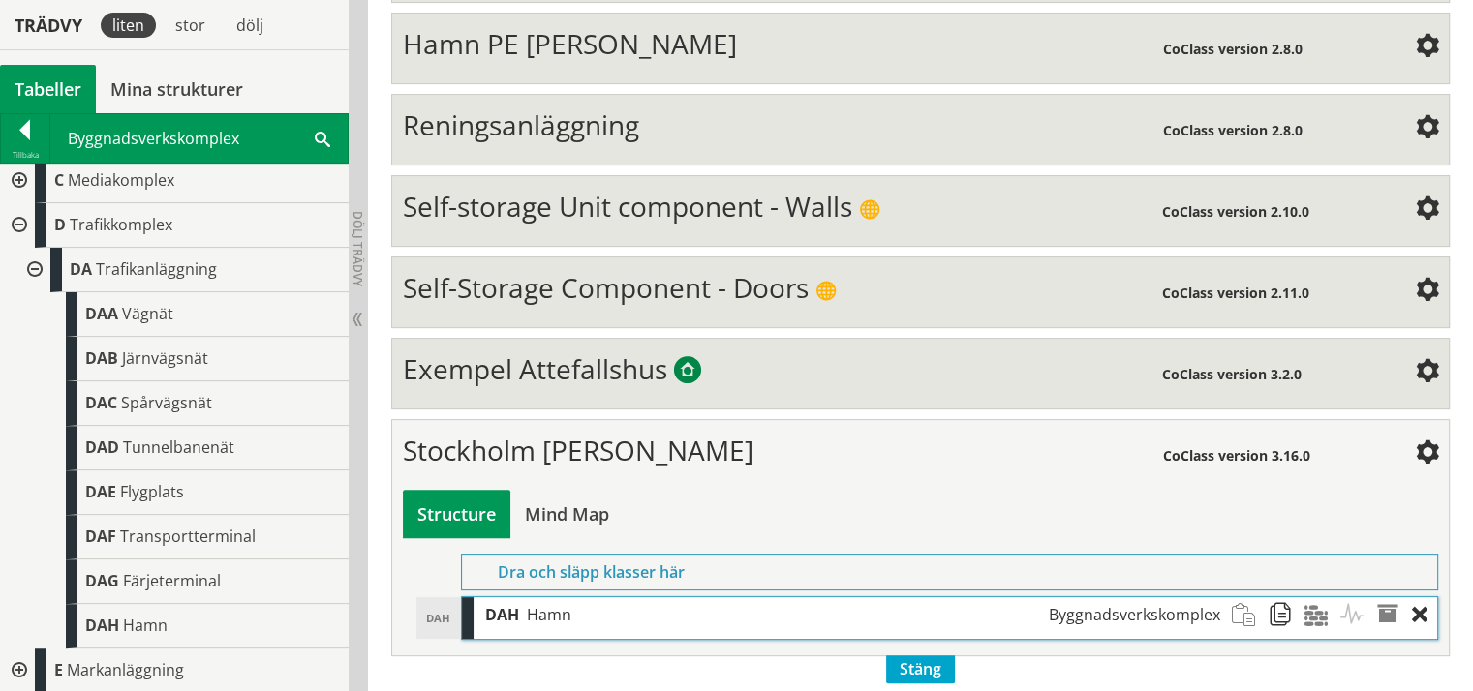
scroll to position [504, 0]
click at [31, 122] on div at bounding box center [25, 133] width 48 height 27
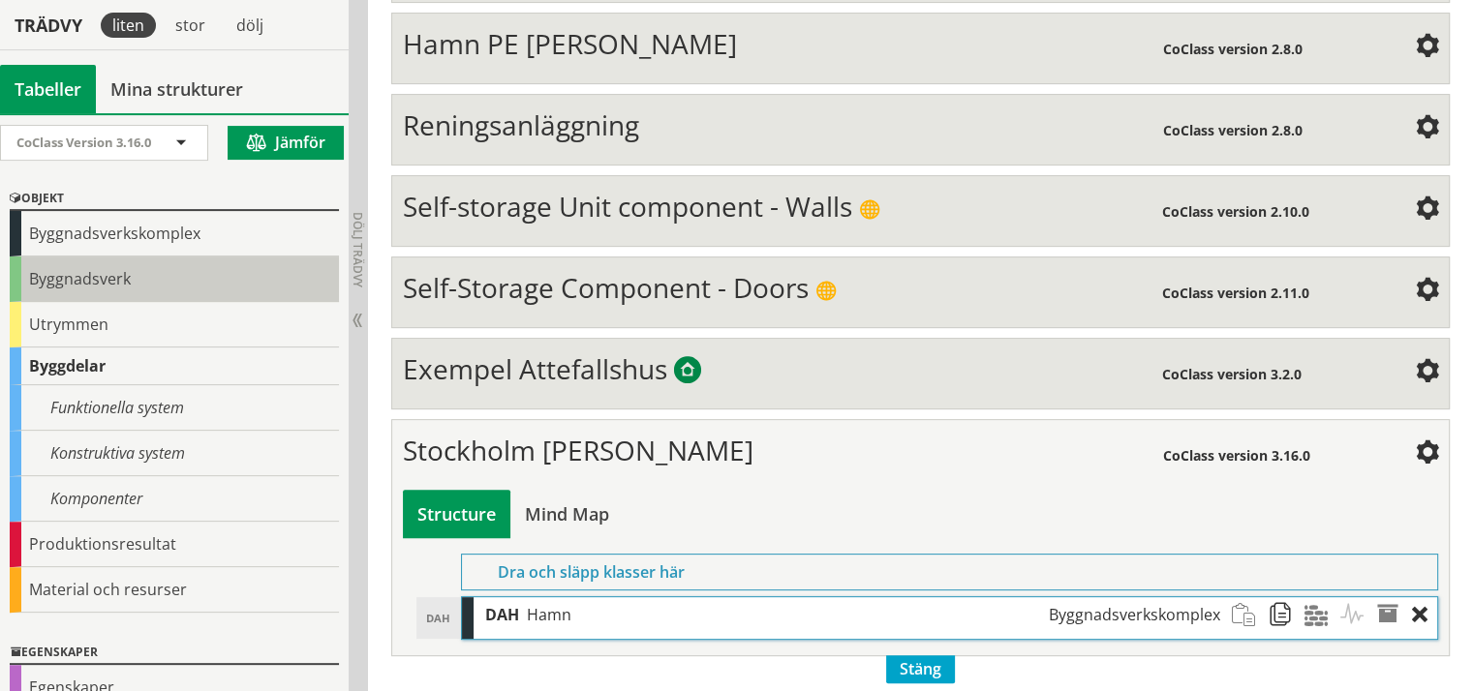
click at [57, 275] on div "Byggnadsverk" at bounding box center [174, 280] width 329 height 46
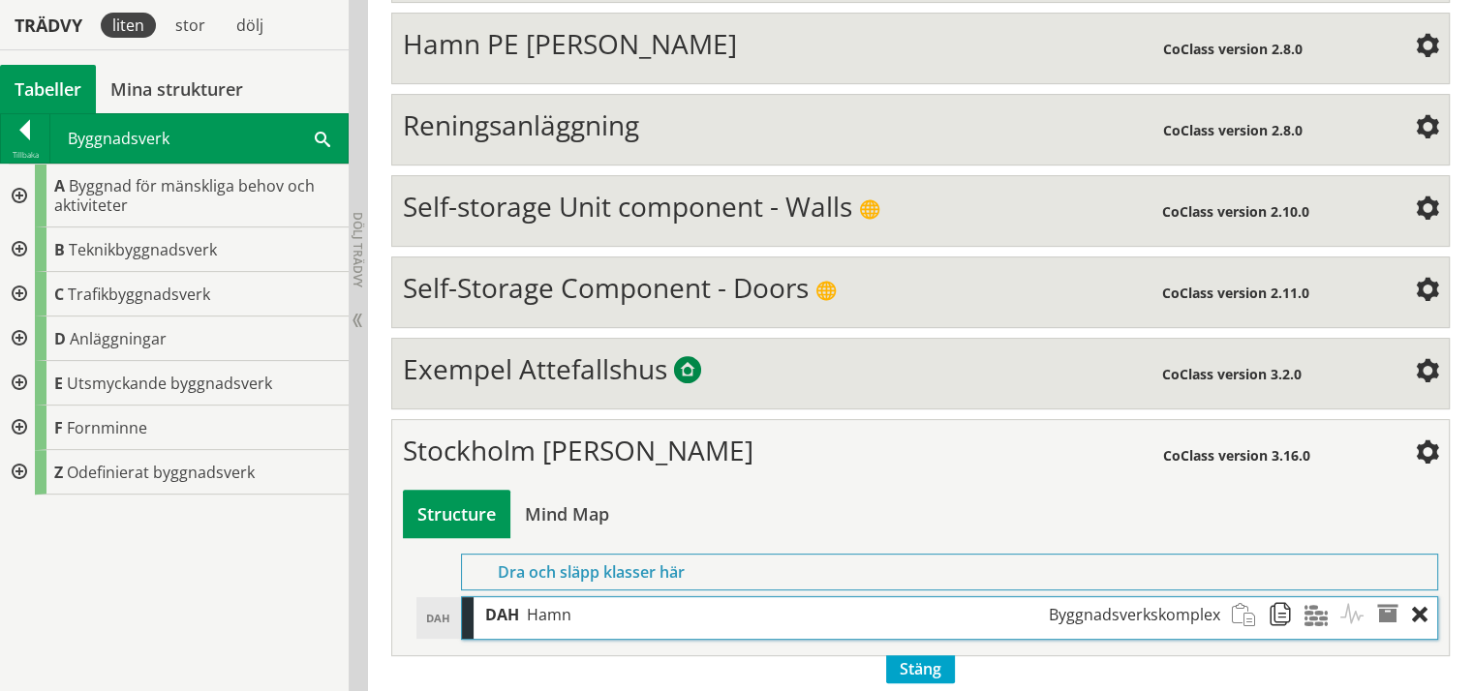
click at [24, 338] on div at bounding box center [17, 339] width 35 height 45
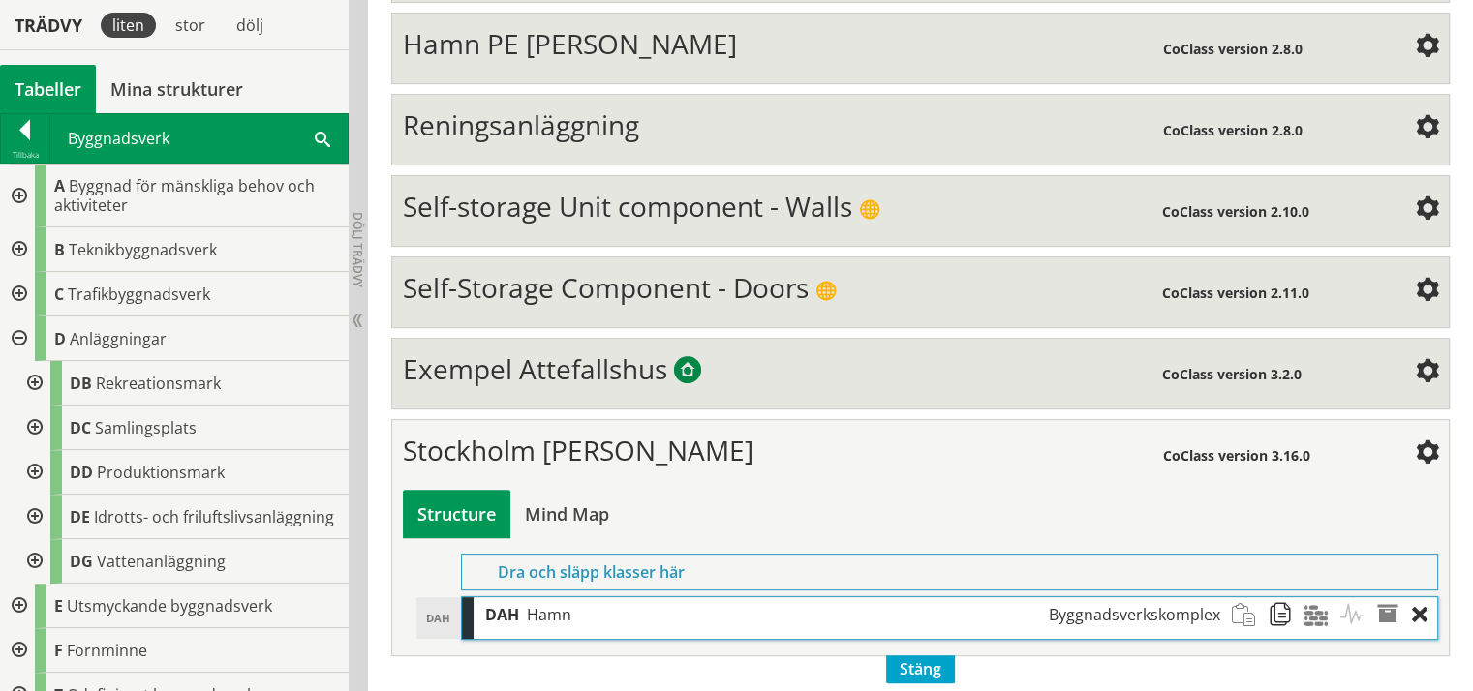
click at [35, 576] on div at bounding box center [32, 561] width 35 height 45
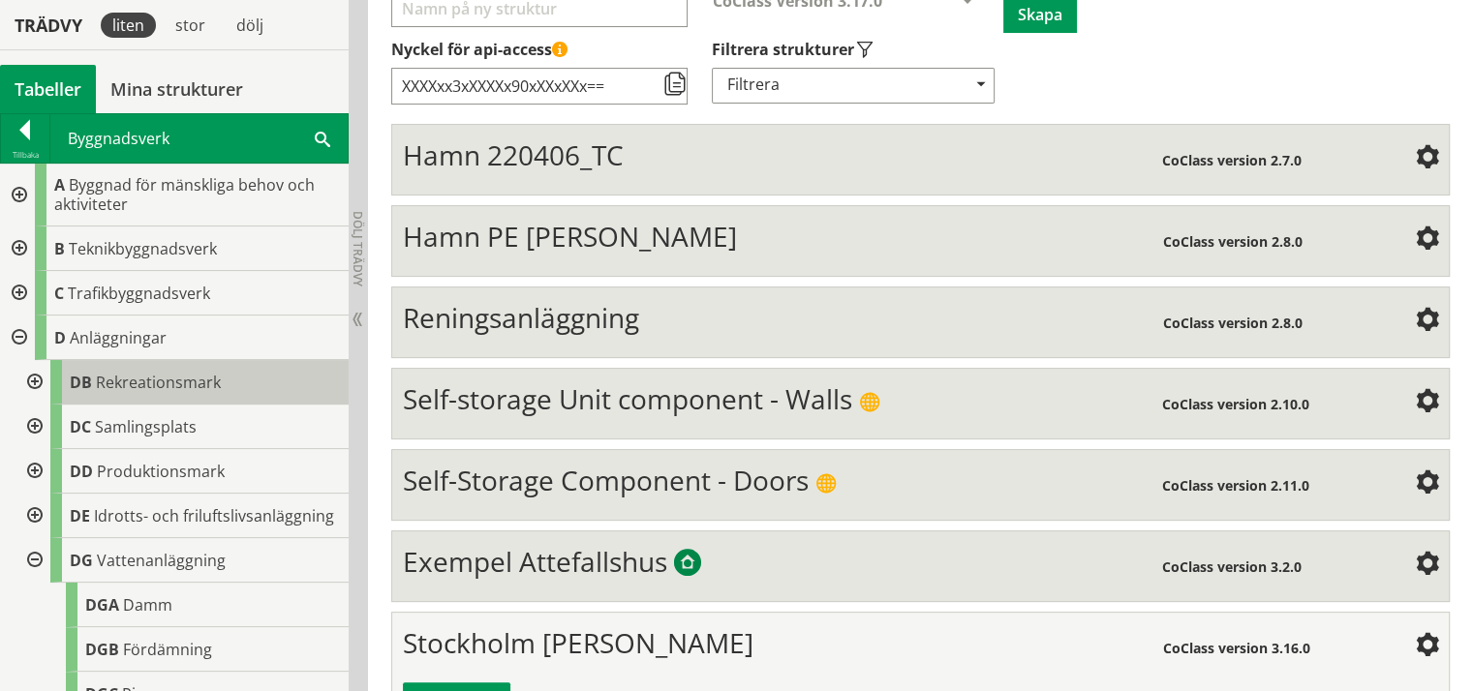
scroll to position [0, 0]
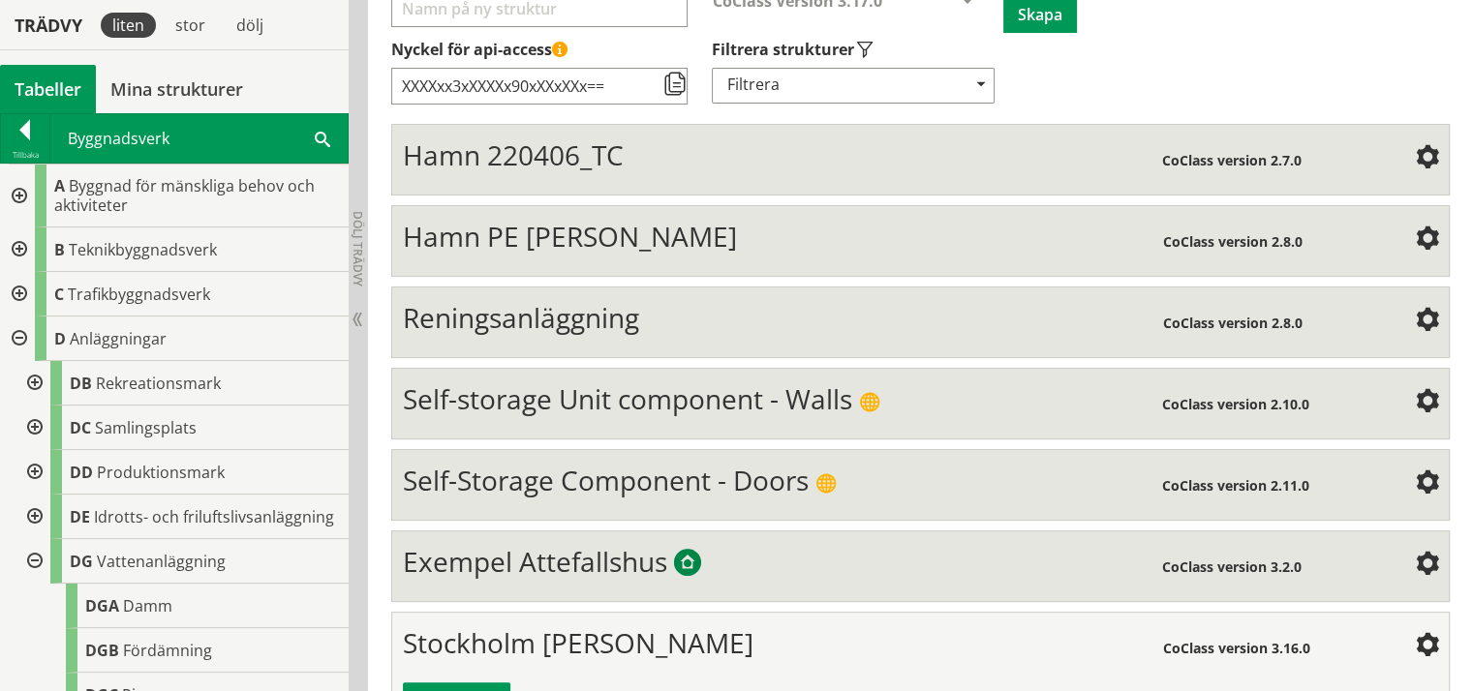
click at [16, 287] on div at bounding box center [17, 294] width 35 height 45
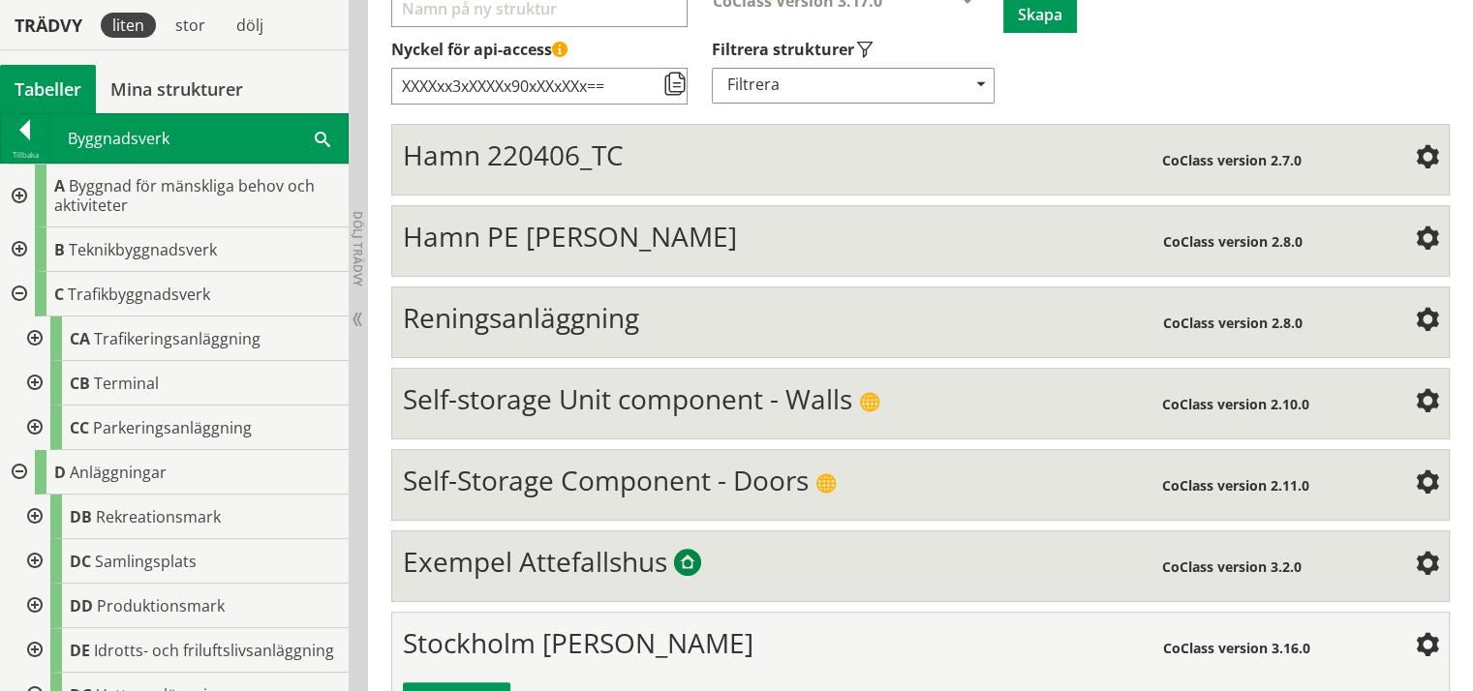
click at [37, 382] on div at bounding box center [32, 383] width 35 height 45
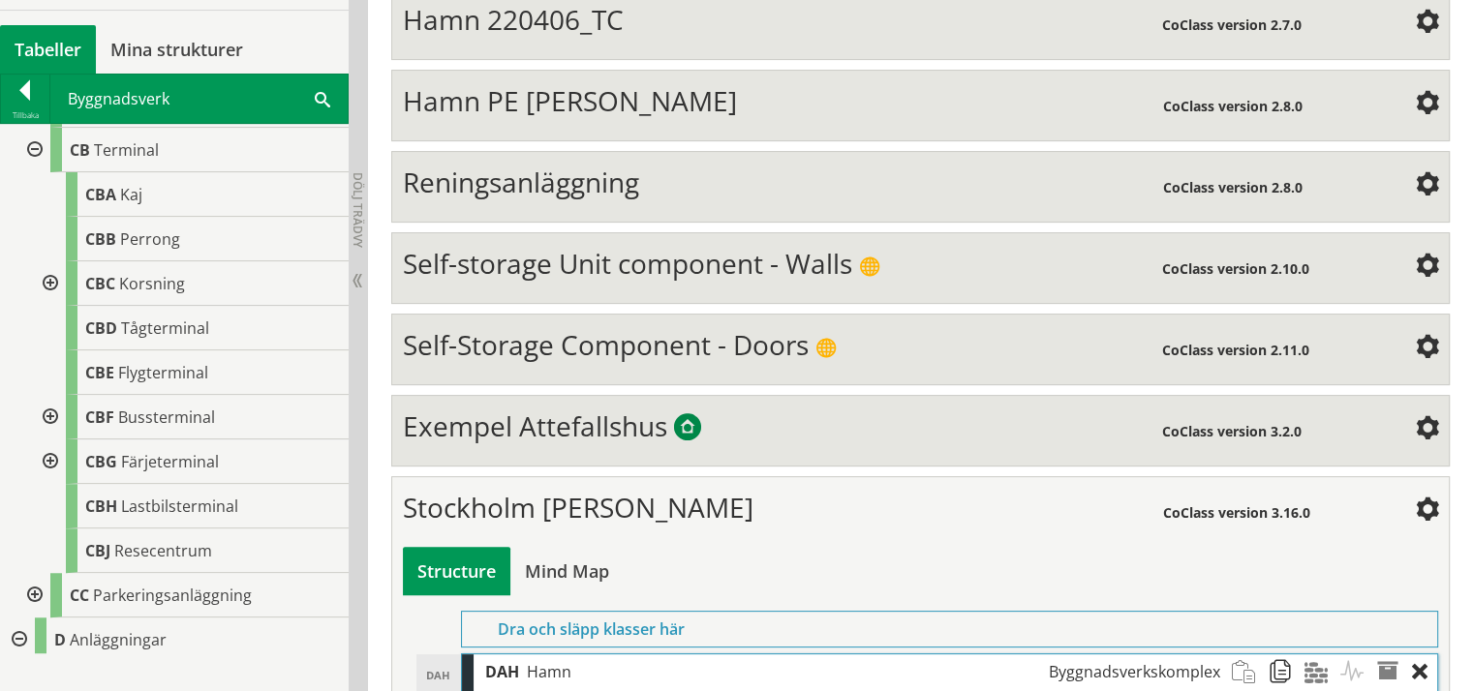
scroll to position [504, 0]
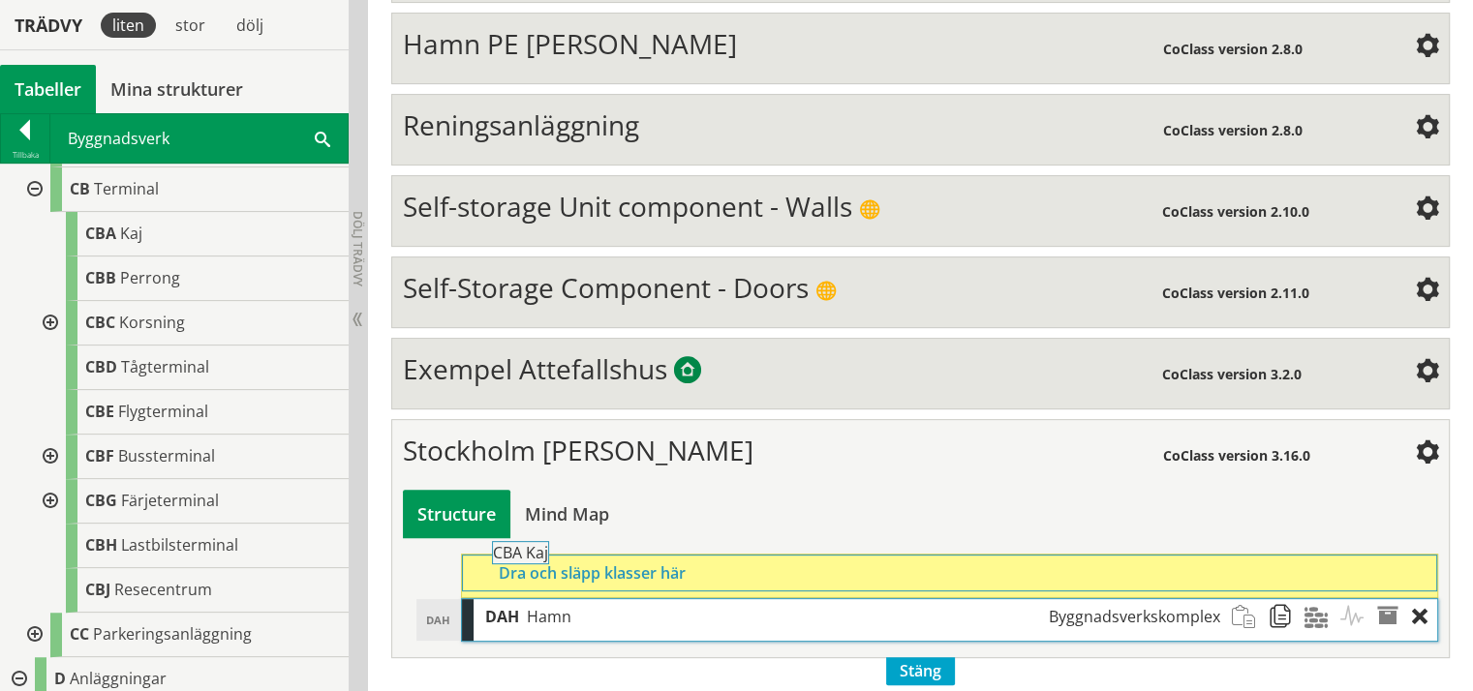
drag, startPoint x: 138, startPoint y: 234, endPoint x: 598, endPoint y: 566, distance: 567.6
click at [598, 566] on div "Trädvy liten stor [GEOGRAPHIC_DATA] Tabeller Mina strukturer CoClass Version 3.…" at bounding box center [736, 192] width 1473 height 1026
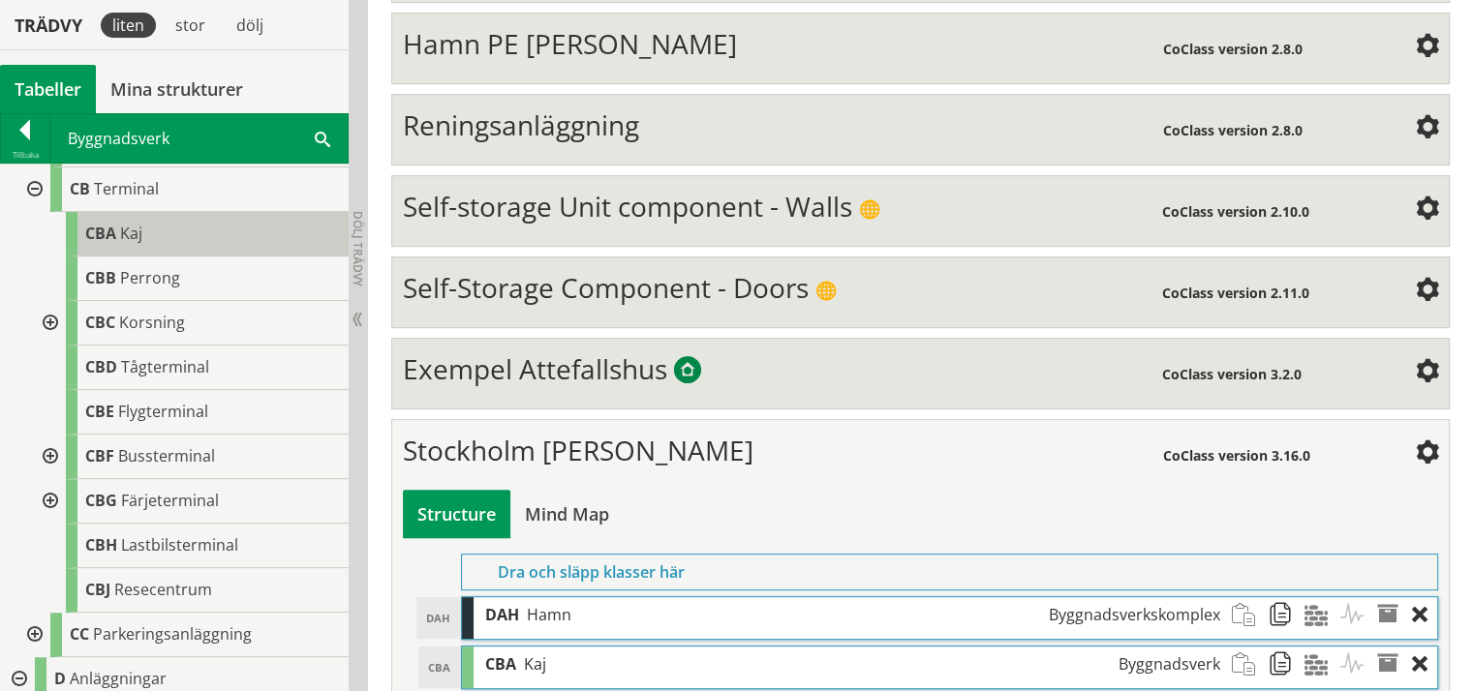
click at [124, 231] on span "Kaj" at bounding box center [131, 233] width 22 height 21
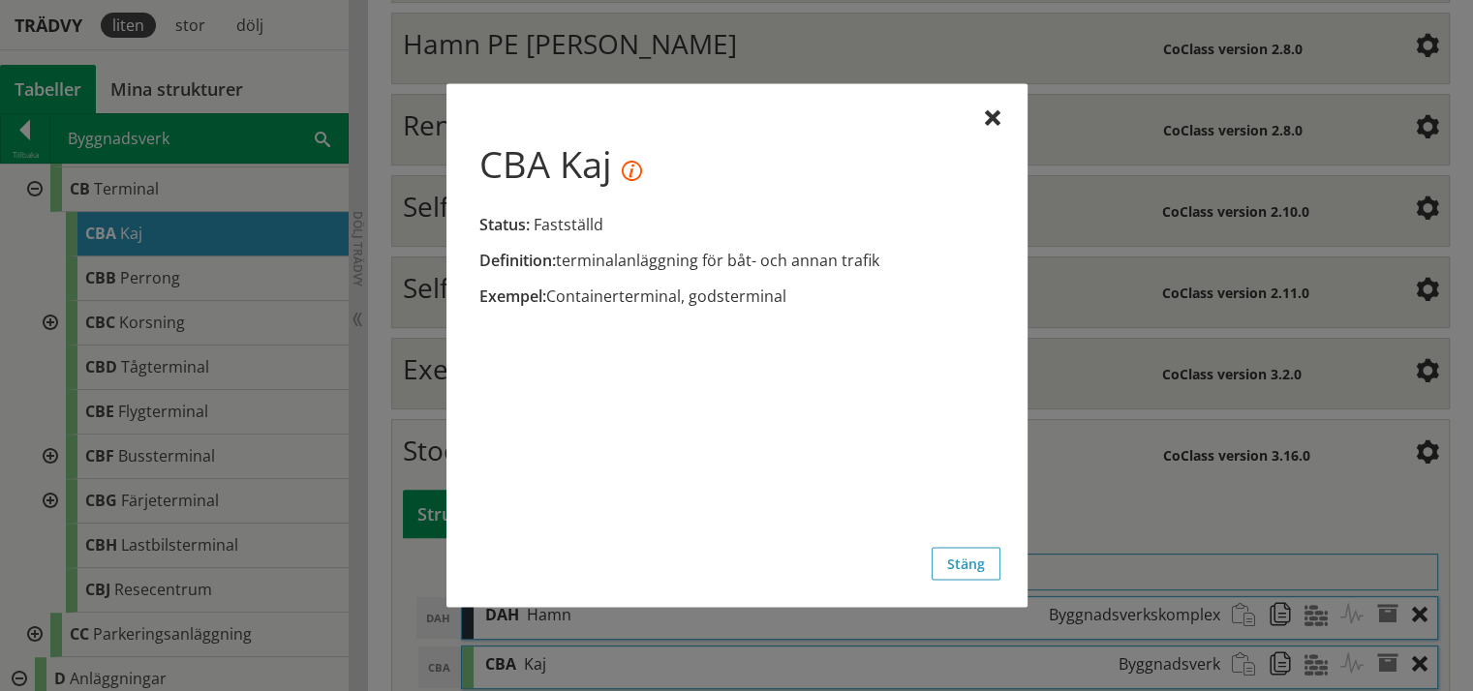
click at [992, 119] on div at bounding box center [992, 118] width 15 height 15
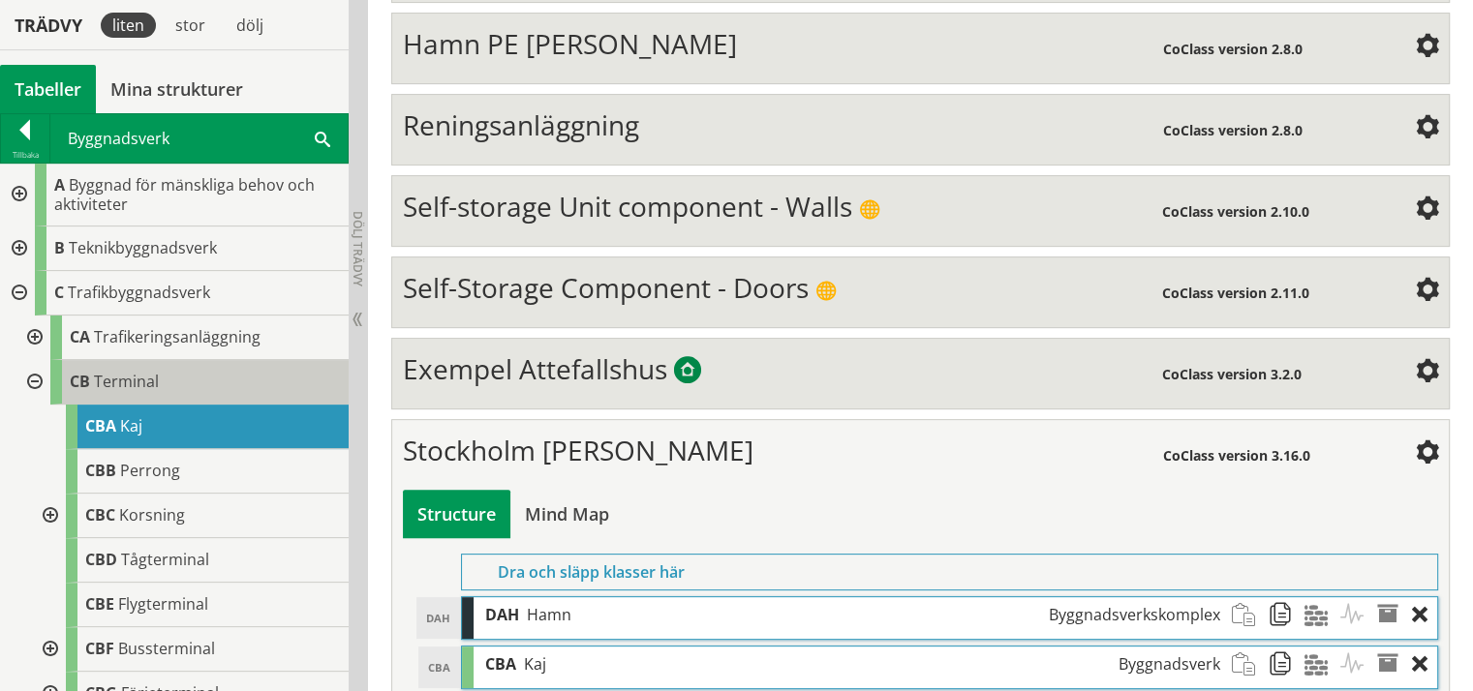
scroll to position [0, 0]
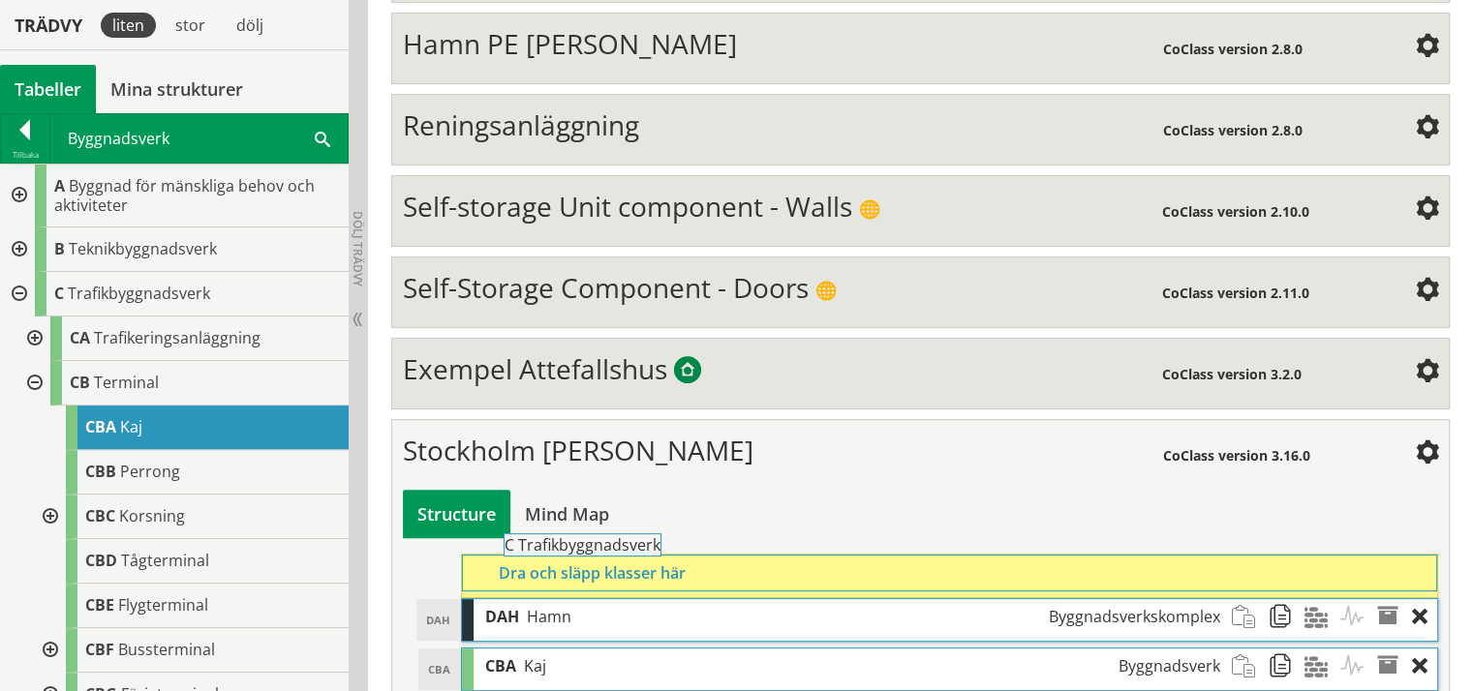
drag, startPoint x: 148, startPoint y: 297, endPoint x: 654, endPoint y: 568, distance: 573.6
click at [654, 568] on div "Trädvy liten stor [GEOGRAPHIC_DATA] Tabeller Mina strukturer CoClass Version 3.…" at bounding box center [736, 217] width 1473 height 1076
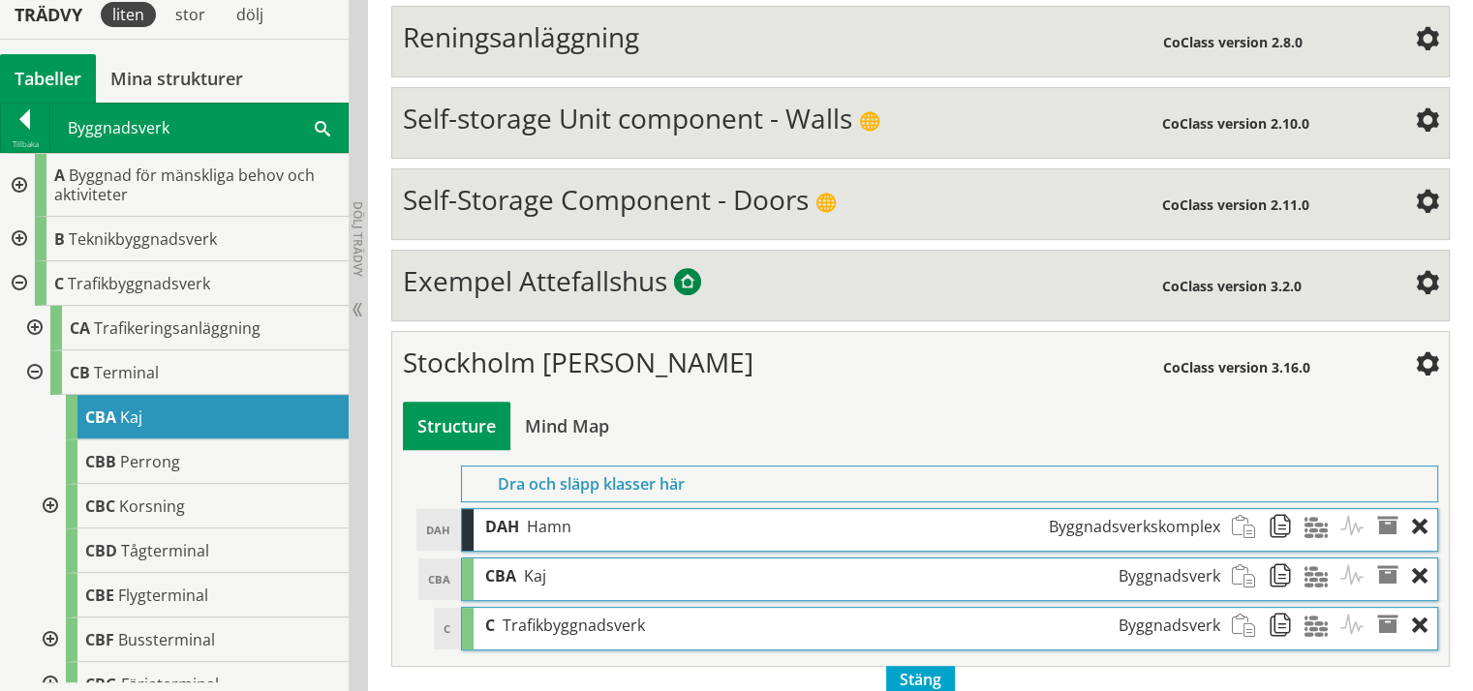
scroll to position [602, 0]
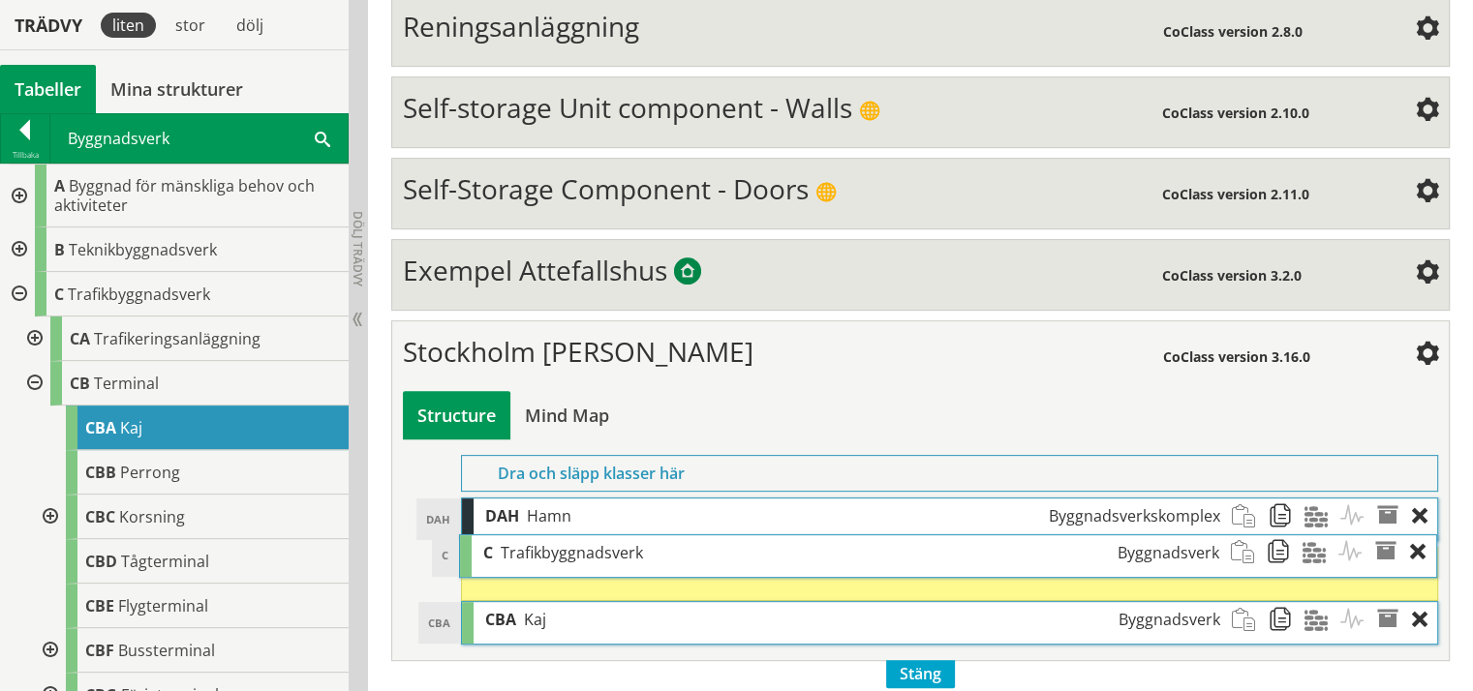
drag, startPoint x: 531, startPoint y: 604, endPoint x: 525, endPoint y: 541, distance: 63.2
click at [527, 542] on span "Trafikbyggnadsverk" at bounding box center [572, 552] width 142 height 21
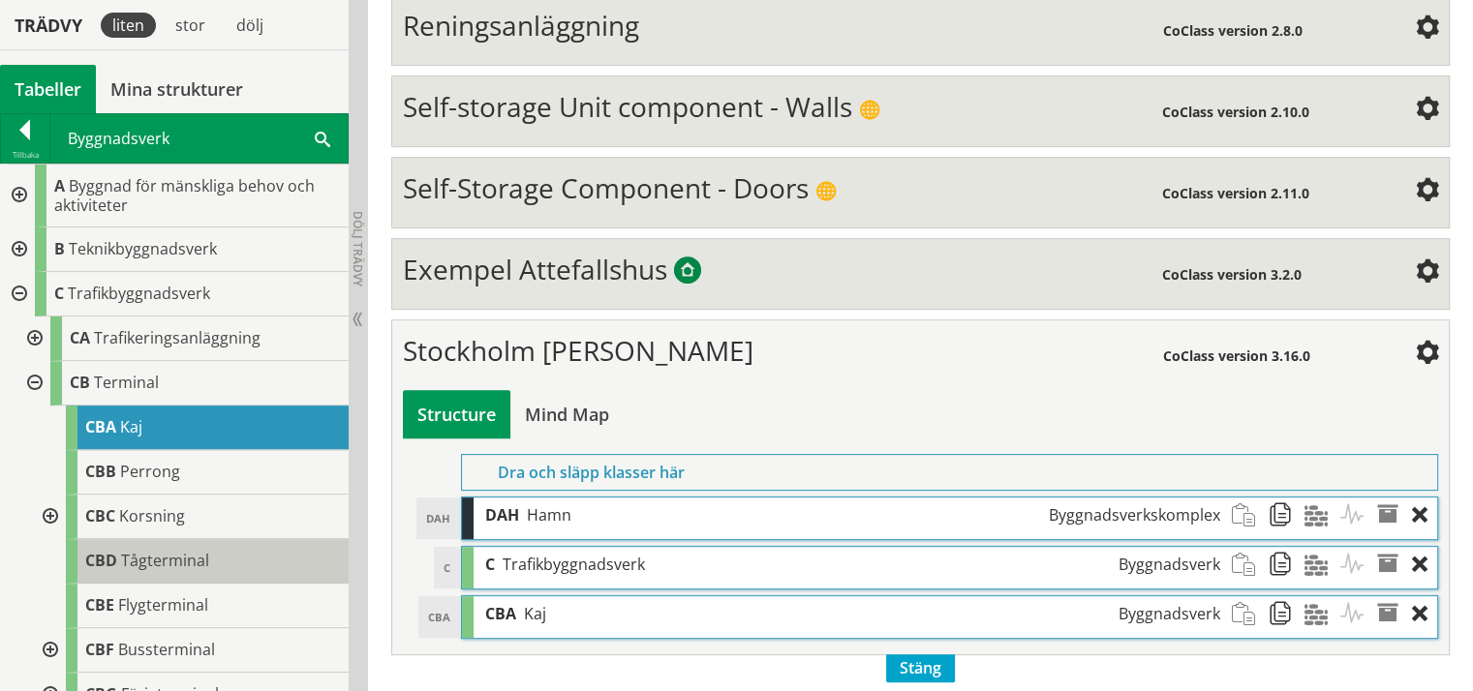
scroll to position [604, 0]
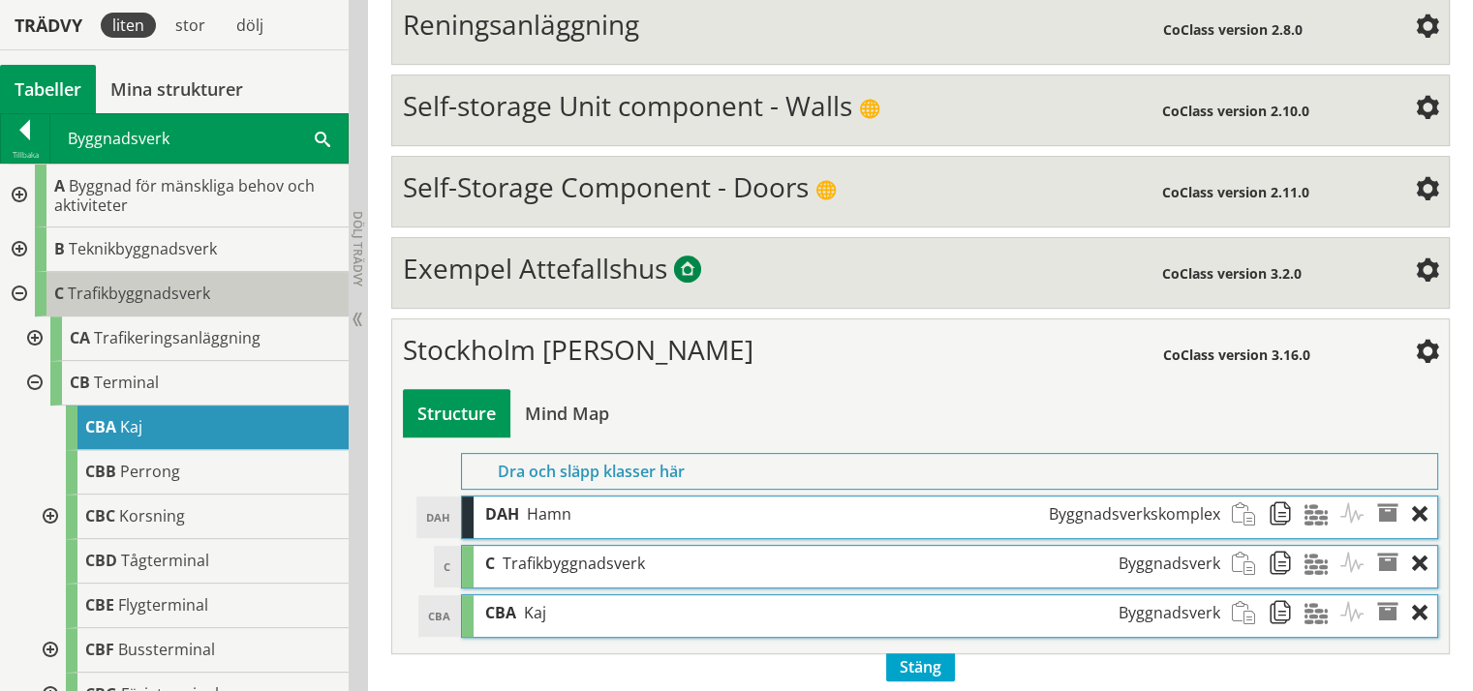
click at [133, 294] on span "Trafikbyggnadsverk" at bounding box center [139, 293] width 142 height 21
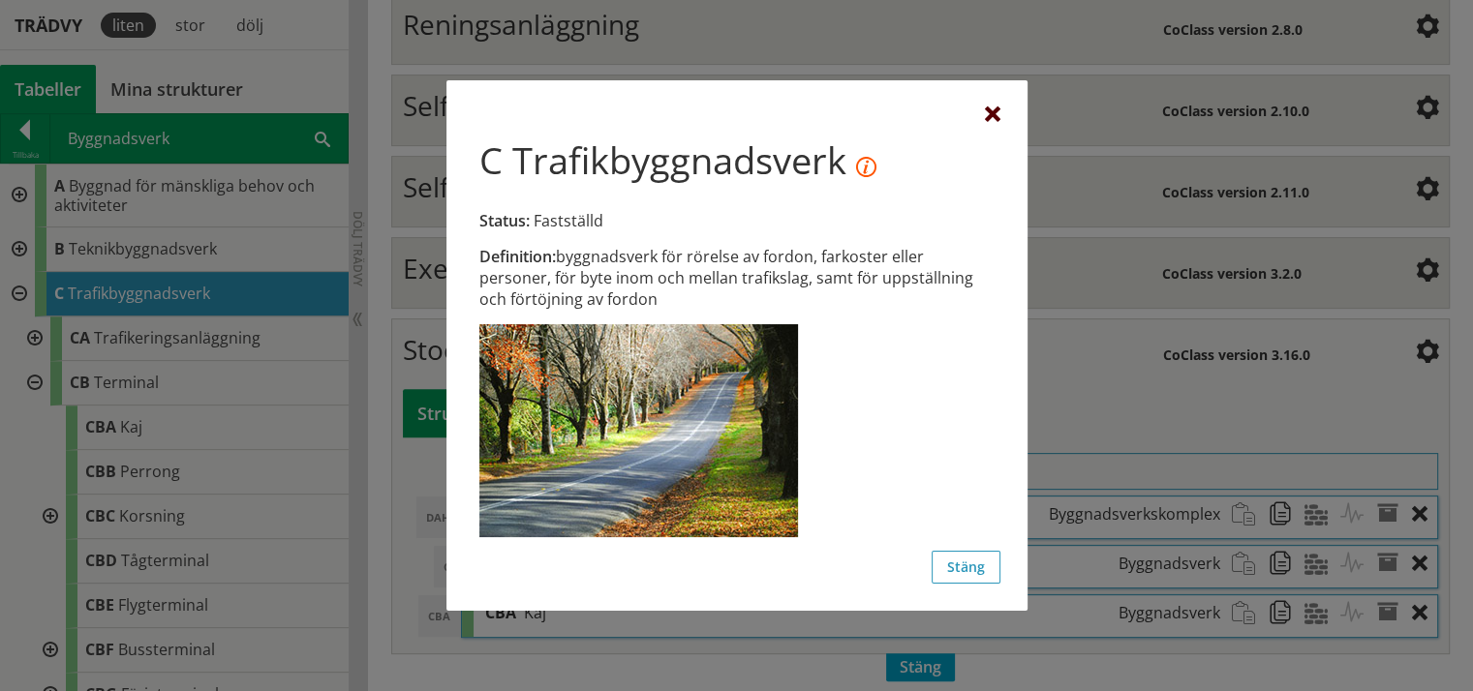
click at [992, 114] on div at bounding box center [992, 114] width 15 height 15
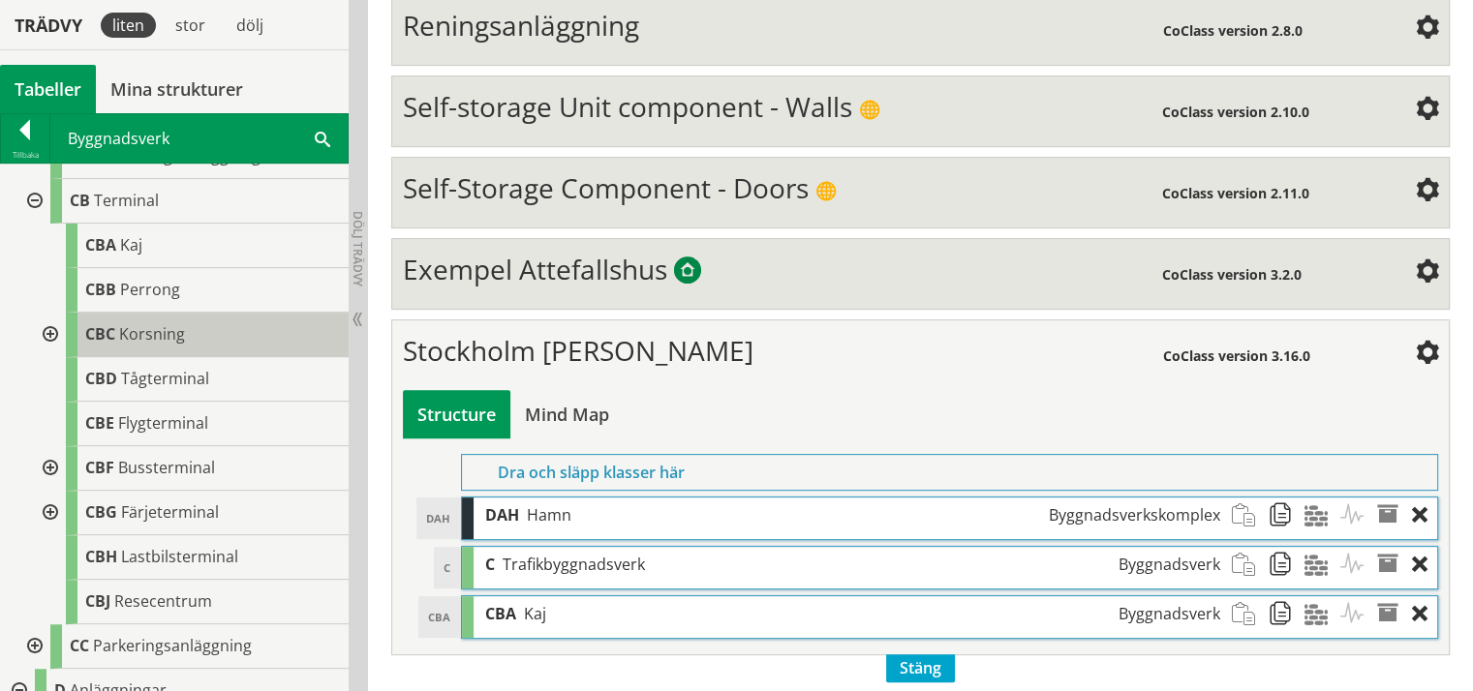
scroll to position [194, 0]
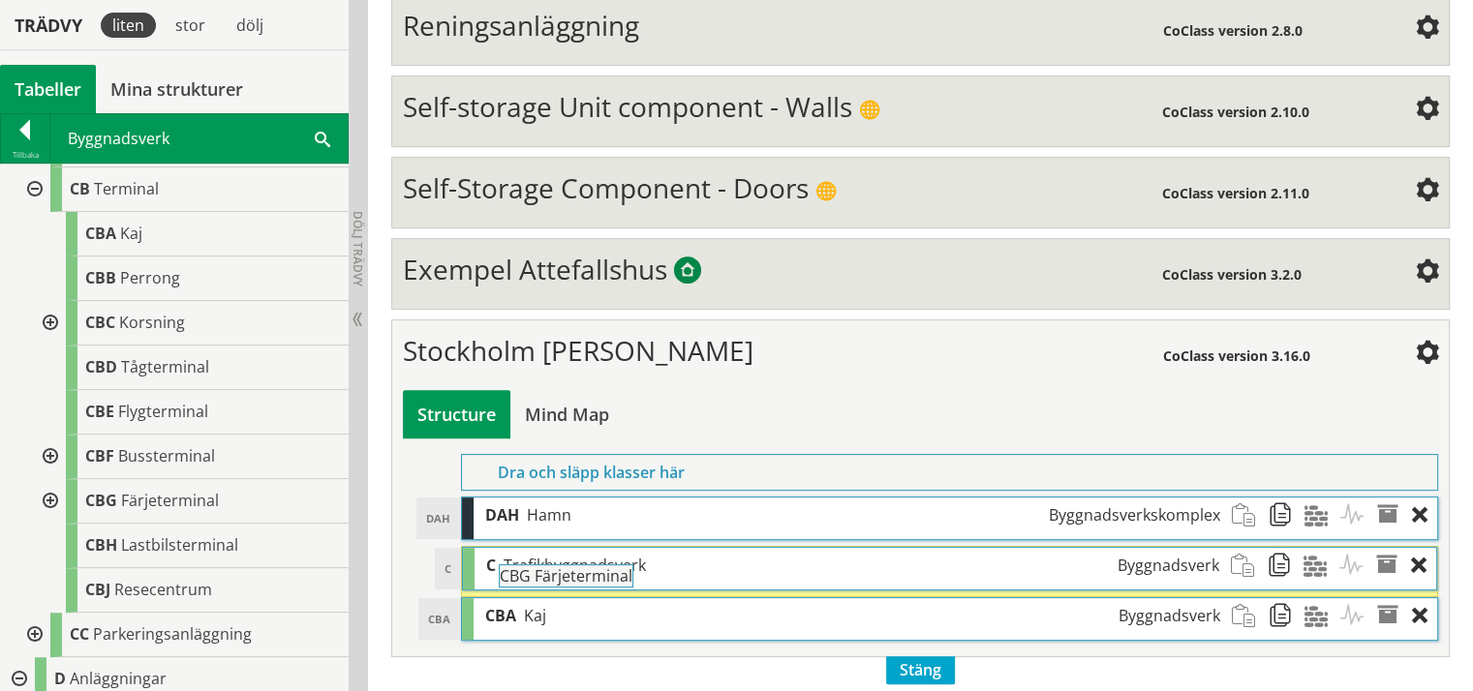
drag, startPoint x: 195, startPoint y: 499, endPoint x: 662, endPoint y: 587, distance: 475.9
click at [662, 587] on div "Trädvy liten stor [GEOGRAPHIC_DATA] Tabeller Mina strukturer CoClass Version 3.…" at bounding box center [736, 141] width 1473 height 1125
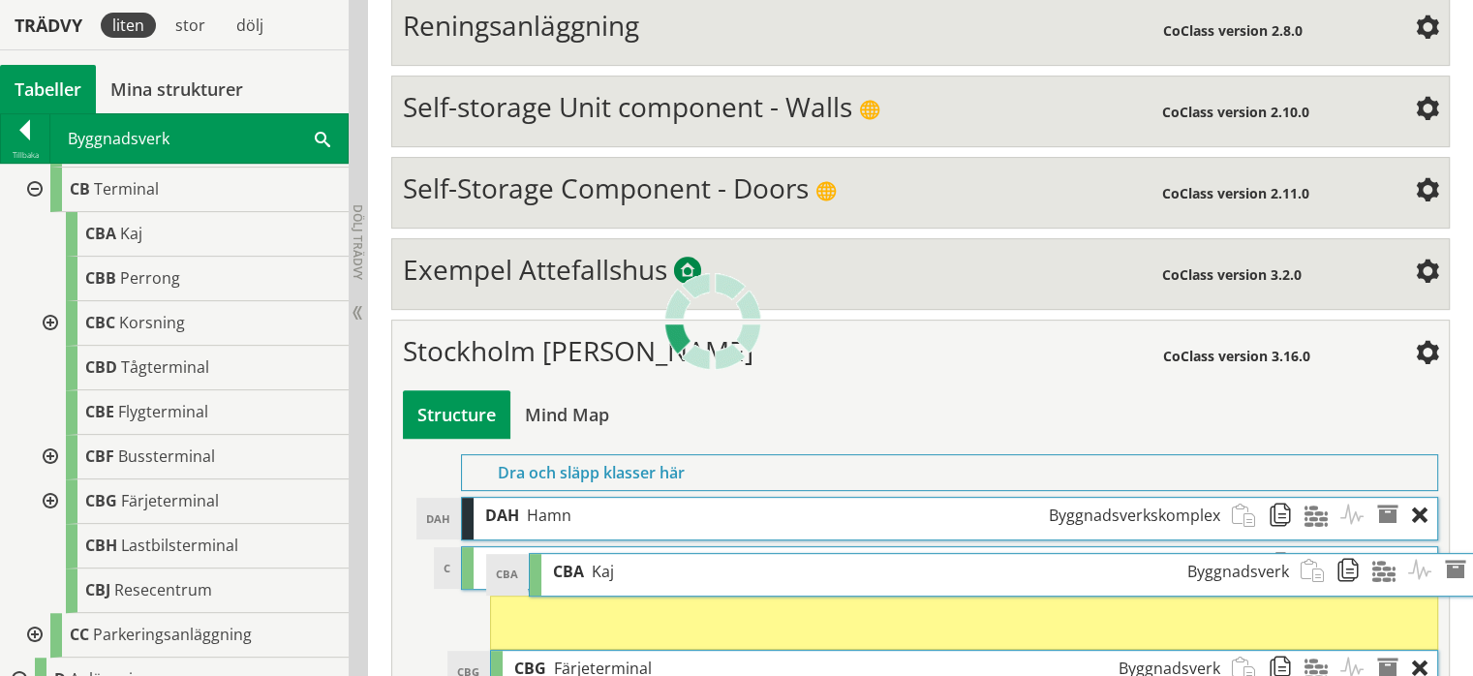
drag, startPoint x: 507, startPoint y: 653, endPoint x: 573, endPoint y: 561, distance: 113.1
click at [573, 561] on span "CBA" at bounding box center [568, 571] width 31 height 21
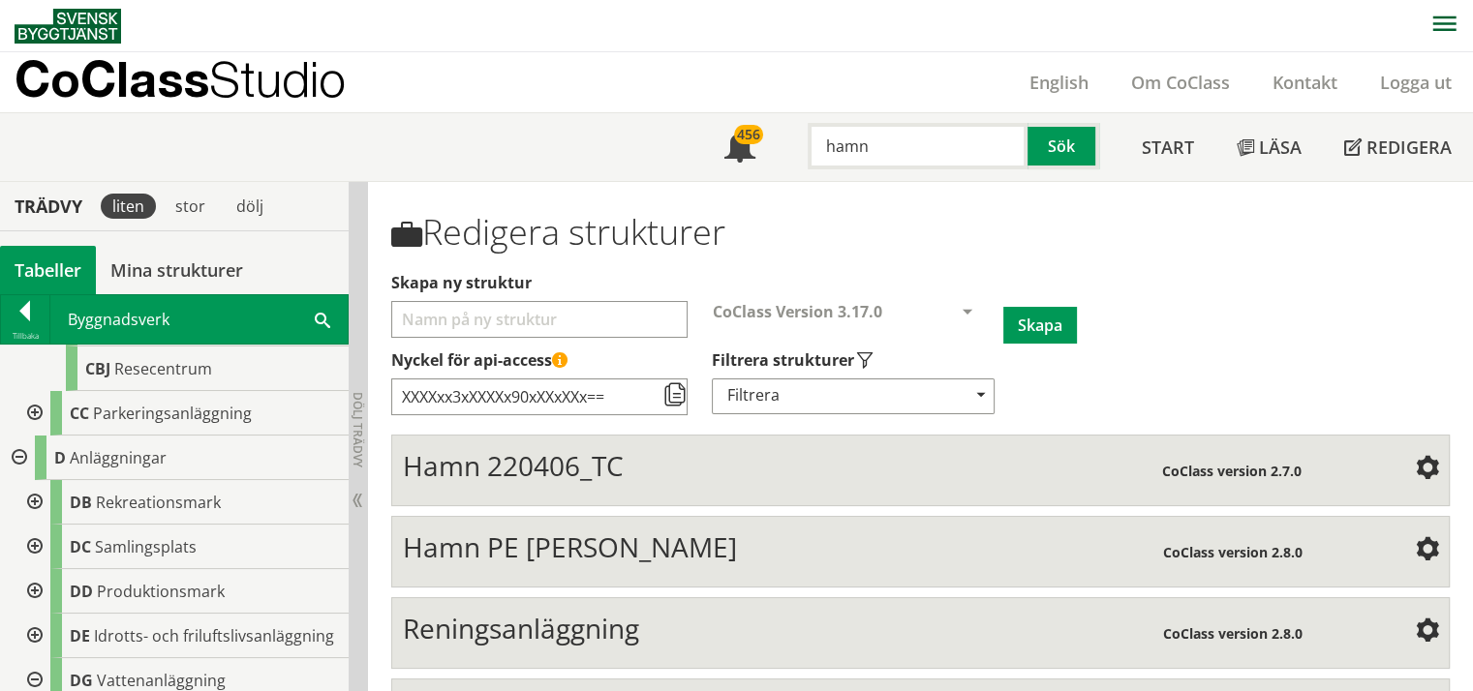
scroll to position [387, 0]
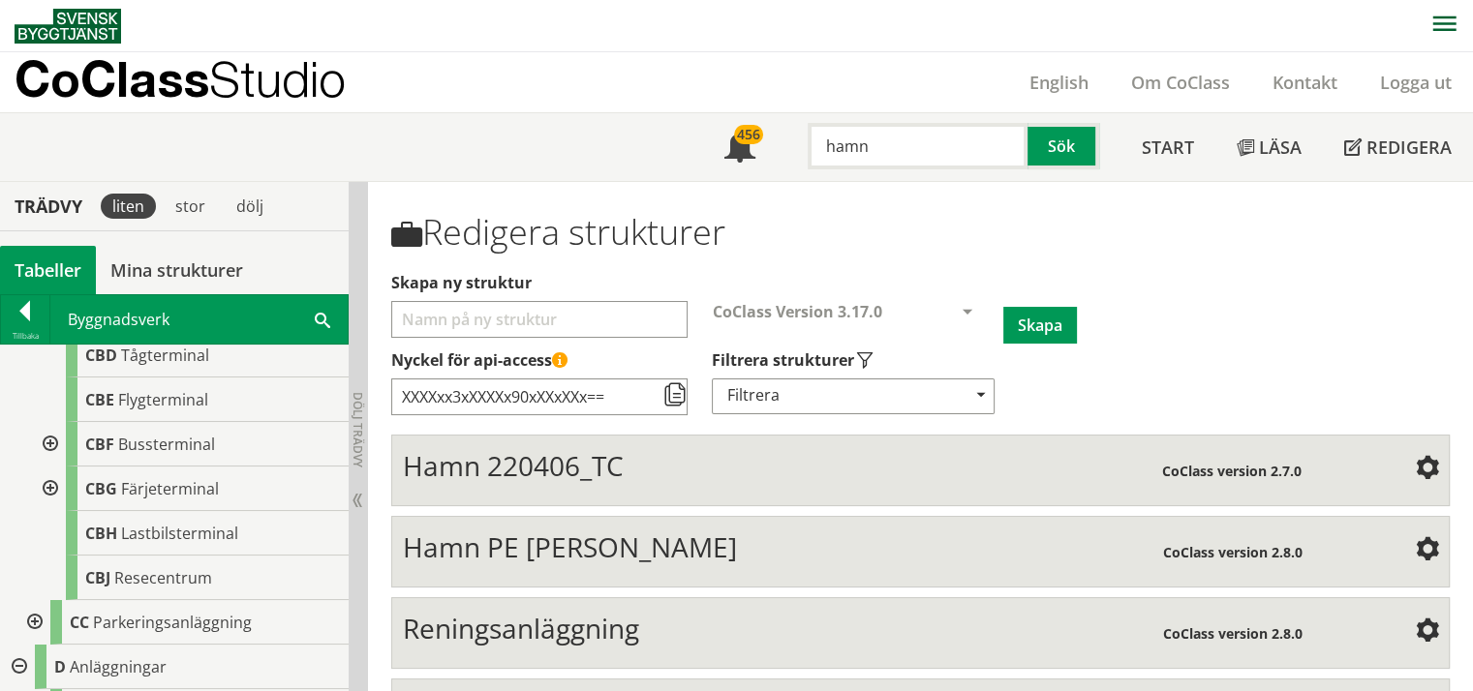
click at [327, 319] on span at bounding box center [322, 319] width 15 height 20
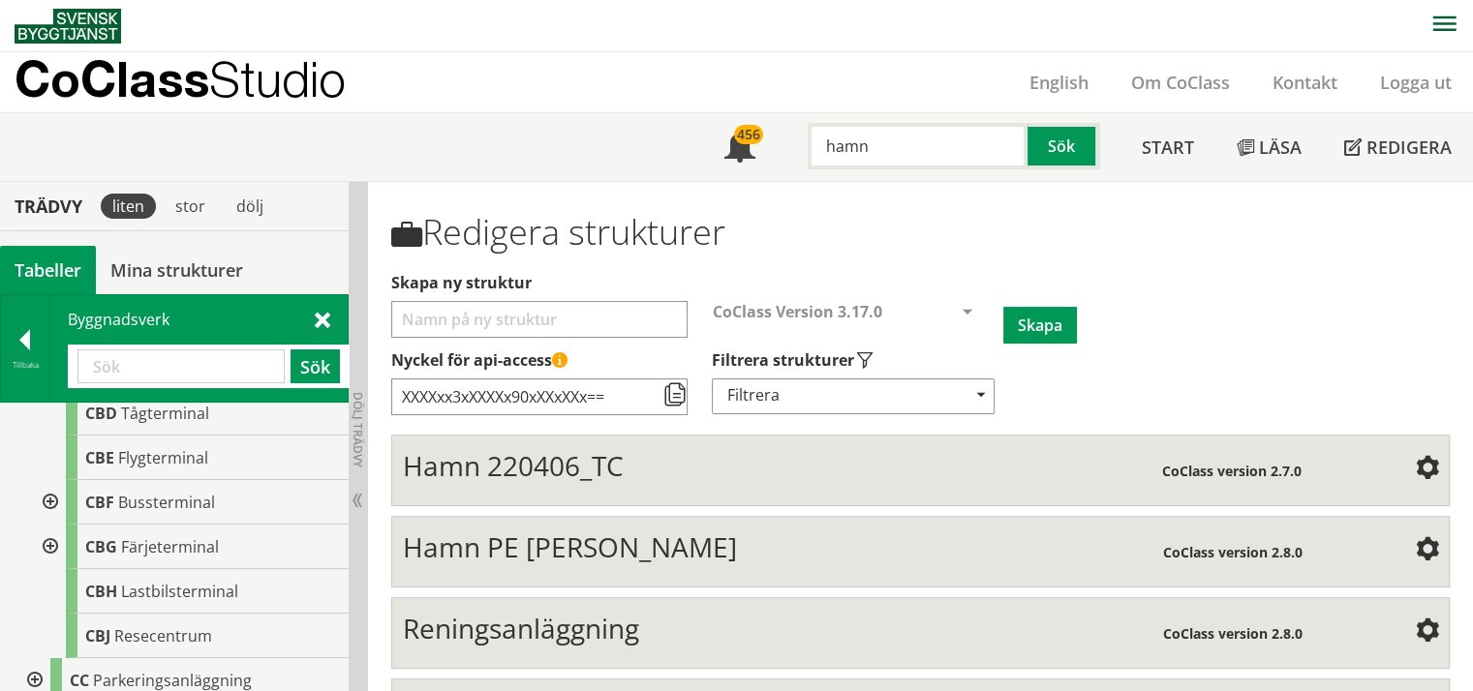
click at [321, 322] on span at bounding box center [322, 319] width 15 height 20
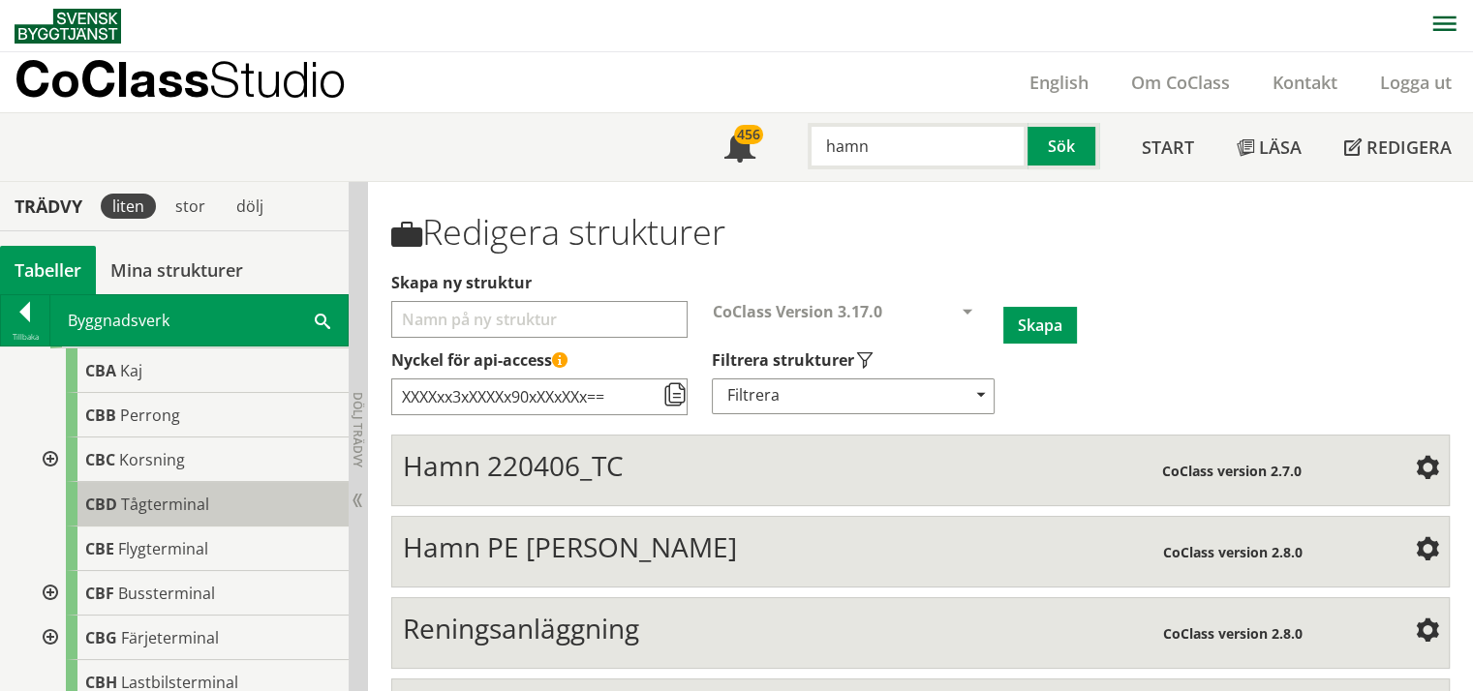
scroll to position [0, 0]
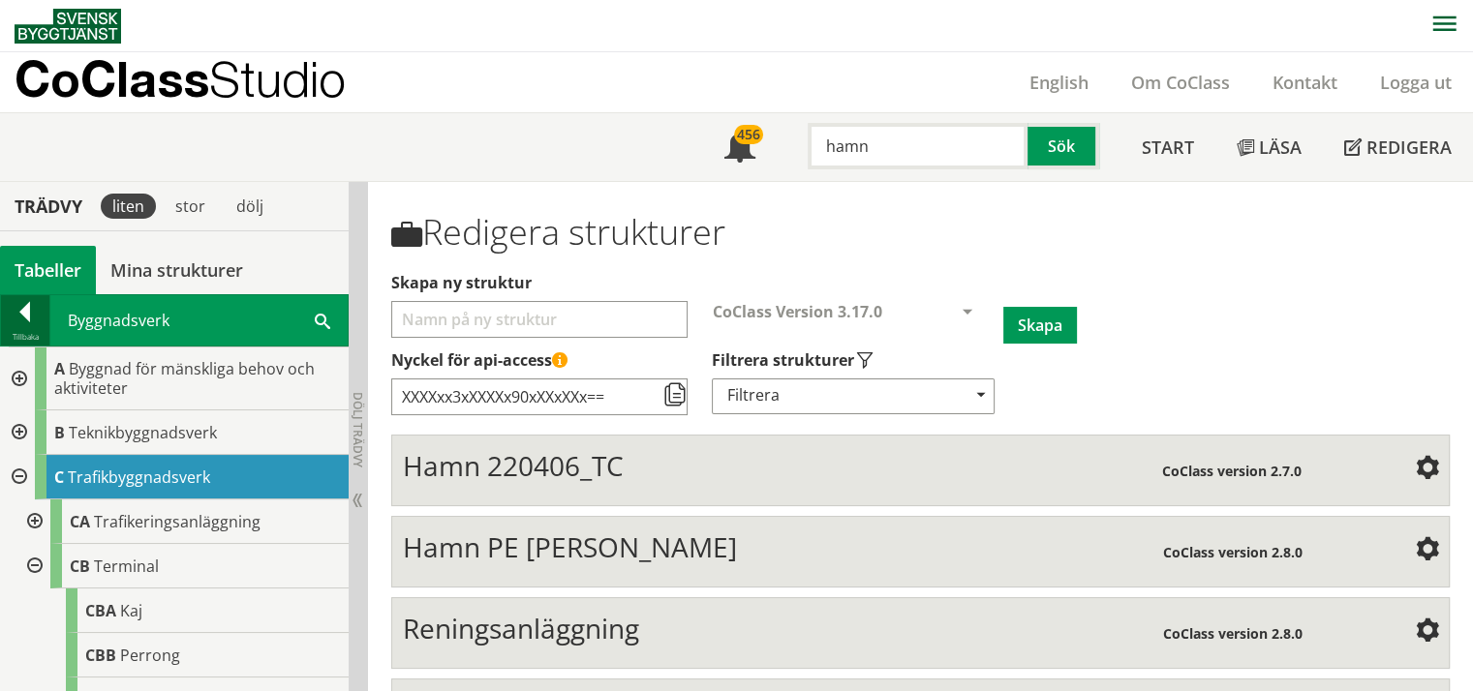
click at [31, 309] on div at bounding box center [25, 315] width 48 height 27
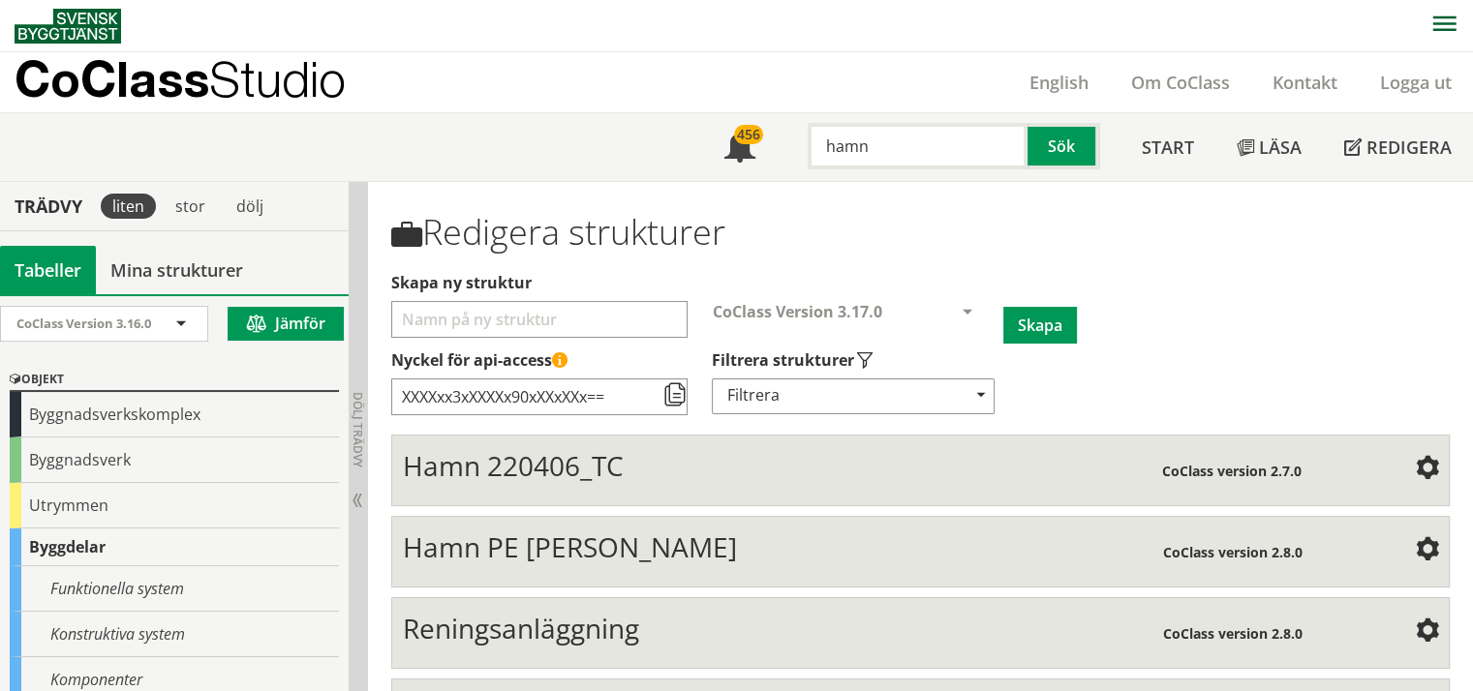
click at [158, 377] on div "Objekt" at bounding box center [174, 380] width 329 height 23
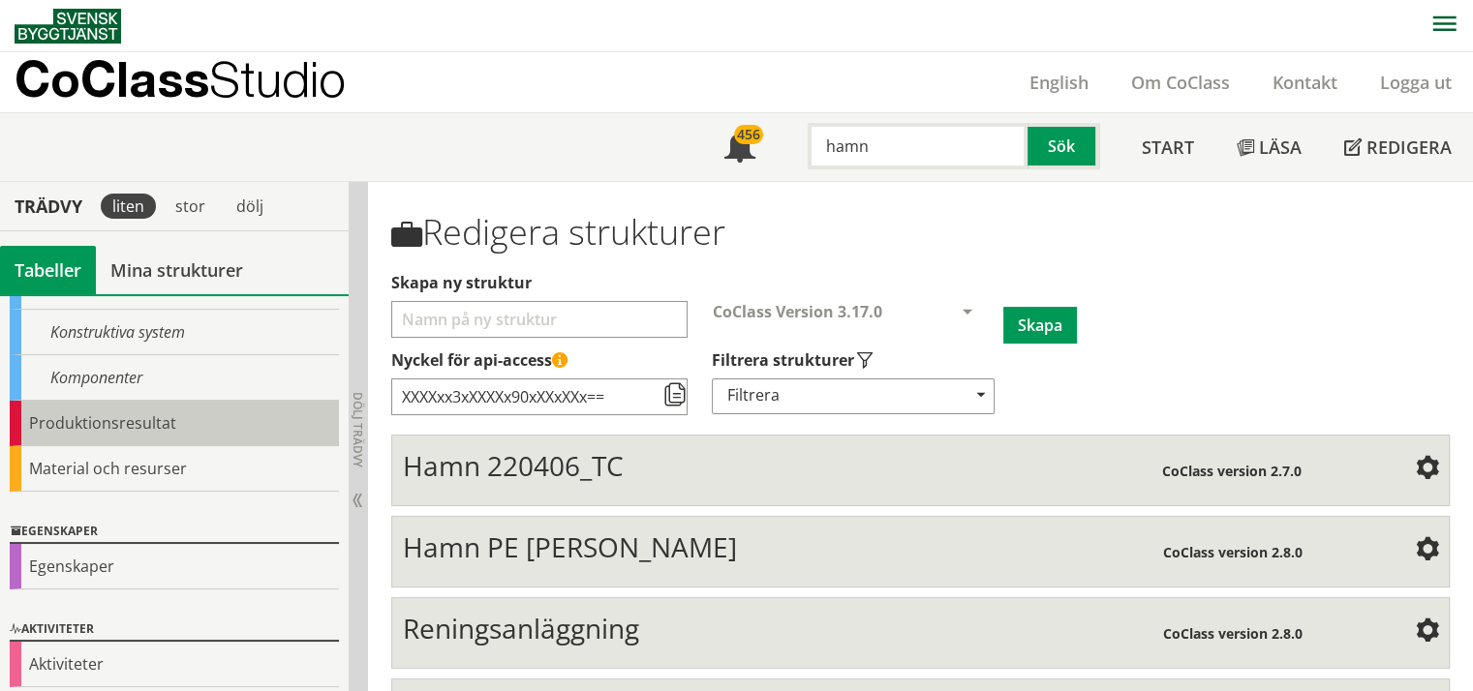
scroll to position [308, 0]
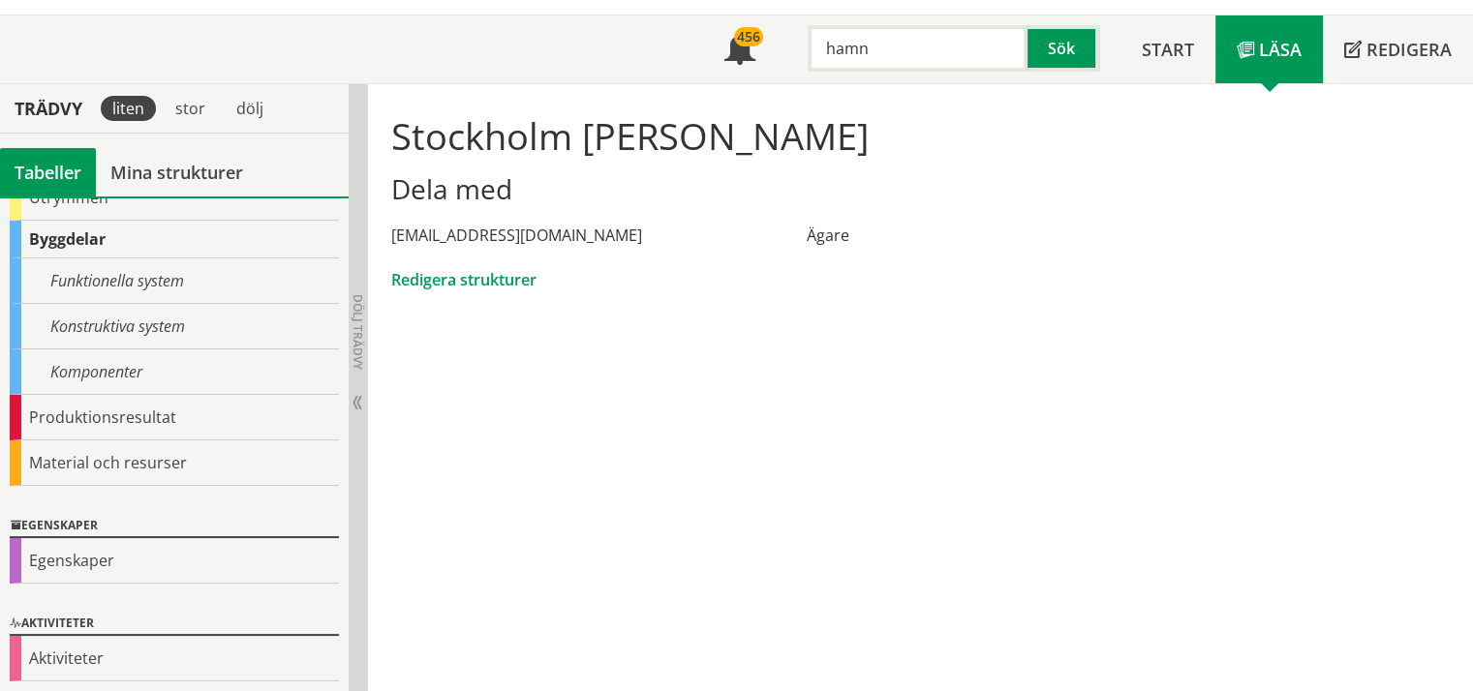
scroll to position [209, 0]
click at [504, 283] on link "Redigera strukturer" at bounding box center [463, 279] width 145 height 21
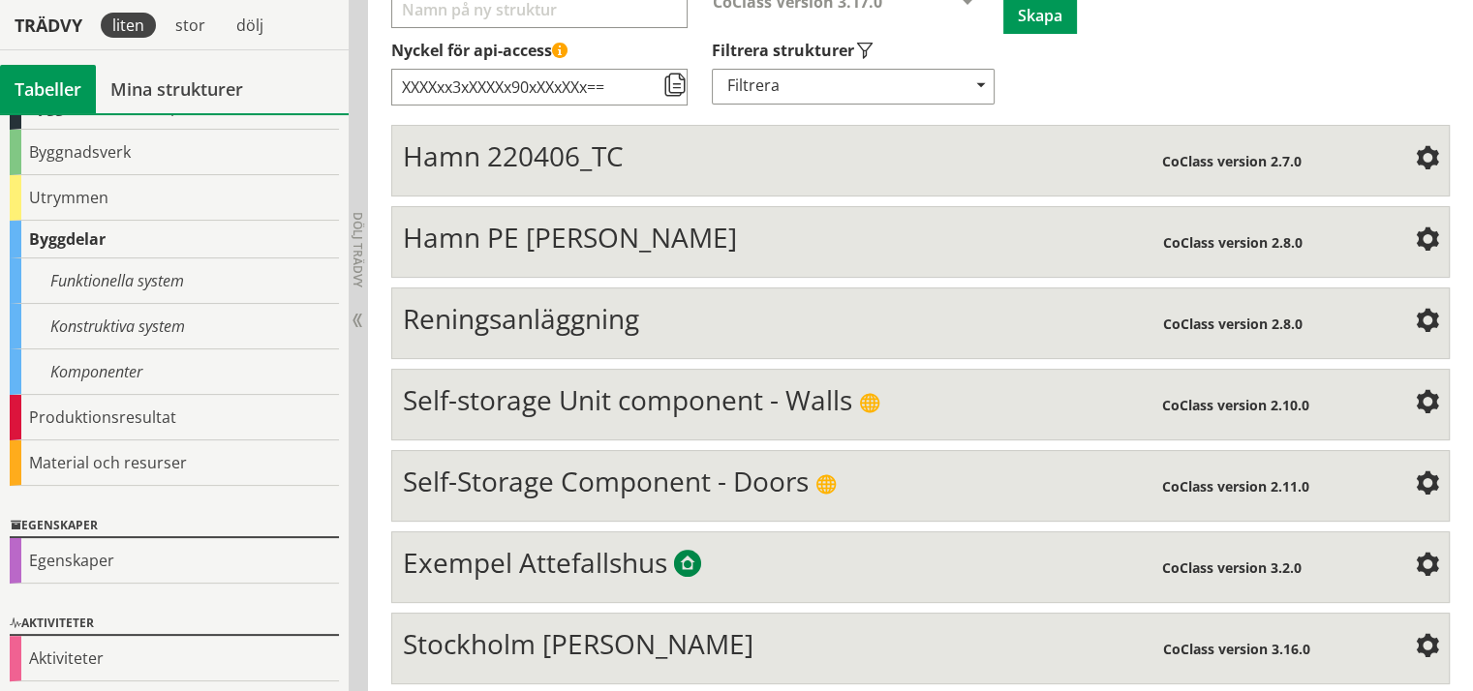
scroll to position [311, 0]
click at [569, 641] on span "Stockholm [PERSON_NAME]" at bounding box center [578, 643] width 351 height 37
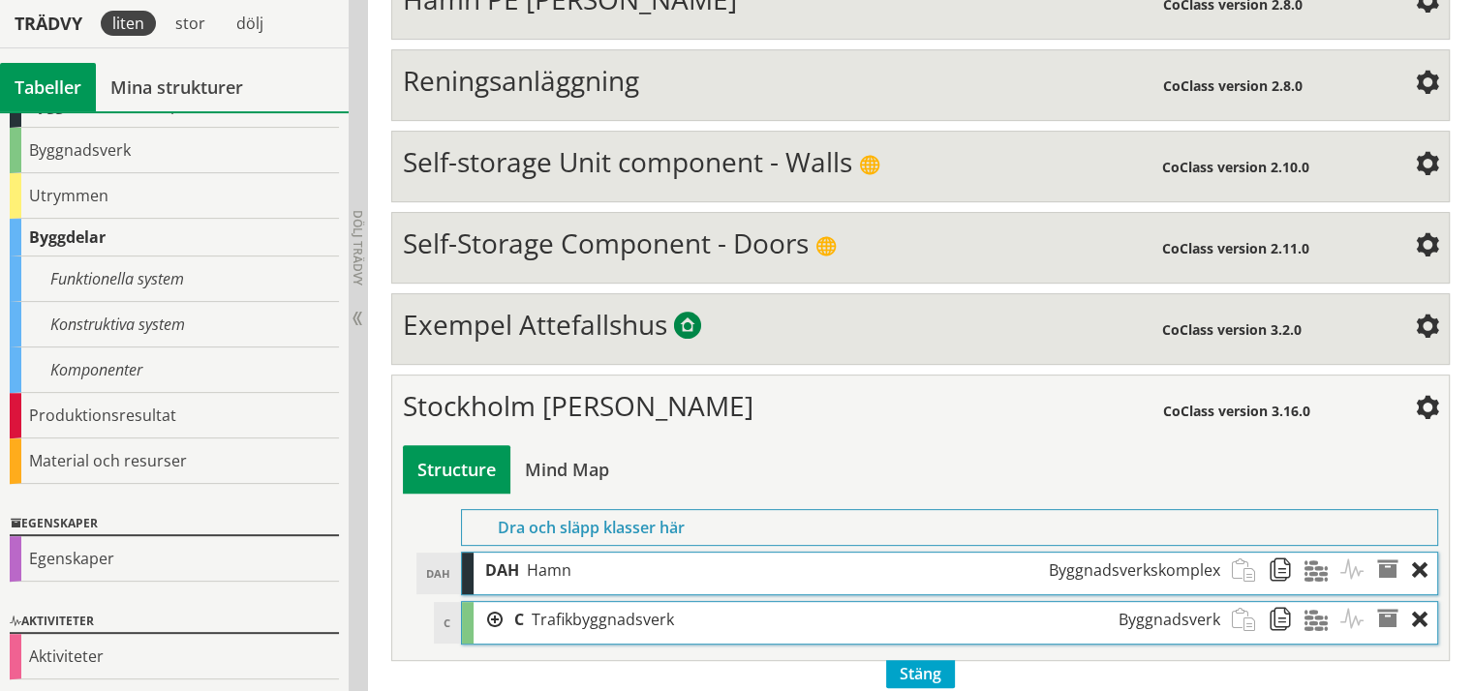
scroll to position [553, 0]
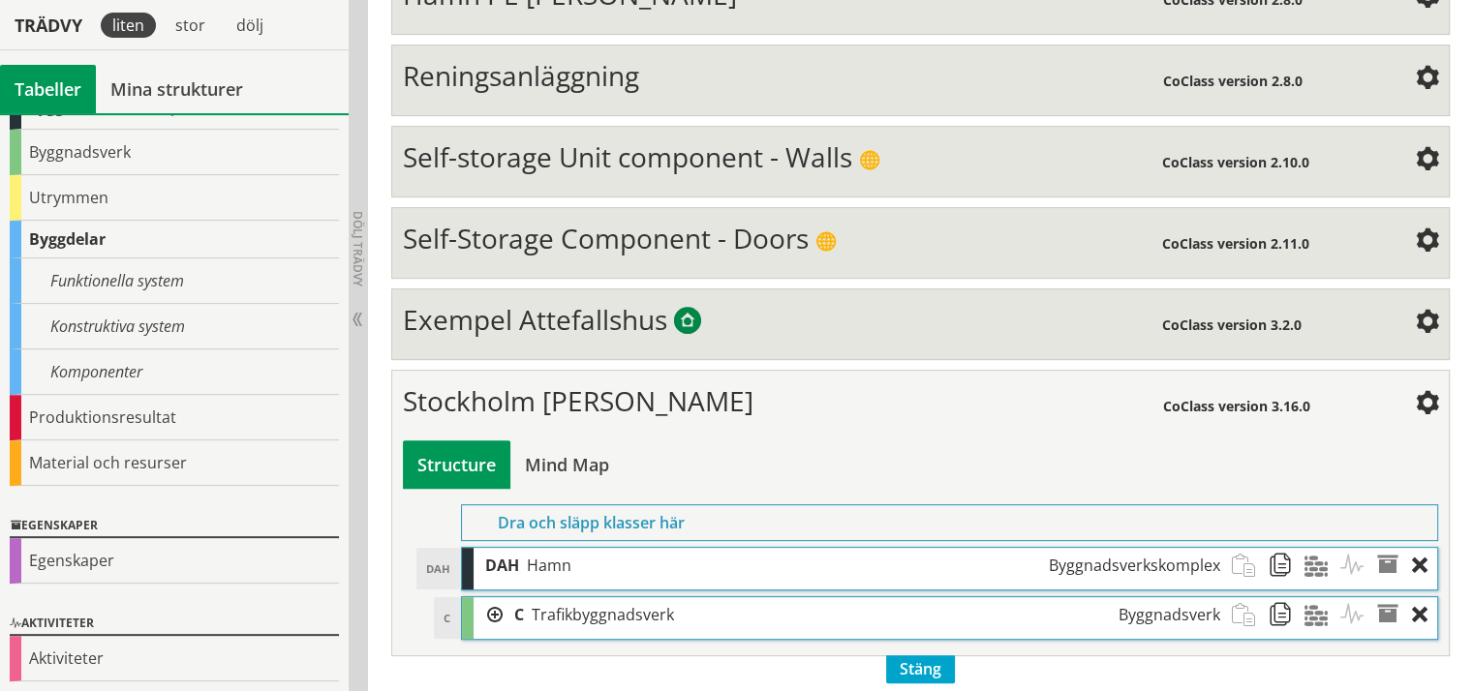
click at [491, 597] on div at bounding box center [488, 615] width 29 height 36
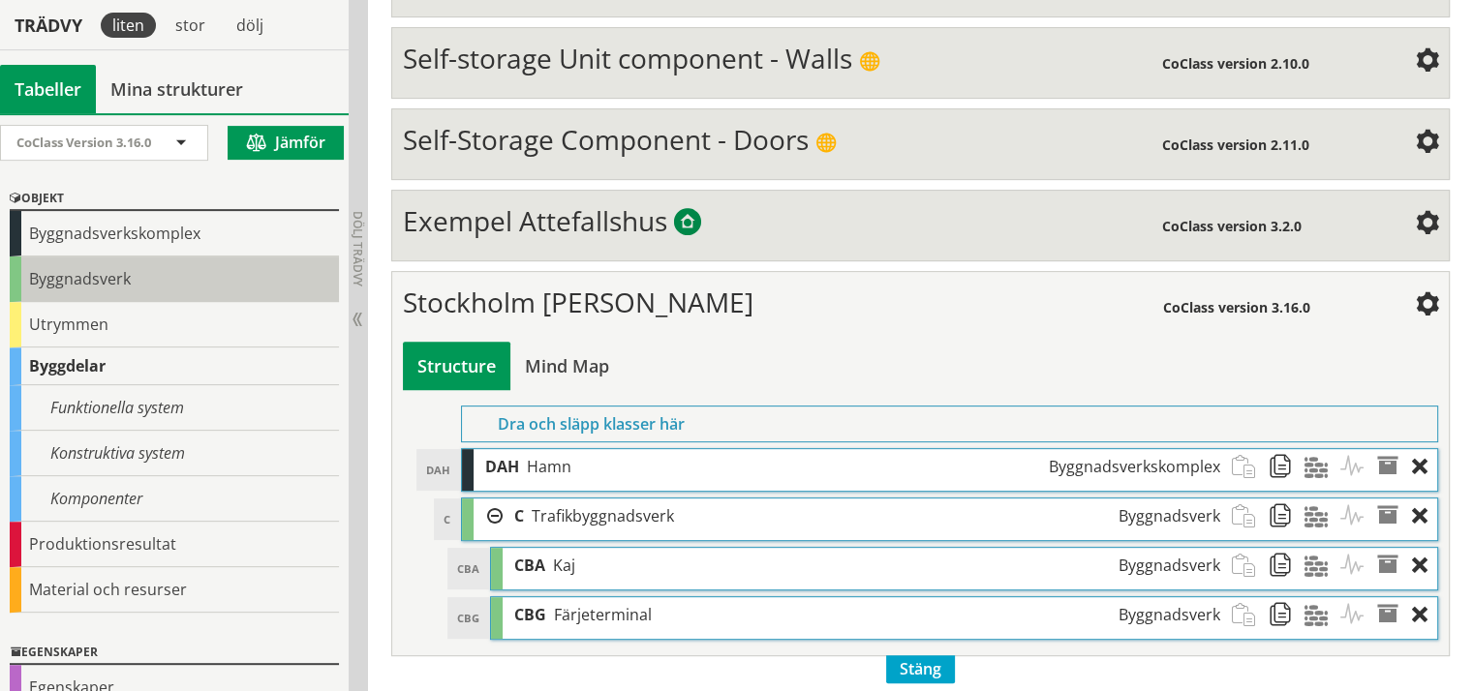
scroll to position [0, 0]
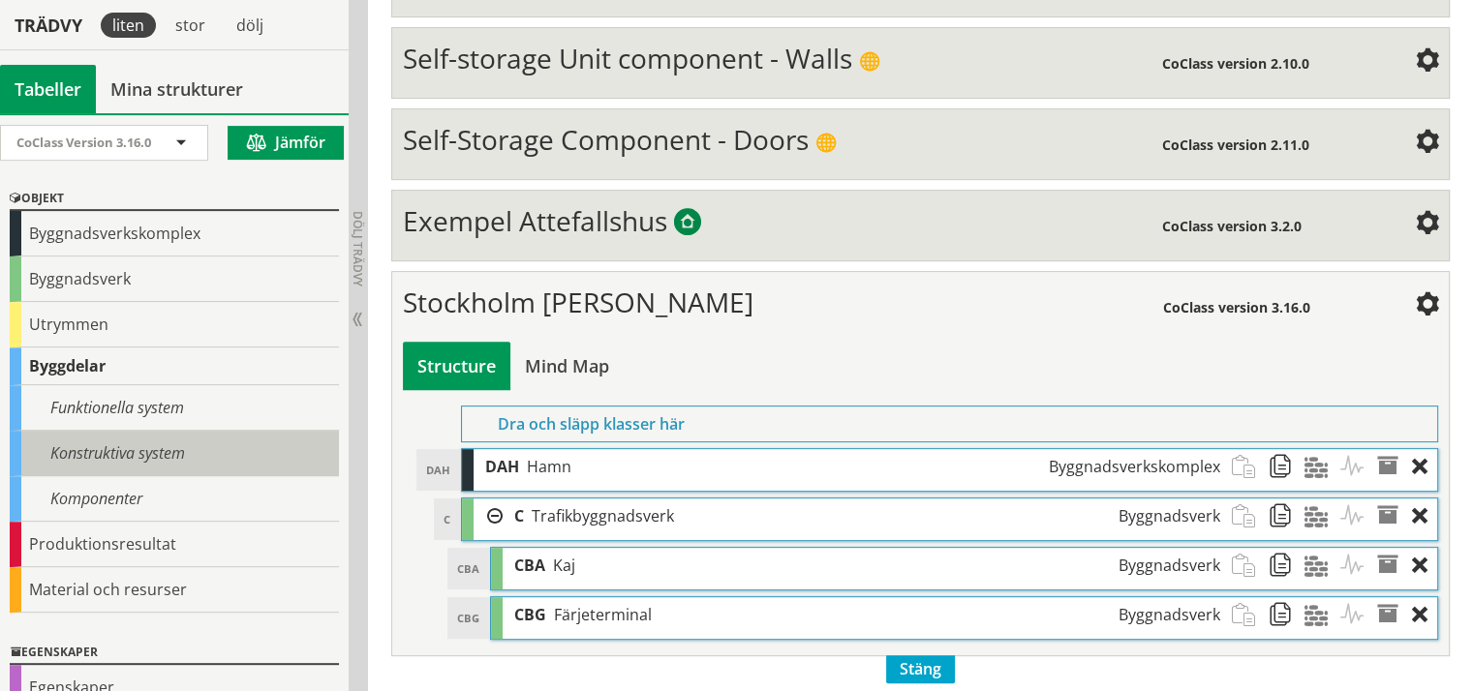
click at [160, 444] on div "Konstruktiva system" at bounding box center [174, 454] width 329 height 46
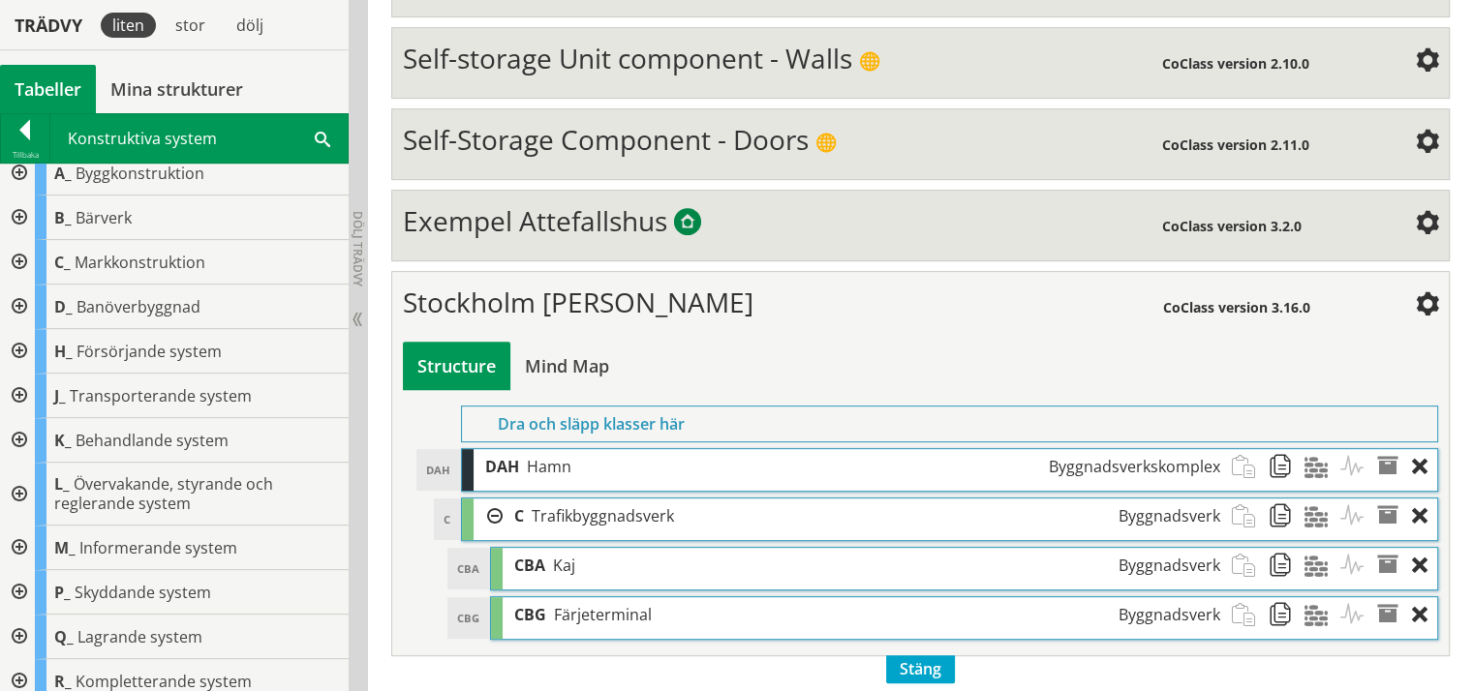
scroll to position [24, 0]
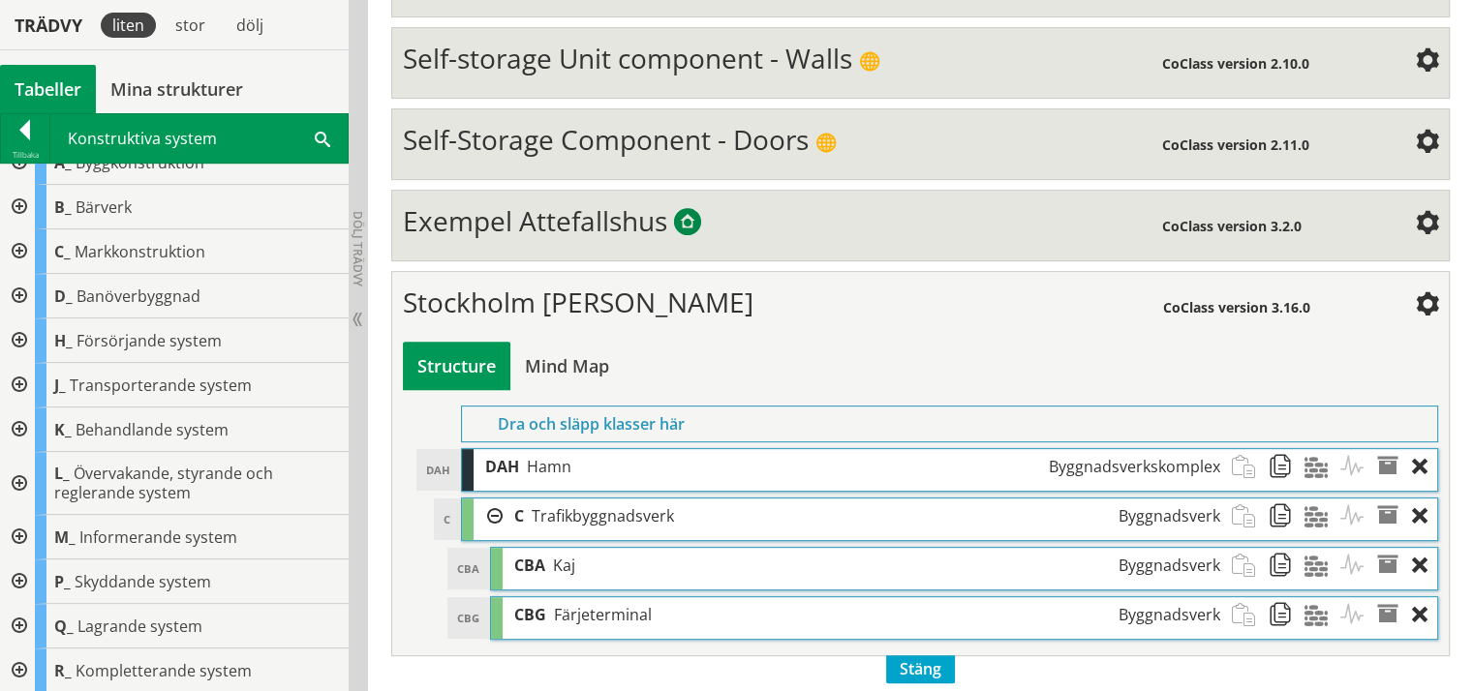
click at [21, 383] on div at bounding box center [17, 385] width 35 height 45
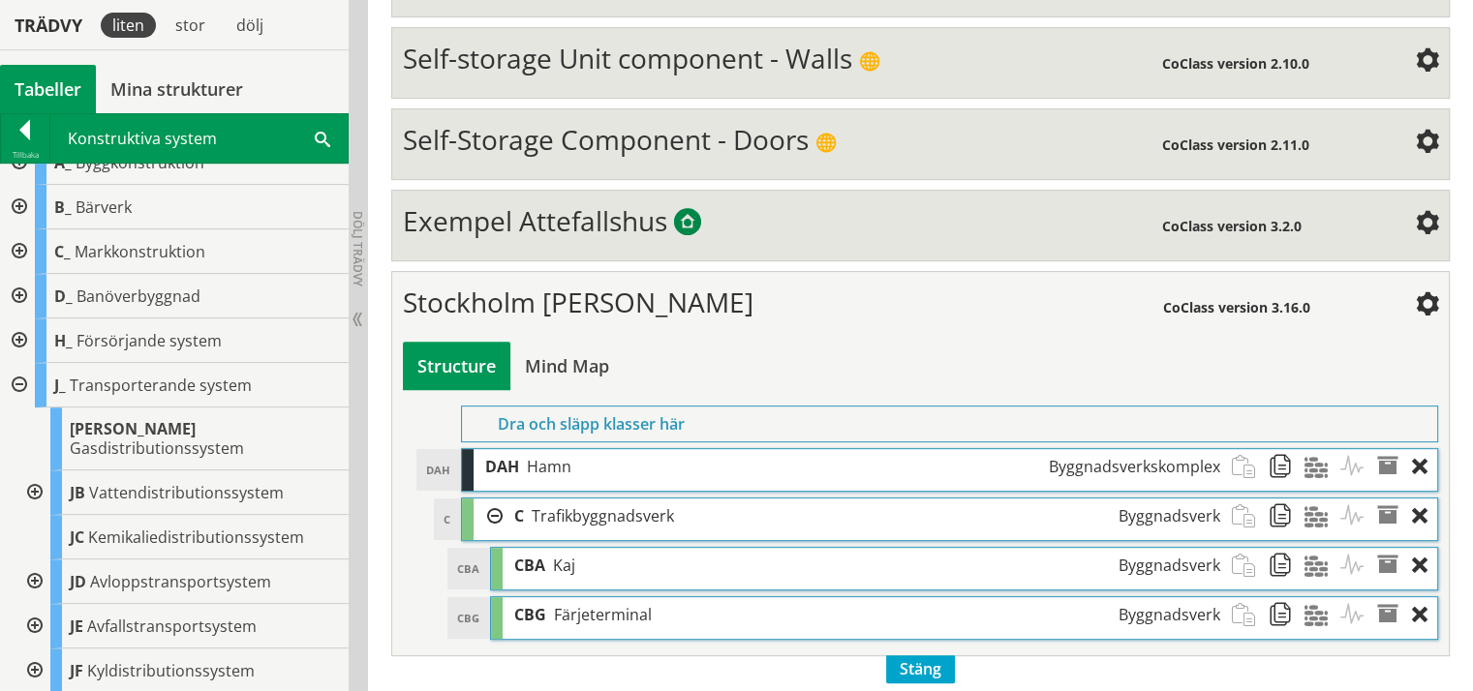
click at [21, 383] on div at bounding box center [17, 385] width 35 height 45
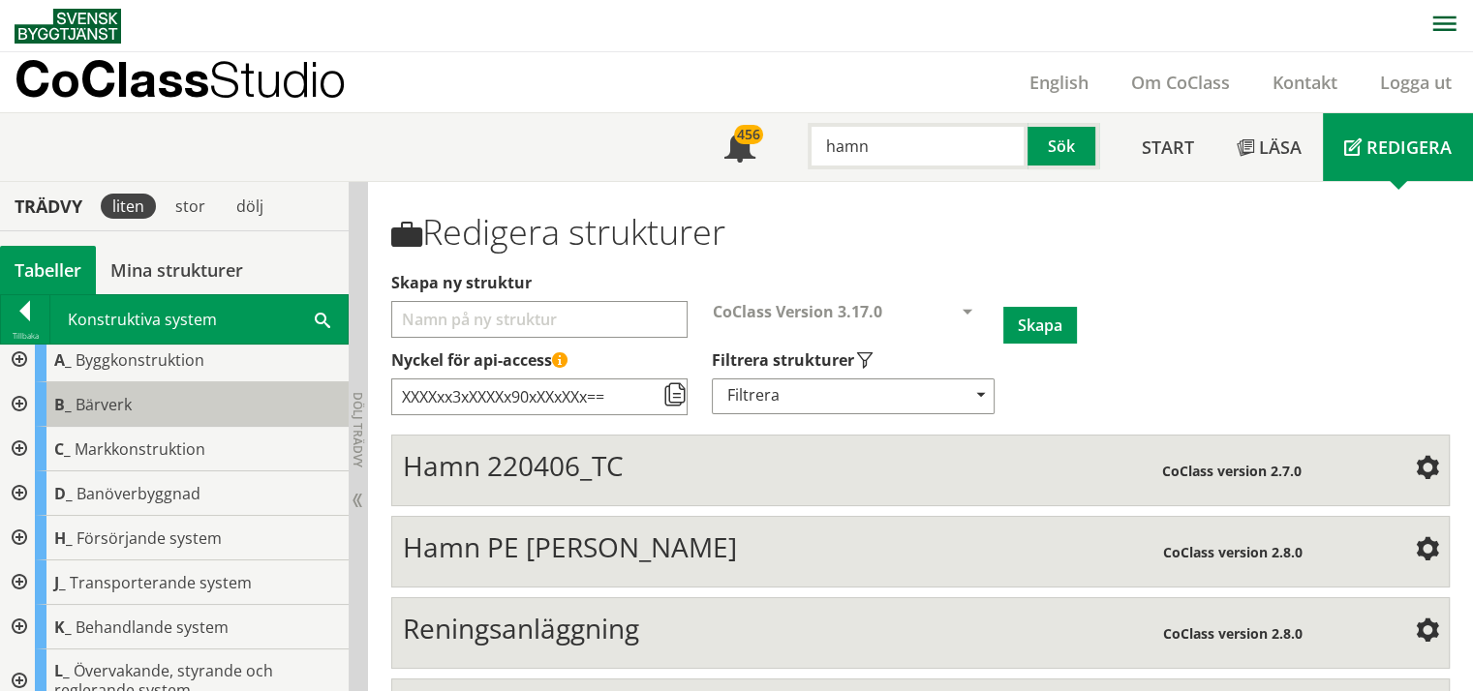
scroll to position [0, 0]
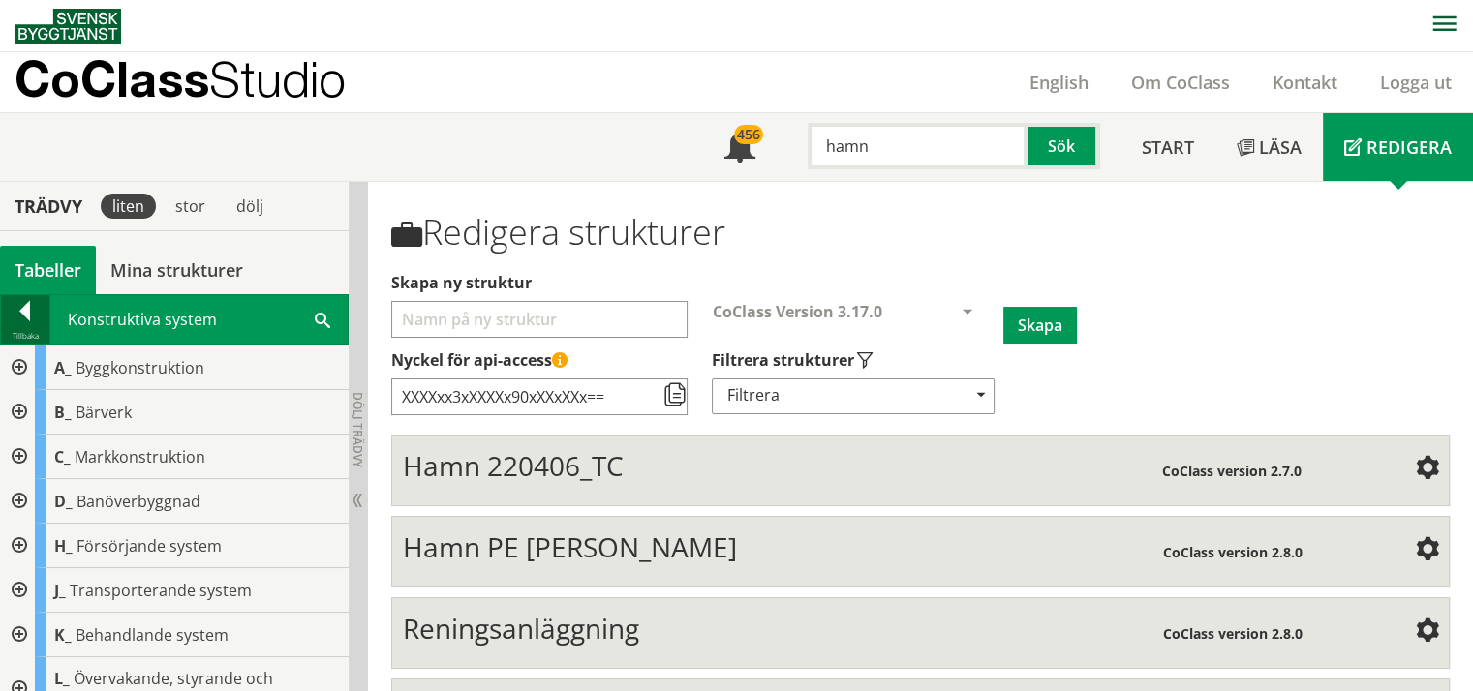
click at [28, 321] on div at bounding box center [25, 314] width 48 height 27
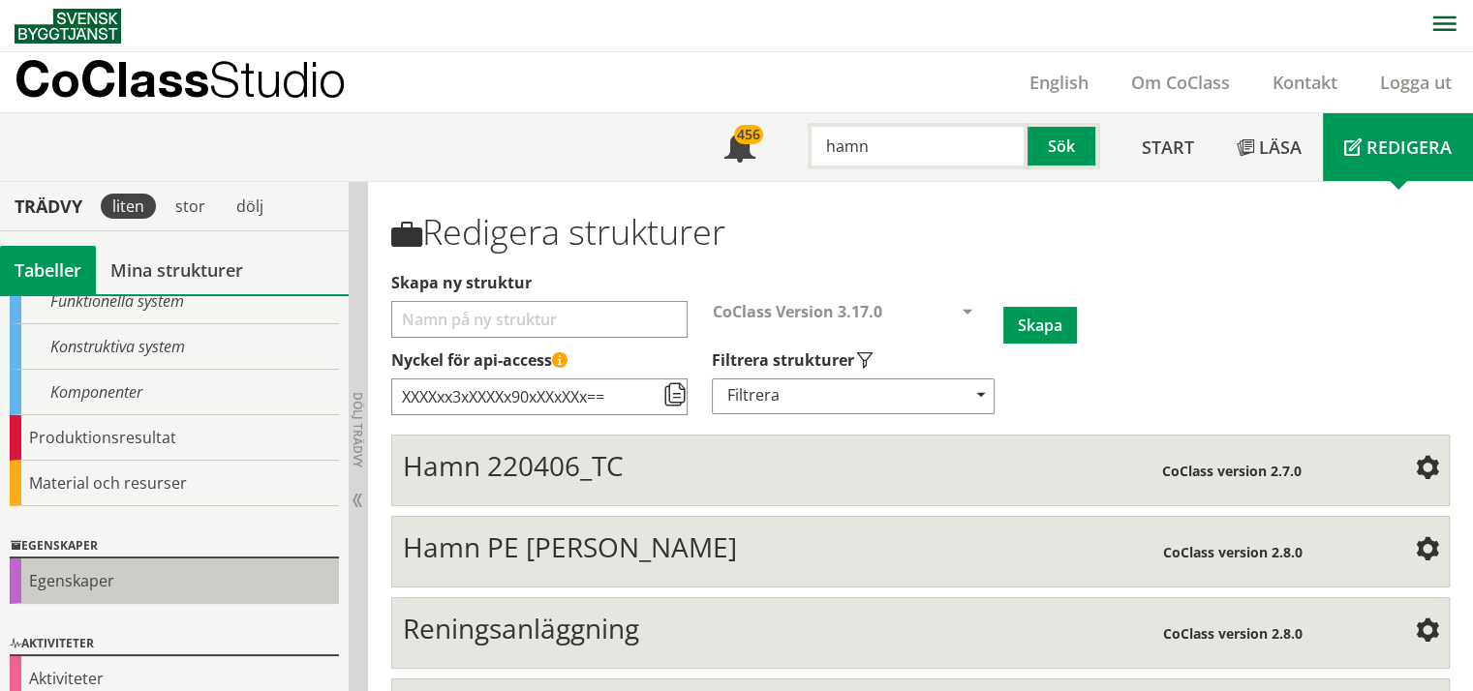
scroll to position [308, 0]
